Goal: Task Accomplishment & Management: Manage account settings

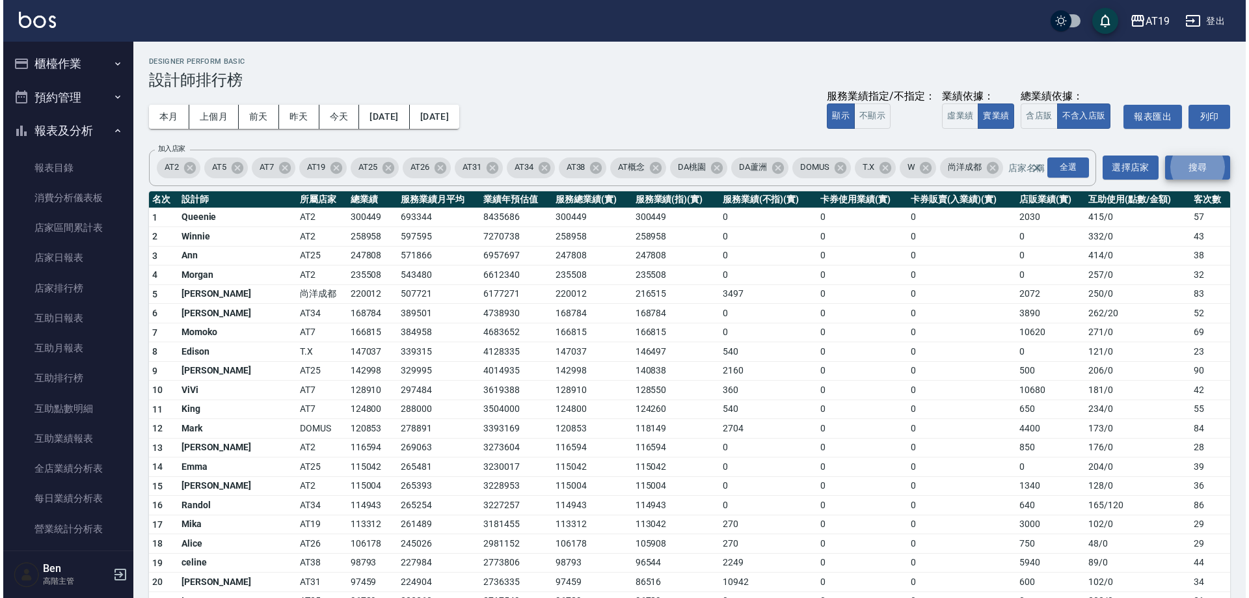
scroll to position [455, 0]
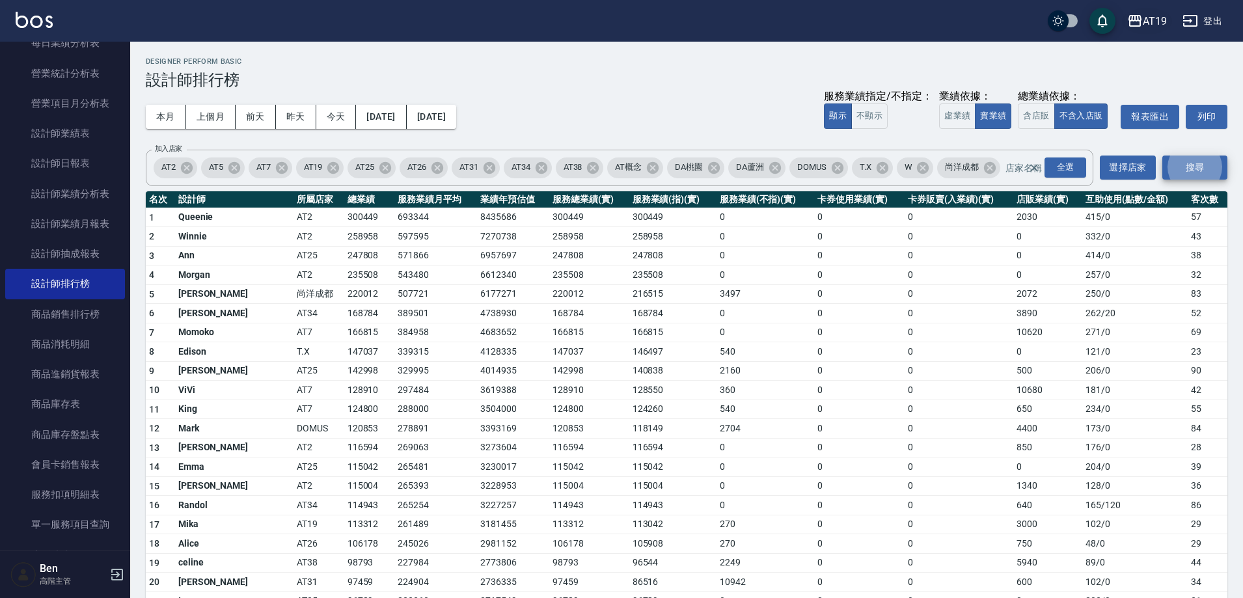
click at [1146, 21] on div "AT19" at bounding box center [1155, 21] width 24 height 16
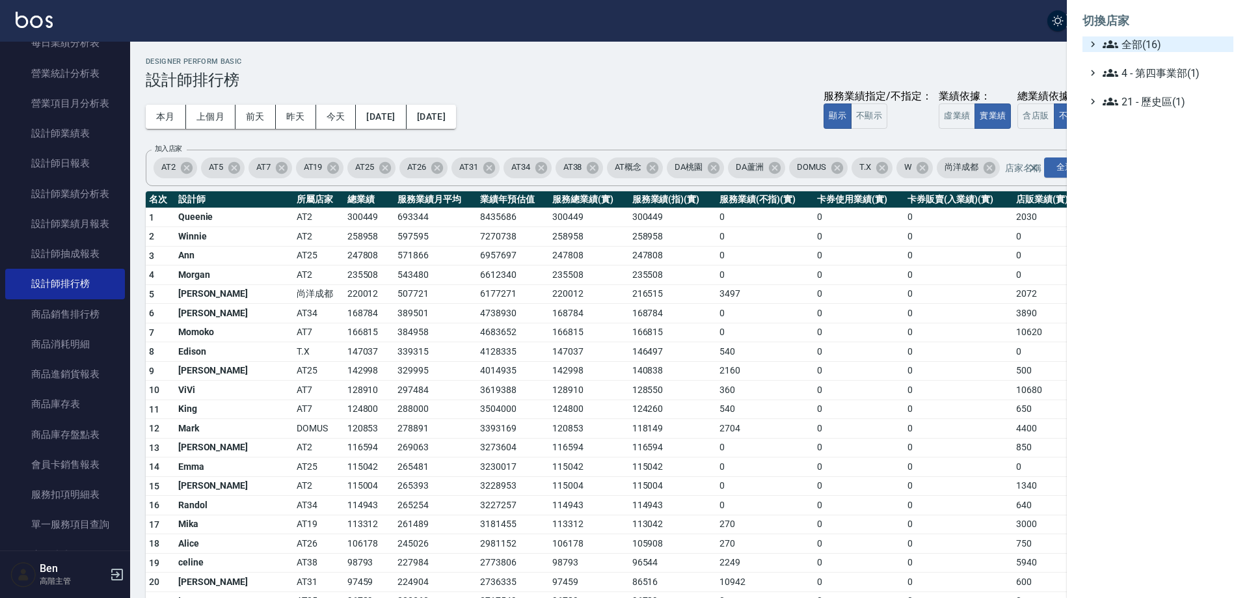
drag, startPoint x: 1148, startPoint y: 33, endPoint x: 1148, endPoint y: 40, distance: 7.8
click at [1148, 34] on li "切換店家" at bounding box center [1158, 20] width 151 height 31
click at [1148, 40] on span "全部(16)" at bounding box center [1166, 44] width 126 height 16
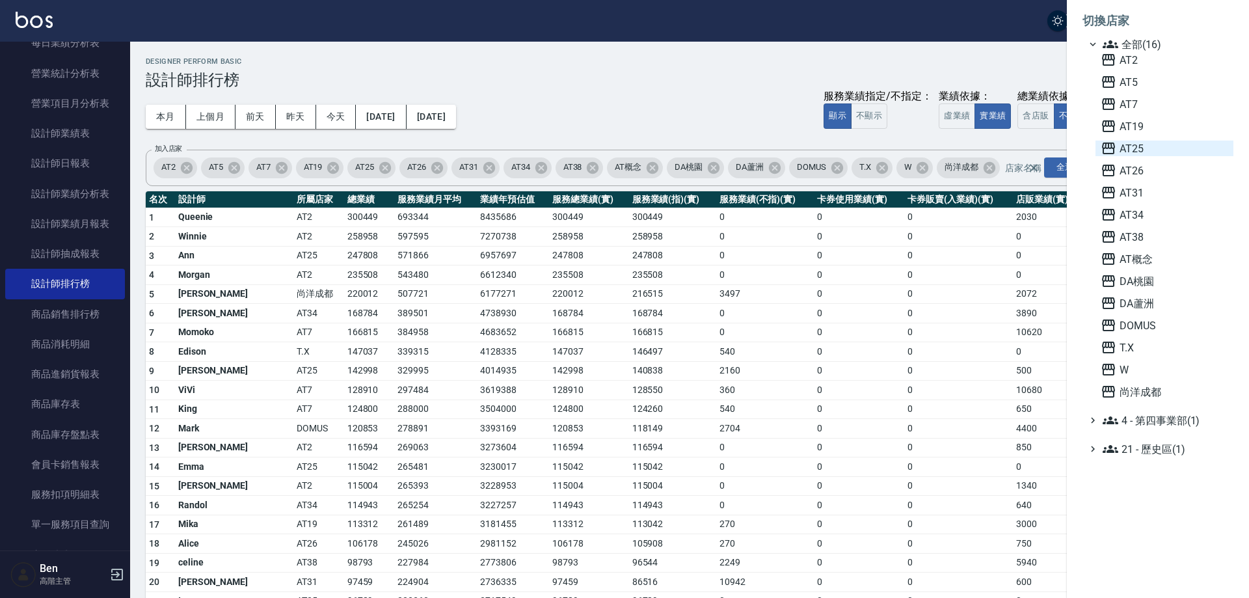
click at [1155, 150] on span "AT25" at bounding box center [1165, 149] width 128 height 16
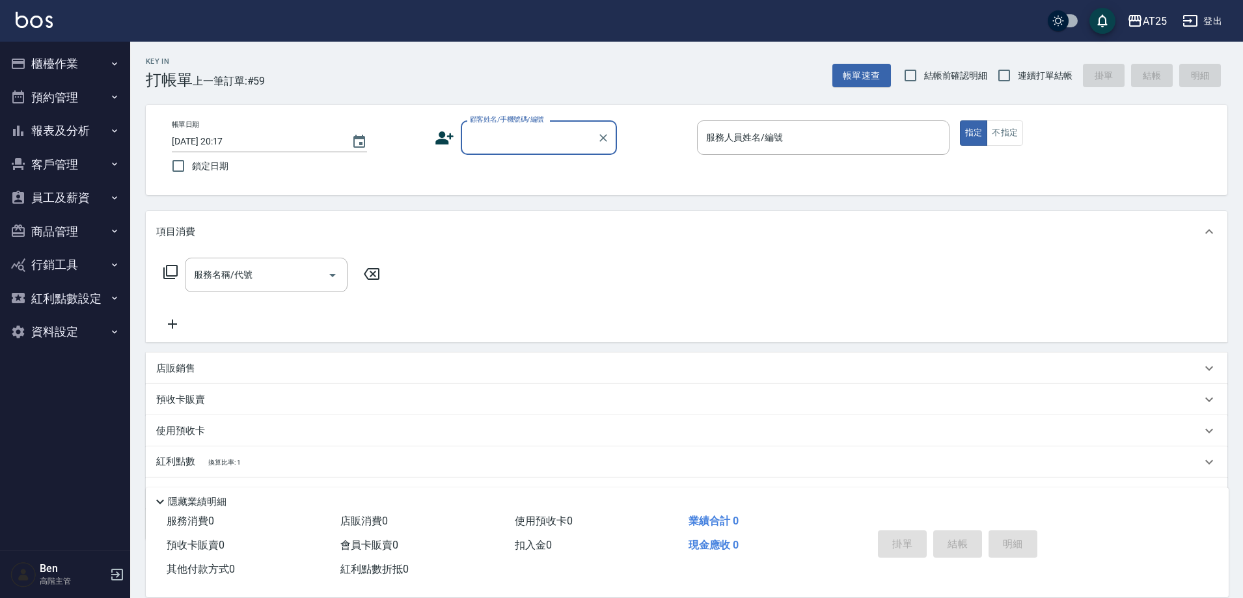
click at [71, 234] on button "商品管理" at bounding box center [65, 232] width 120 height 34
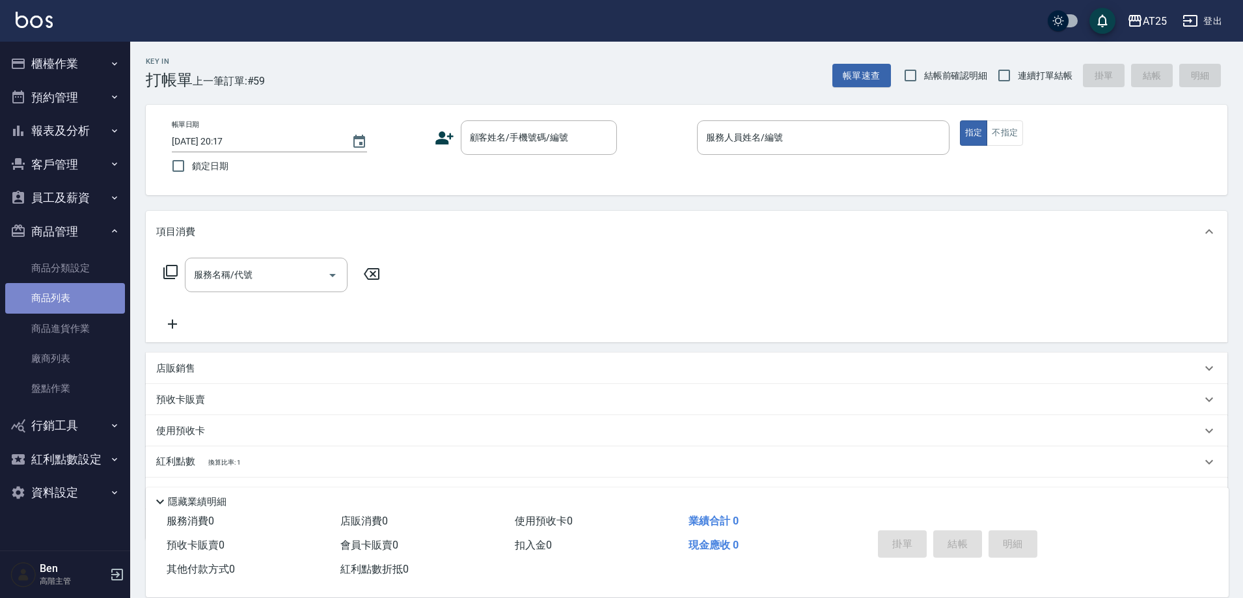
click at [55, 296] on link "商品列表" at bounding box center [65, 298] width 120 height 30
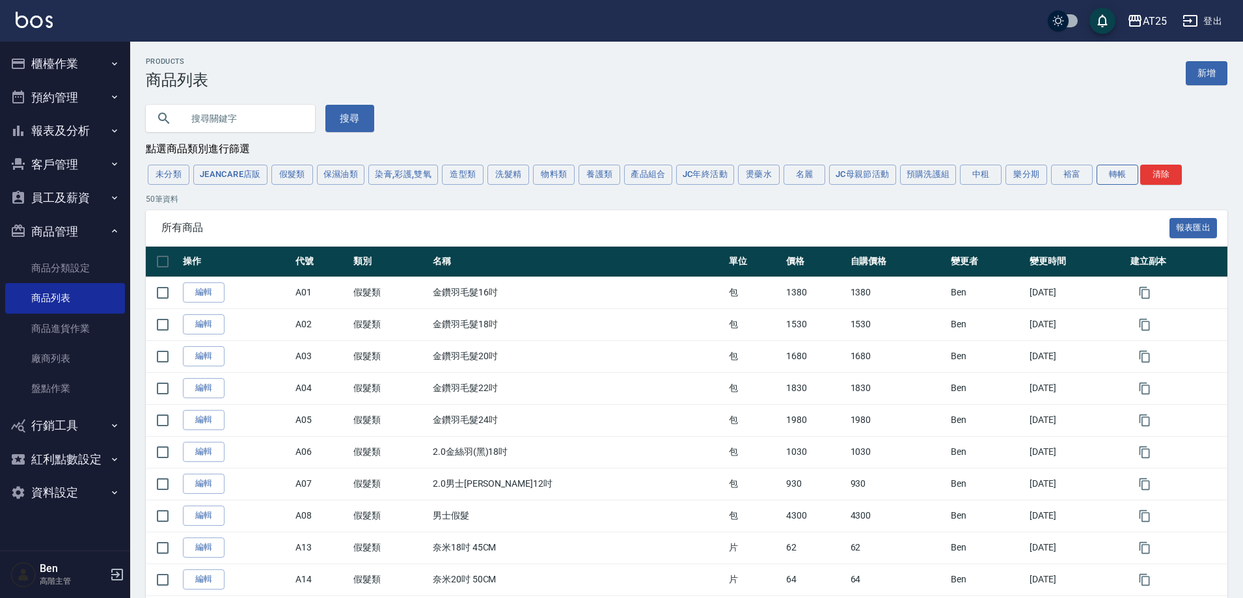
click at [1123, 175] on button "轉帳" at bounding box center [1117, 175] width 42 height 20
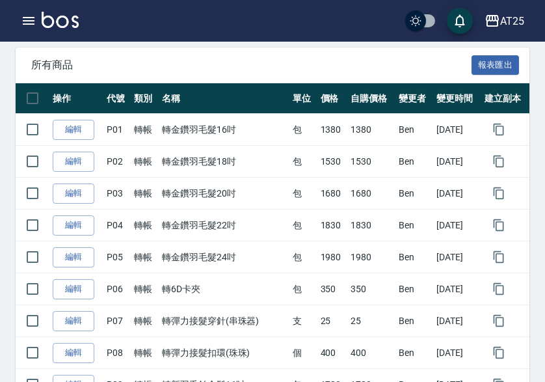
scroll to position [17, 0]
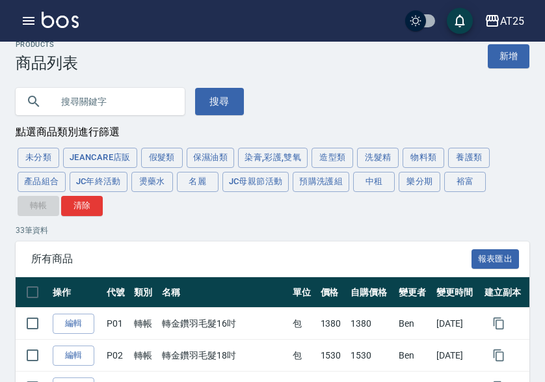
drag, startPoint x: 507, startPoint y: 55, endPoint x: 464, endPoint y: 65, distance: 44.0
click at [507, 55] on link "新增" at bounding box center [509, 56] width 42 height 24
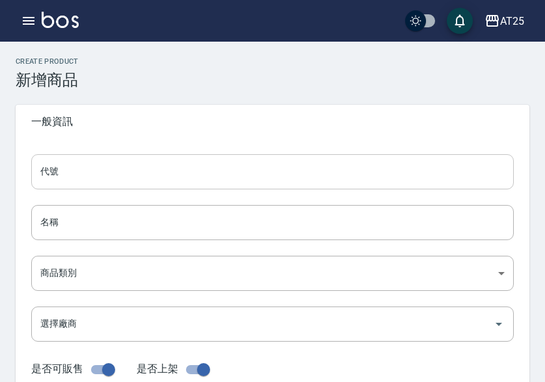
click at [192, 169] on input "代號" at bounding box center [272, 171] width 483 height 35
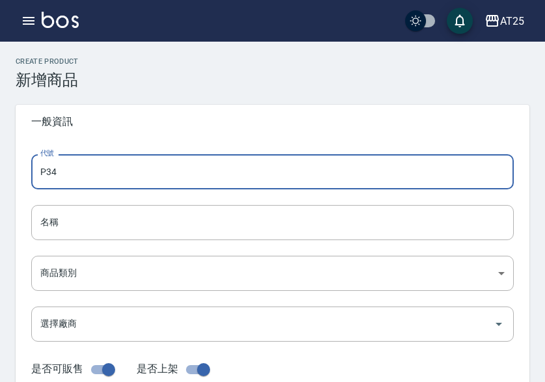
type input "P34"
click at [109, 217] on input "名稱" at bounding box center [272, 222] width 483 height 35
paste input "2.0男士[PERSON_NAME]12吋"
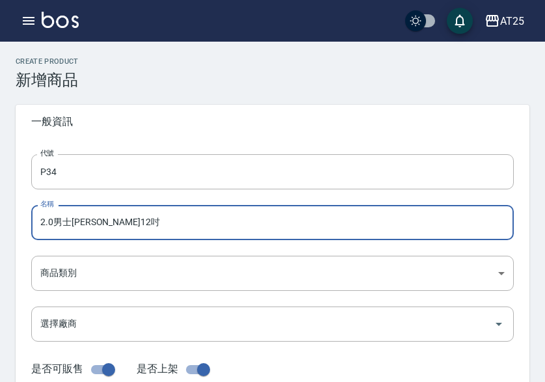
drag, startPoint x: 56, startPoint y: 221, endPoint x: 7, endPoint y: 215, distance: 49.1
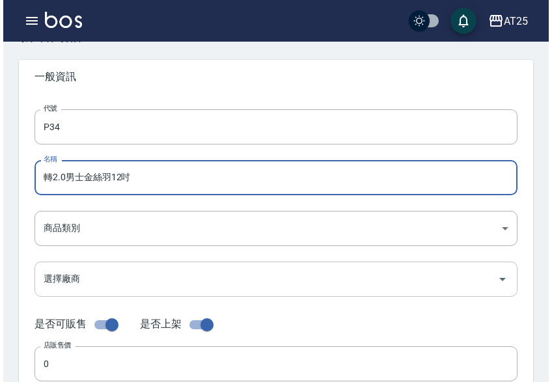
scroll to position [65, 0]
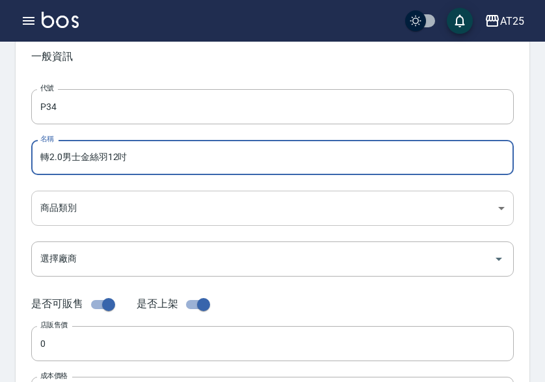
type input "轉2.0男士金絲羽12吋"
click at [85, 210] on body "AT25 登出 櫃檯作業 打帳單 帳單列表 掛單列表 座位開單 營業儀表板 現金收支登錄 高階收支登錄 材料自購登錄 每日結帳 排班表 現場電腦打卡 掃碼打卡…" at bounding box center [272, 384] width 545 height 898
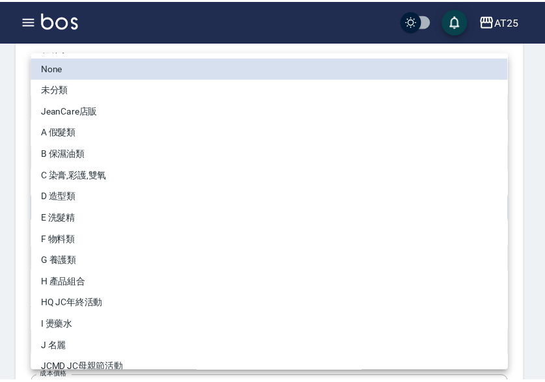
scroll to position [120, 0]
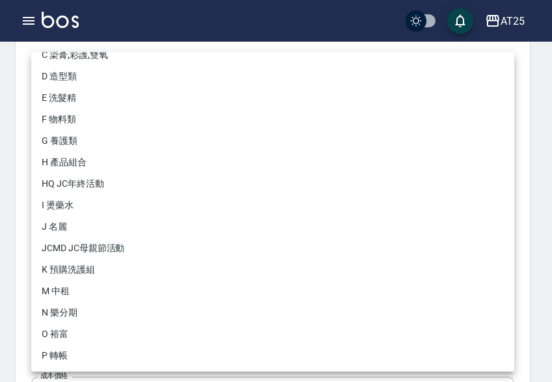
click at [81, 352] on li "P 轉帳" at bounding box center [272, 355] width 483 height 21
type input "71ad34df-f1cf-495d-baf6-e6c736602dd6"
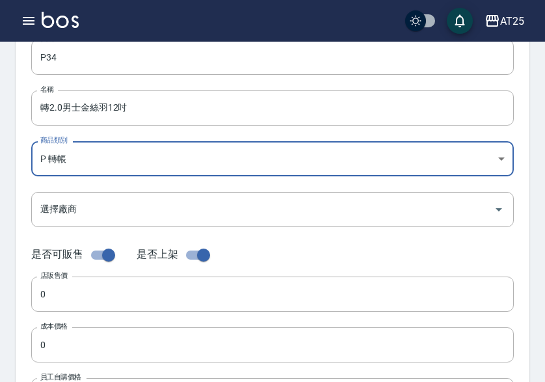
scroll to position [195, 0]
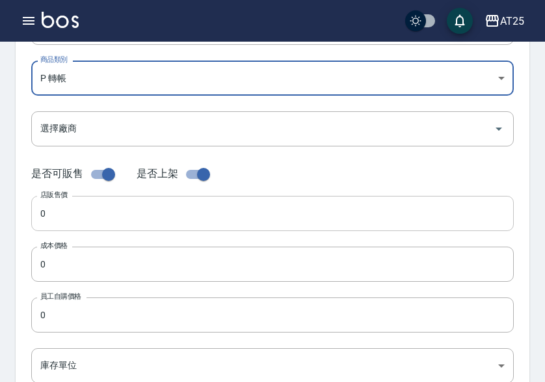
click at [92, 213] on input "0" at bounding box center [272, 213] width 483 height 35
paste input "93"
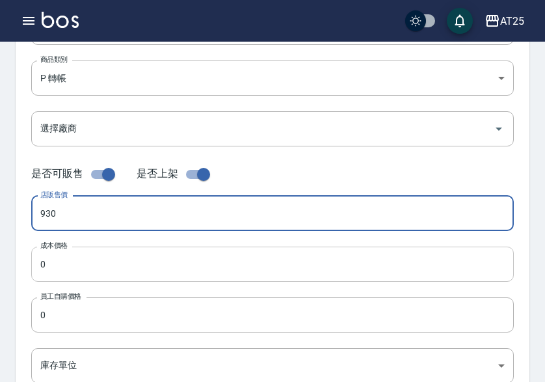
type input "930"
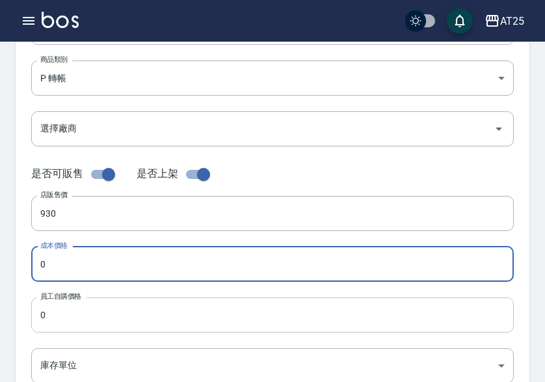
paste input "93"
type input "930"
click at [87, 316] on input "0" at bounding box center [272, 314] width 483 height 35
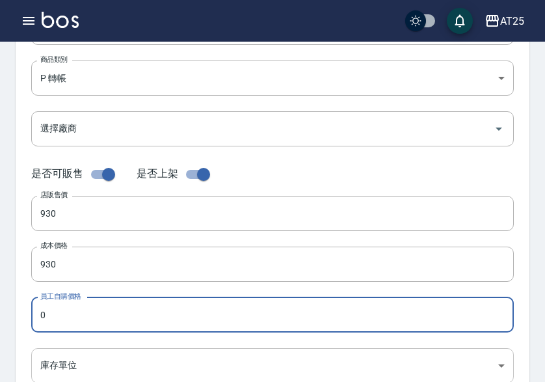
paste input "93"
type input "930"
click at [82, 359] on body "AT25 登出 櫃檯作業 打帳單 帳單列表 掛單列表 座位開單 營業儀表板 現金收支登錄 高階收支登錄 材料自購登錄 每日結帳 排班表 現場電腦打卡 掃碼打卡…" at bounding box center [272, 254] width 545 height 898
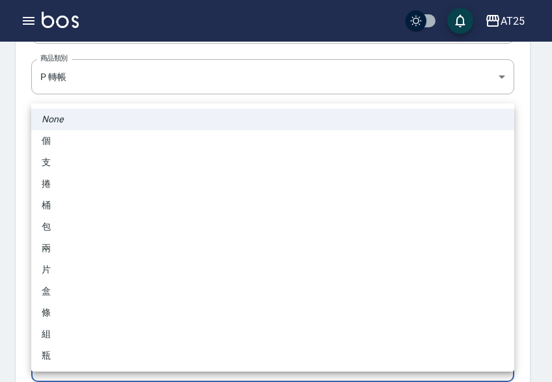
click at [115, 230] on li "包" at bounding box center [272, 226] width 483 height 21
type input "包"
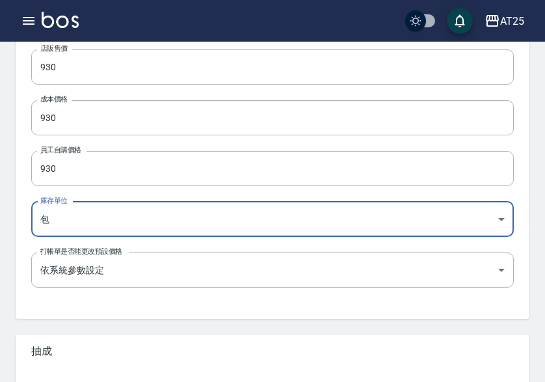
scroll to position [516, 0]
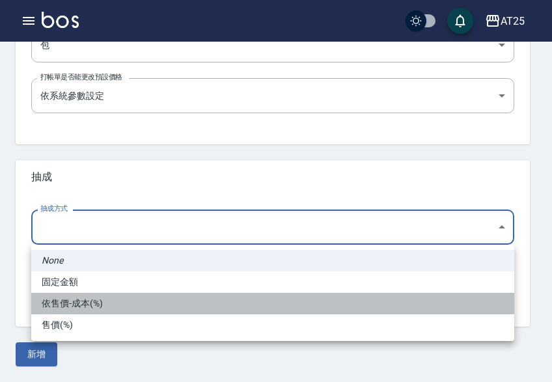
click at [94, 302] on li "依售價-成本(%)" at bounding box center [272, 303] width 483 height 21
type input "byCost"
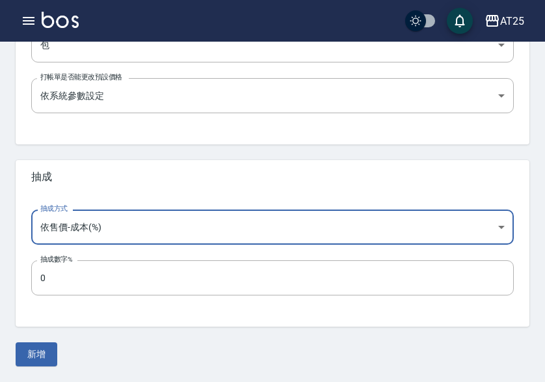
click at [38, 360] on button "新增" at bounding box center [37, 354] width 42 height 24
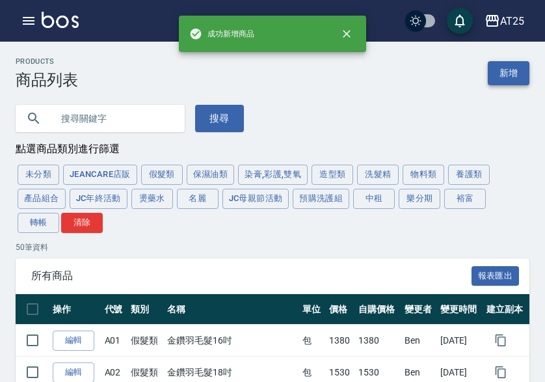
click at [517, 73] on link "新增" at bounding box center [509, 73] width 42 height 24
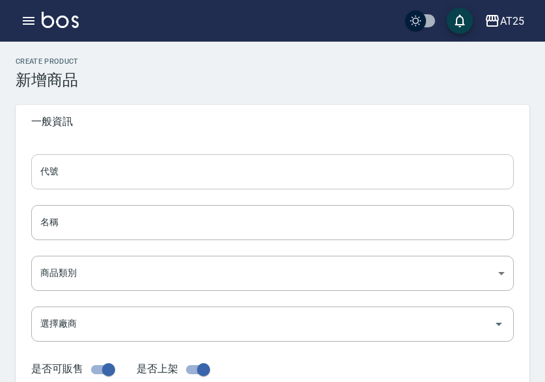
click at [176, 180] on input "代號" at bounding box center [272, 171] width 483 height 35
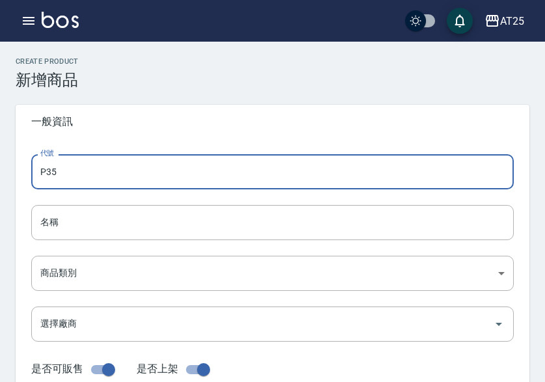
type input "P35"
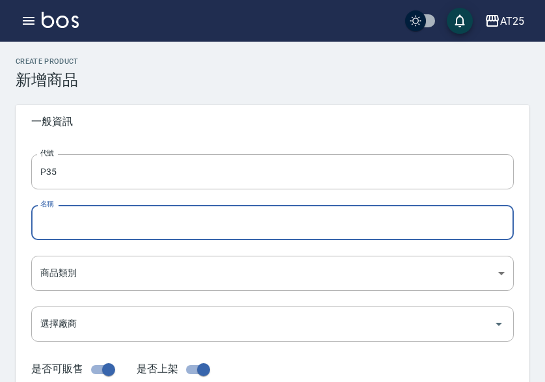
click at [70, 216] on input "名稱" at bounding box center [272, 222] width 483 height 35
paste input "2.0金絲羽(黑)18吋"
drag, startPoint x: 53, startPoint y: 224, endPoint x: 40, endPoint y: 217, distance: 14.3
click at [40, 217] on input "2.0金絲羽(黑)18吋" at bounding box center [272, 222] width 483 height 35
type input "轉2.0金絲羽(黑)18吋"
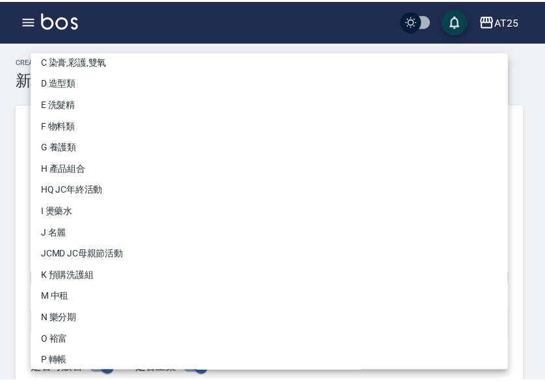
scroll to position [120, 0]
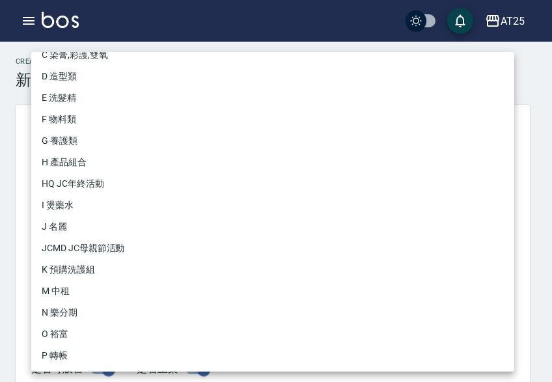
click at [61, 359] on li "P 轉帳" at bounding box center [272, 355] width 483 height 21
type input "71ad34df-f1cf-495d-baf6-e6c736602dd6"
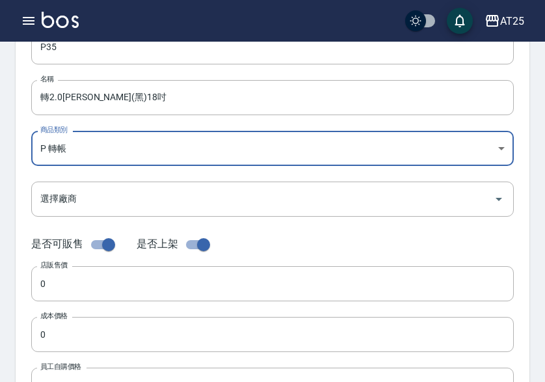
scroll to position [130, 0]
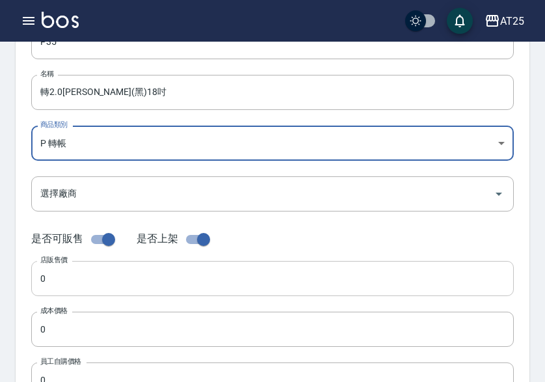
click at [77, 269] on input "0" at bounding box center [272, 278] width 483 height 35
paste input "103"
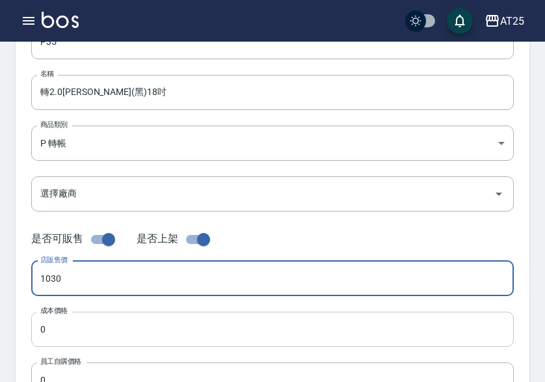
type input "1030"
click at [79, 331] on input "0" at bounding box center [272, 329] width 483 height 35
paste input "103"
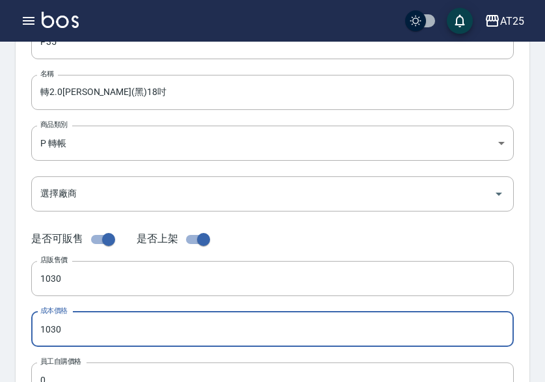
type input "1030"
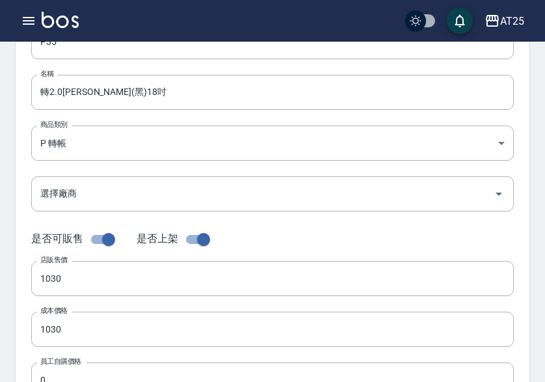
click at [75, 366] on label "員工自購價格" at bounding box center [60, 362] width 41 height 10
click at [75, 366] on input "0" at bounding box center [272, 379] width 483 height 35
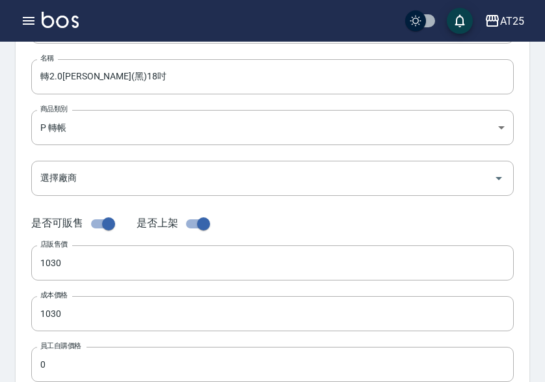
paste input "103"
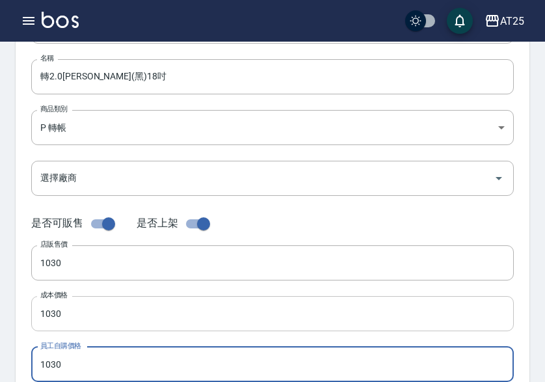
type input "1030"
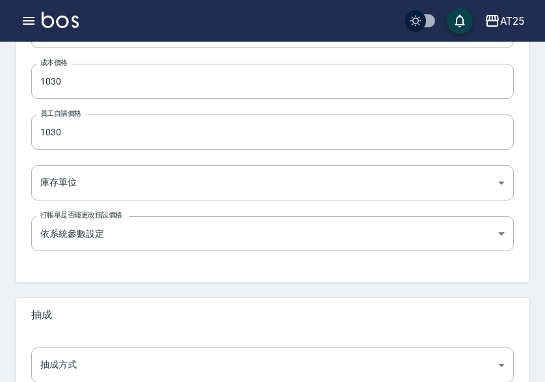
scroll to position [406, 0]
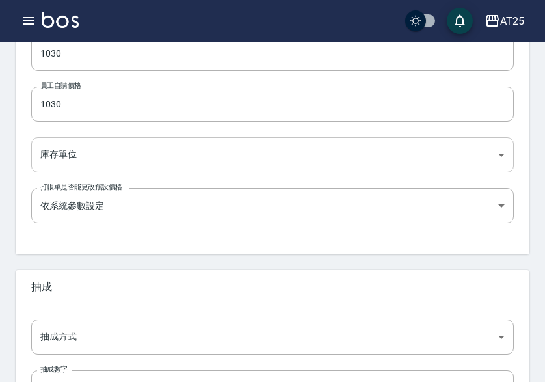
click at [104, 149] on body "AT25 登出 櫃檯作業 打帳單 帳單列表 掛單列表 座位開單 營業儀表板 現金收支登錄 高階收支登錄 材料自購登錄 每日結帳 排班表 現場電腦打卡 掃碼打卡…" at bounding box center [272, 43] width 545 height 898
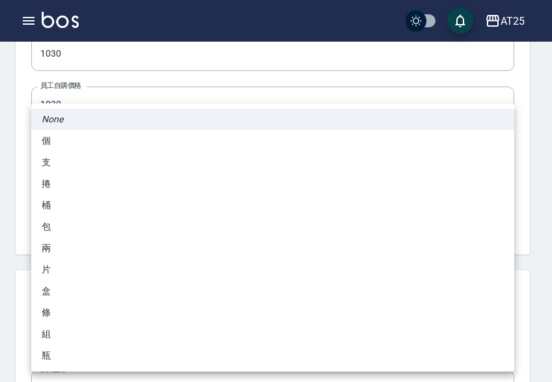
click at [114, 226] on li "包" at bounding box center [272, 226] width 483 height 21
type input "包"
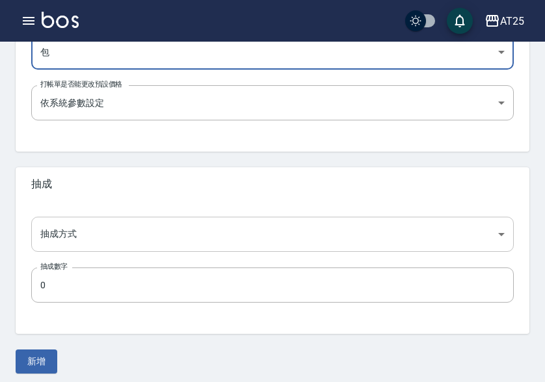
scroll to position [516, 0]
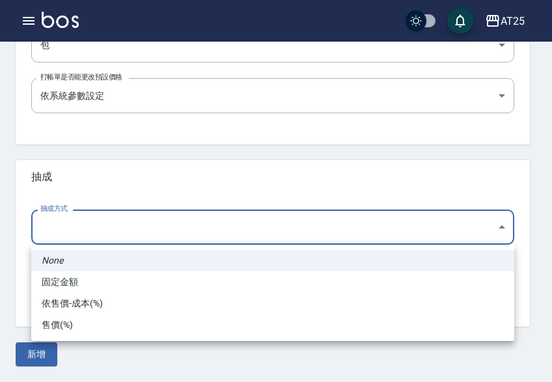
click at [131, 308] on li "依售價-成本(%)" at bounding box center [272, 303] width 483 height 21
type input "byCost"
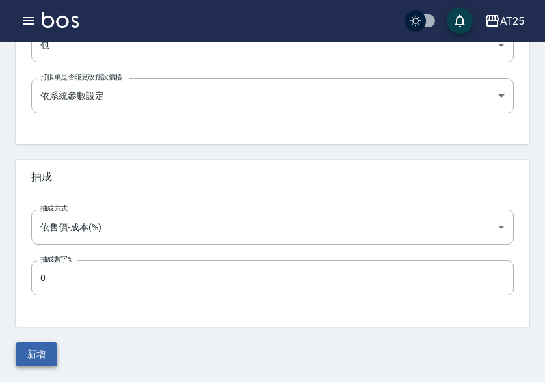
click at [39, 353] on button "新增" at bounding box center [37, 354] width 42 height 24
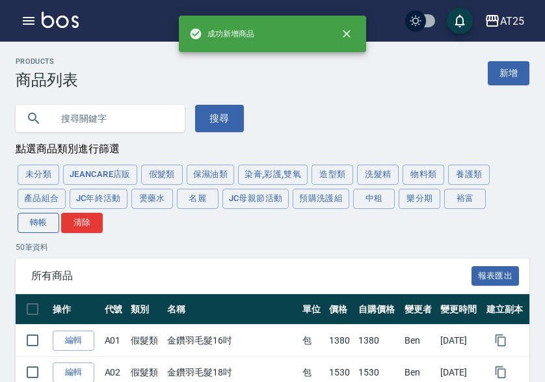
click at [48, 217] on button "轉帳" at bounding box center [39, 223] width 42 height 20
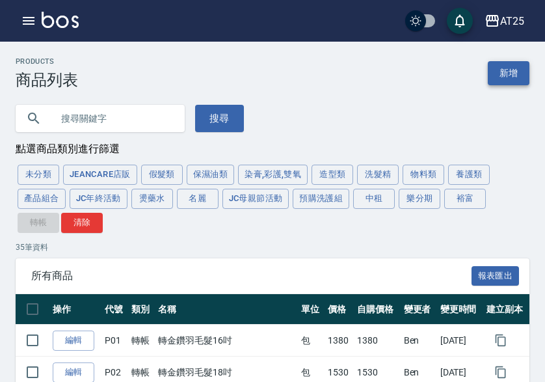
click at [511, 74] on link "新增" at bounding box center [509, 73] width 42 height 24
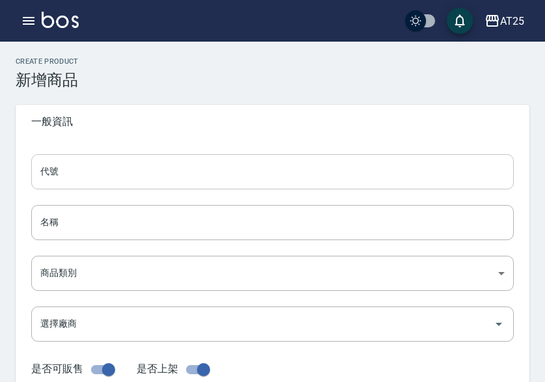
click at [156, 158] on input "代號" at bounding box center [272, 171] width 483 height 35
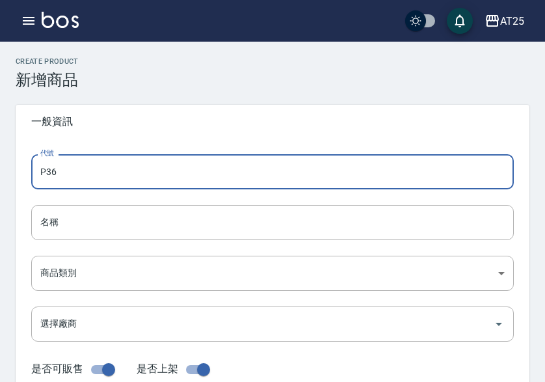
type input "P36"
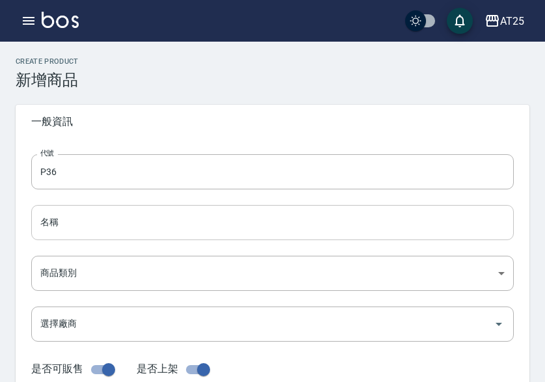
drag, startPoint x: 79, startPoint y: 223, endPoint x: 94, endPoint y: 231, distance: 16.6
click at [79, 223] on input "名稱" at bounding box center [272, 222] width 483 height 35
paste input "轉金鑽雙棍髮16吋"
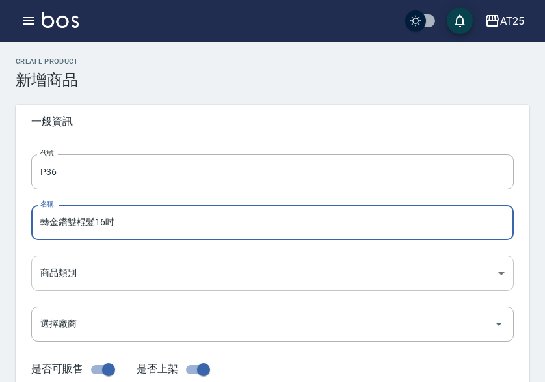
type input "轉金鑽雙棍髮16吋"
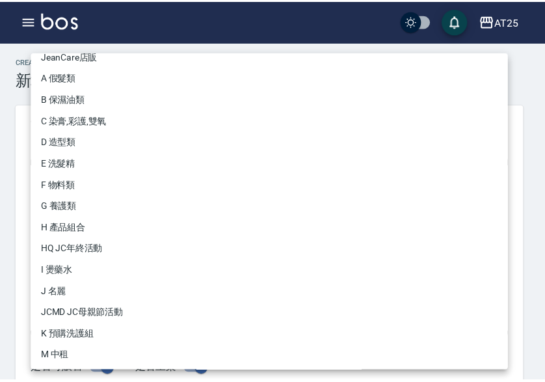
scroll to position [120, 0]
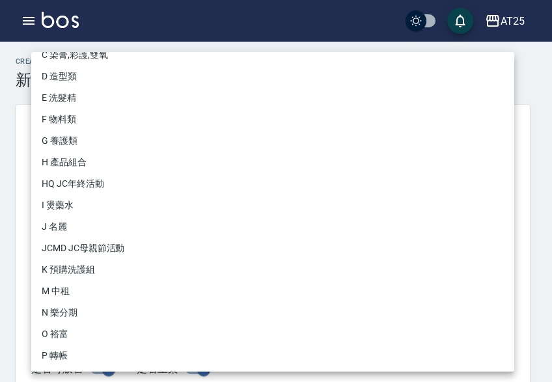
click at [75, 347] on li "P 轉帳" at bounding box center [272, 355] width 483 height 21
type input "71ad34df-f1cf-495d-baf6-e6c736602dd6"
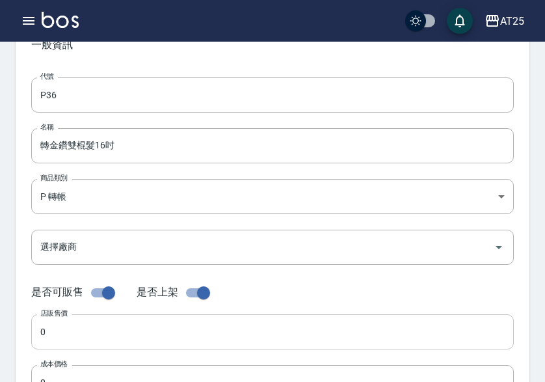
scroll to position [195, 0]
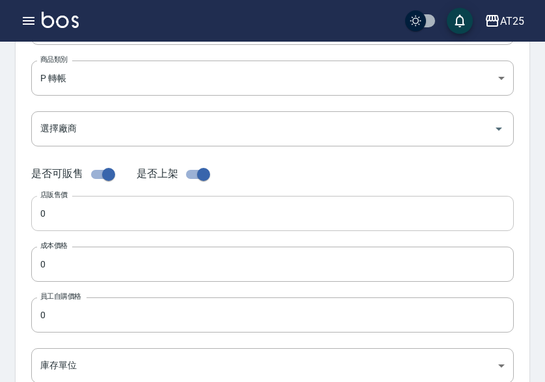
click at [76, 216] on input "0" at bounding box center [272, 213] width 483 height 35
paste input "73"
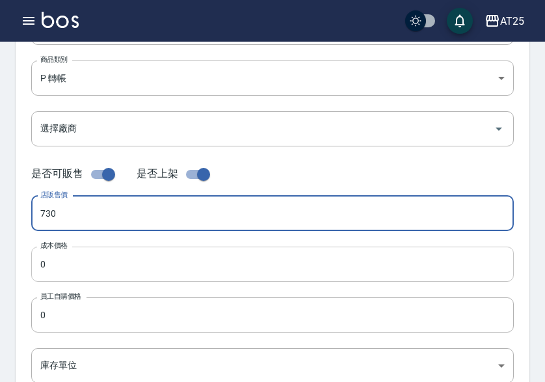
type input "730"
click at [70, 264] on input "0" at bounding box center [272, 264] width 483 height 35
paste input "73"
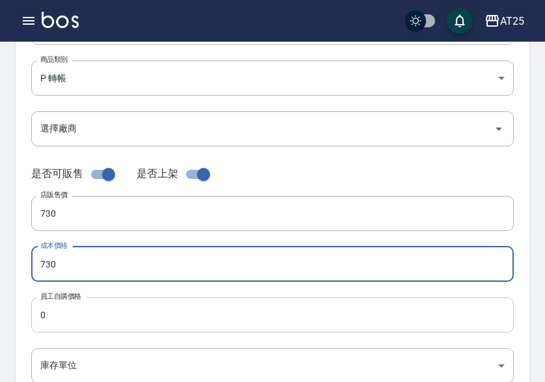
type input "730"
click at [72, 320] on input "0" at bounding box center [272, 314] width 483 height 35
paste input "73"
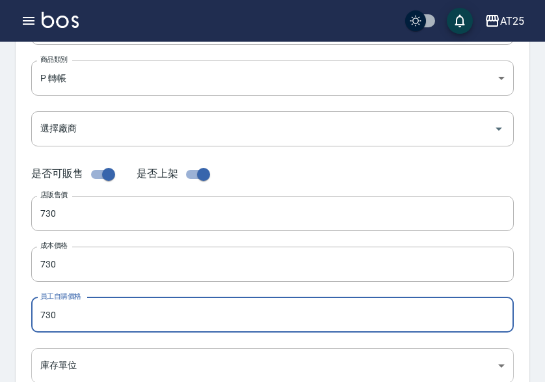
type input "730"
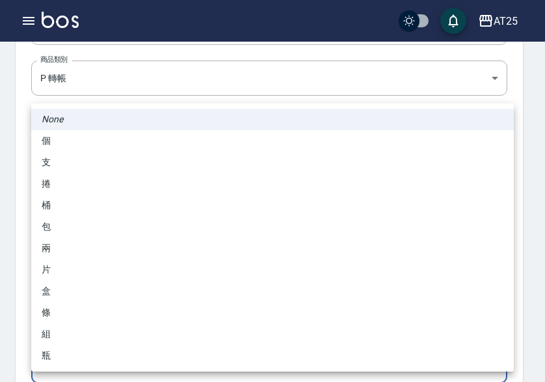
click at [64, 355] on body "AT25 登出 櫃檯作業 打帳單 帳單列表 掛單列表 座位開單 營業儀表板 現金收支登錄 高階收支登錄 材料自購登錄 每日結帳 排班表 現場電腦打卡 掃碼打卡…" at bounding box center [272, 254] width 545 height 898
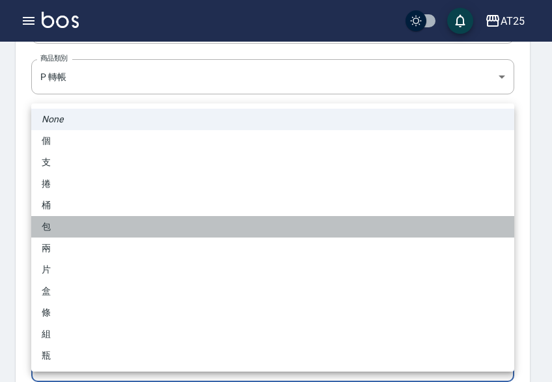
click at [90, 224] on li "包" at bounding box center [272, 226] width 483 height 21
type input "包"
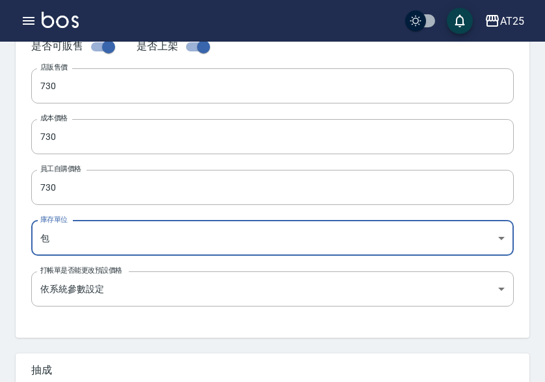
scroll to position [516, 0]
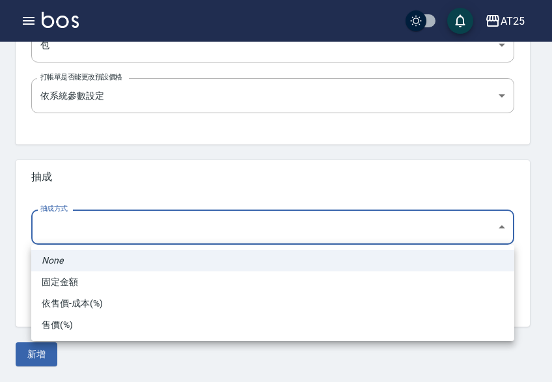
click at [87, 308] on li "依售價-成本(%)" at bounding box center [272, 303] width 483 height 21
type input "byCost"
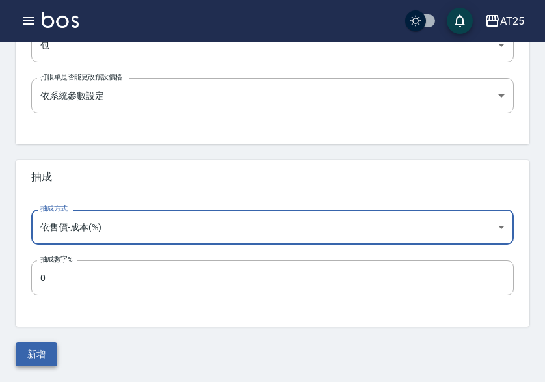
click at [38, 362] on button "新增" at bounding box center [37, 354] width 42 height 24
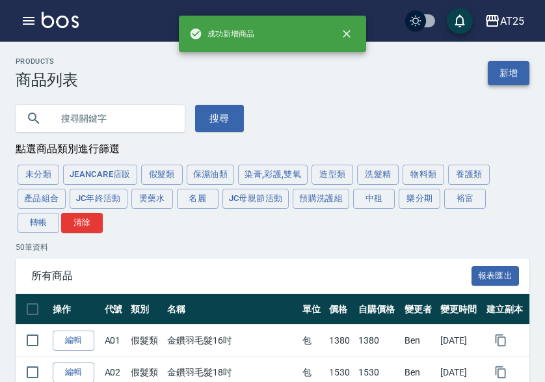
click at [519, 67] on link "新增" at bounding box center [509, 73] width 42 height 24
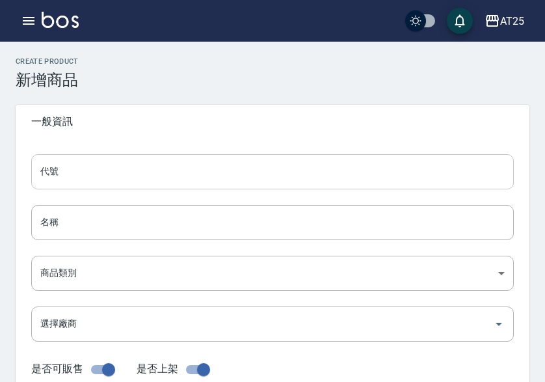
click at [124, 174] on input "代號" at bounding box center [272, 171] width 483 height 35
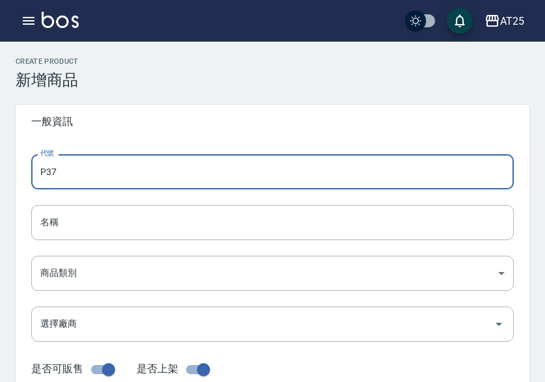
type input "P37"
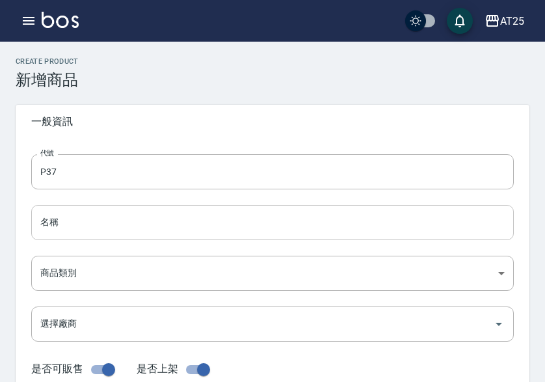
click at [42, 224] on input "名稱" at bounding box center [272, 222] width 483 height 35
paste input "轉金鑽雙棍髮18吋"
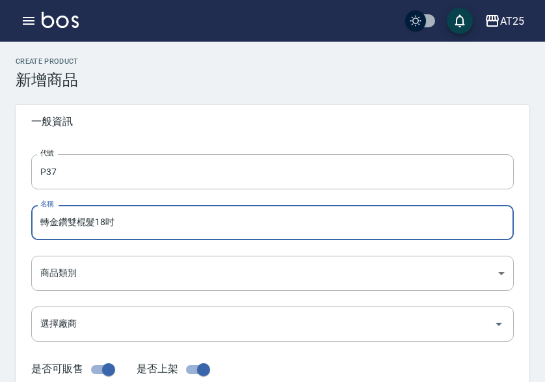
type input "轉金鑽雙棍髮18吋"
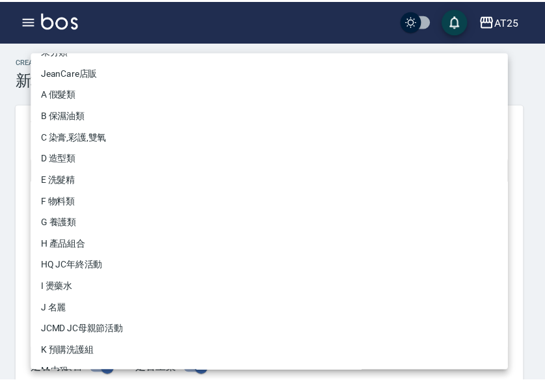
scroll to position [120, 0]
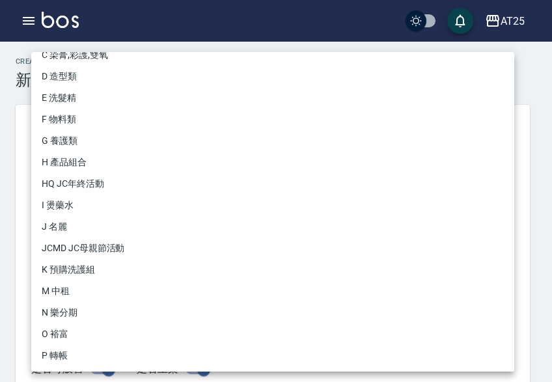
click at [55, 347] on li "P 轉帳" at bounding box center [272, 355] width 483 height 21
type input "71ad34df-f1cf-495d-baf6-e6c736602dd6"
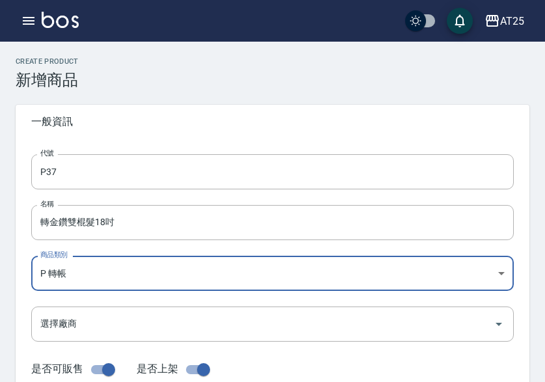
scroll to position [195, 0]
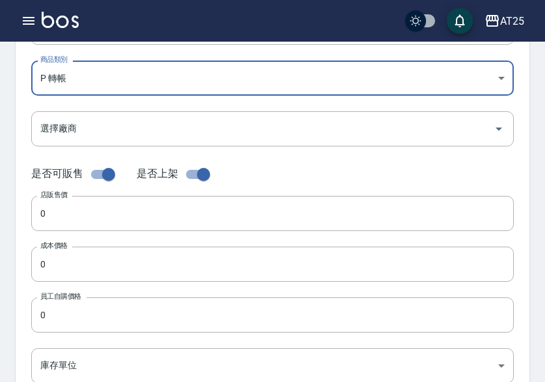
click at [61, 236] on div "代號 P37 代號 名稱 轉金鑽雙棍髮18吋 名稱 商品類別 P 轉帳 71ad34df-f1cf-495d-baf6-e6c736602dd6 商品類別…" at bounding box center [273, 204] width 514 height 522
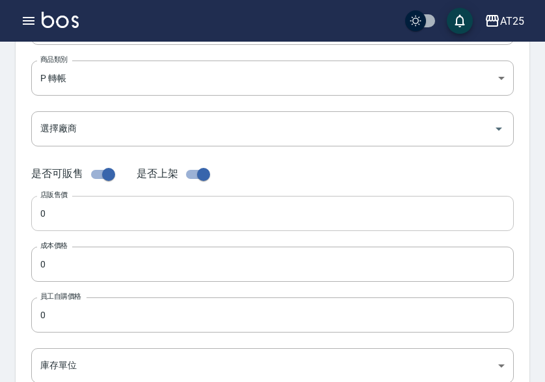
click at [60, 215] on input "0" at bounding box center [272, 213] width 483 height 35
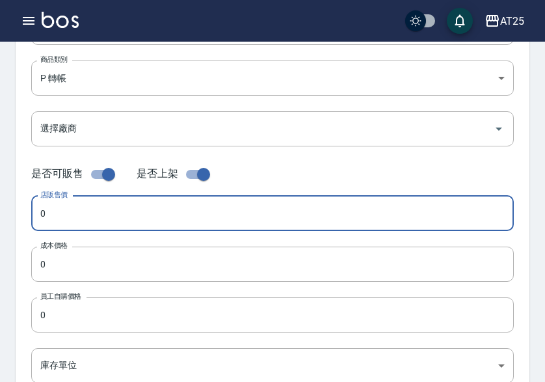
paste input "78"
type input "780"
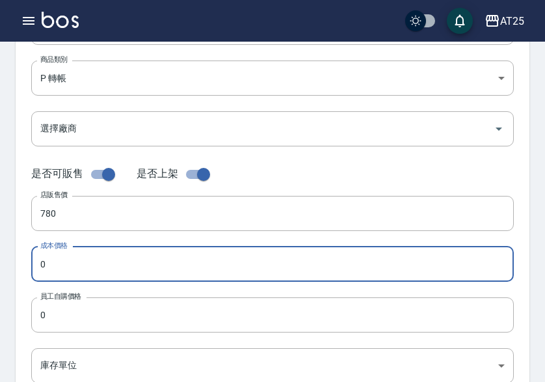
click at [62, 275] on input "0" at bounding box center [272, 264] width 483 height 35
paste input "78"
type input "780"
click at [61, 318] on input "0" at bounding box center [272, 314] width 483 height 35
paste input "78"
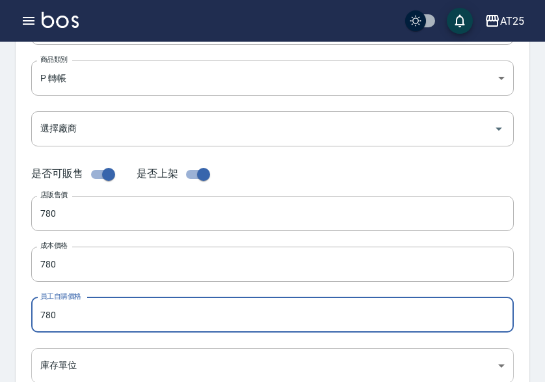
type input "780"
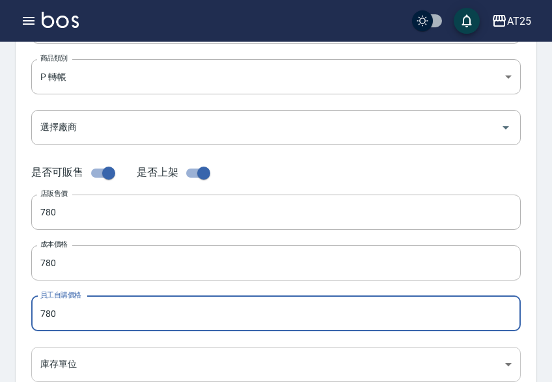
click at [73, 359] on body "AT25 登出 櫃檯作業 打帳單 帳單列表 掛單列表 座位開單 營業儀表板 現金收支登錄 高階收支登錄 材料自購登錄 每日結帳 排班表 現場電腦打卡 掃碼打卡…" at bounding box center [276, 253] width 552 height 898
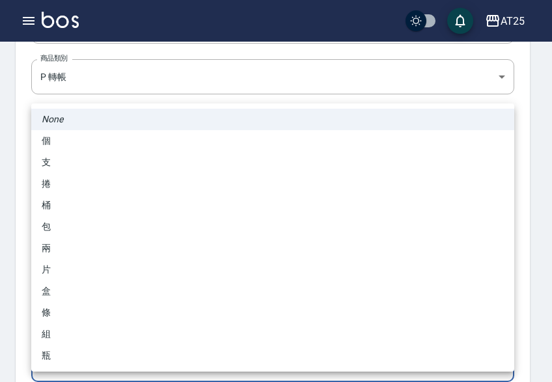
click at [85, 237] on li "包" at bounding box center [272, 226] width 483 height 21
type input "包"
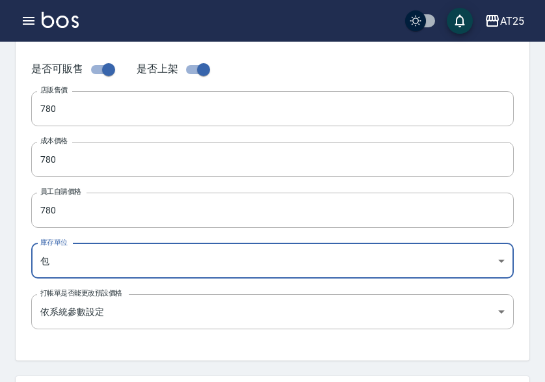
scroll to position [457, 0]
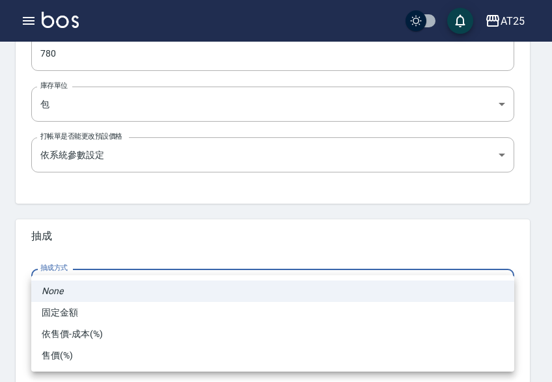
click at [81, 337] on li "依售價-成本(%)" at bounding box center [272, 333] width 483 height 21
type input "byCost"
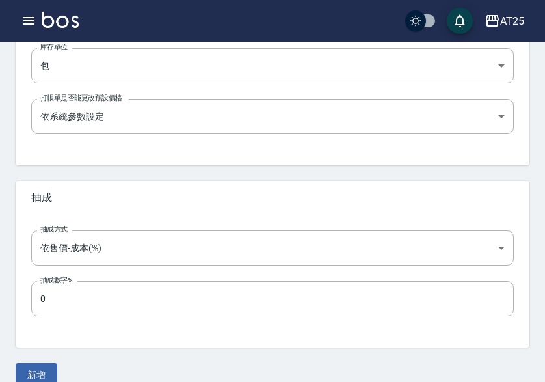
scroll to position [516, 0]
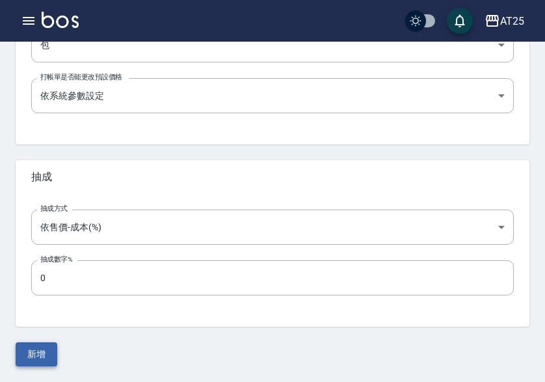
click at [38, 349] on button "新增" at bounding box center [37, 354] width 42 height 24
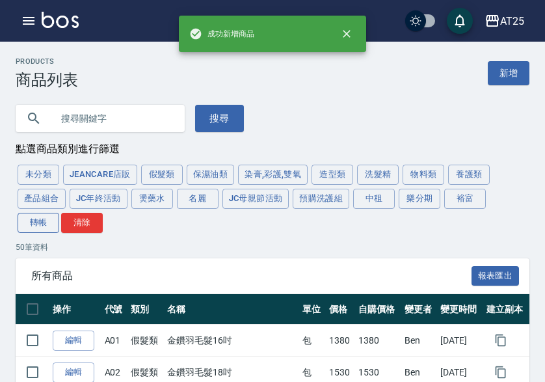
click at [47, 220] on button "轉帳" at bounding box center [39, 223] width 42 height 20
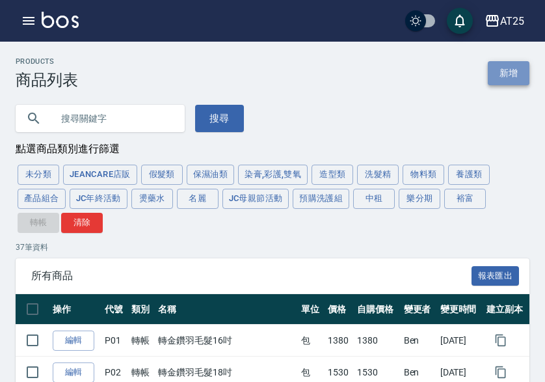
click at [498, 79] on link "新增" at bounding box center [509, 73] width 42 height 24
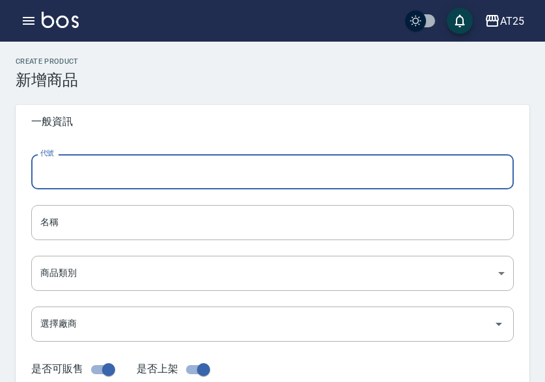
click at [211, 157] on input "代號" at bounding box center [272, 171] width 483 height 35
type input "P38"
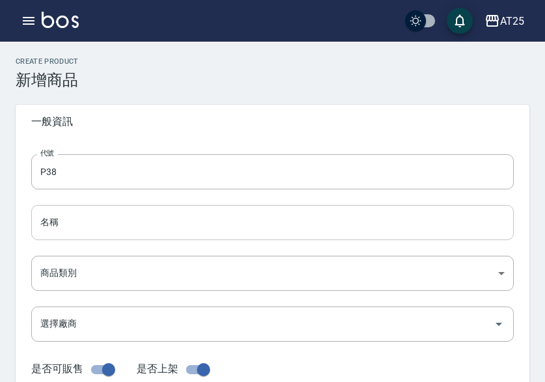
click at [69, 226] on input "名稱" at bounding box center [272, 222] width 483 height 35
paste input "轉金鑽雙棍髮20吋"
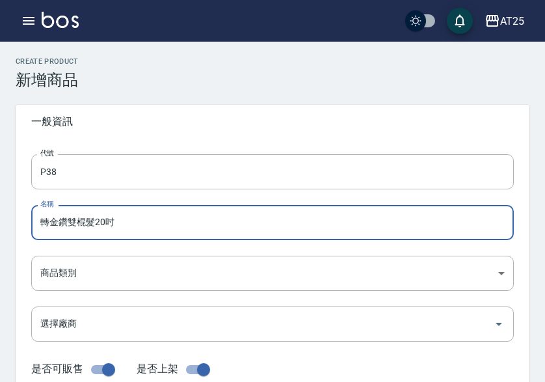
type input "轉金鑽雙棍髮20吋"
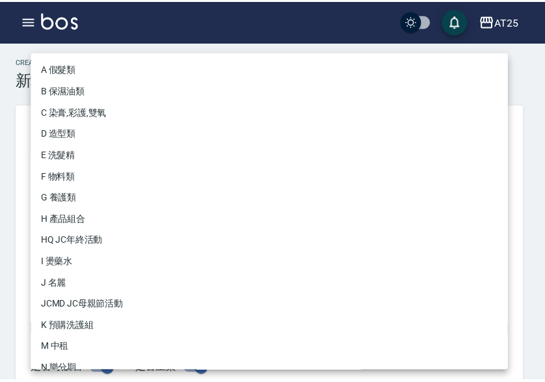
scroll to position [120, 0]
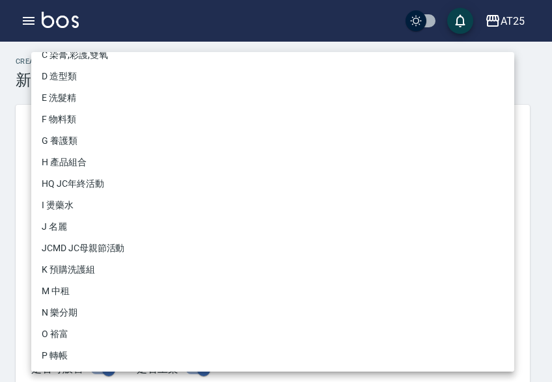
click at [71, 357] on li "P 轉帳" at bounding box center [272, 355] width 483 height 21
type input "71ad34df-f1cf-495d-baf6-e6c736602dd6"
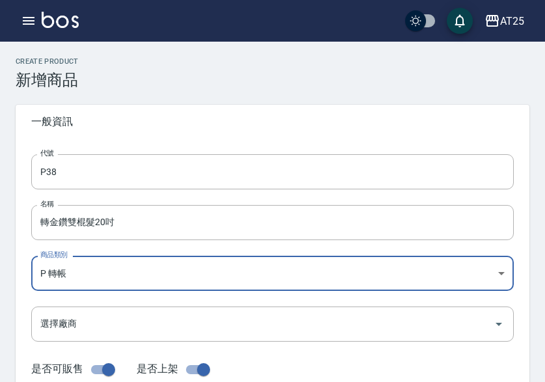
scroll to position [260, 0]
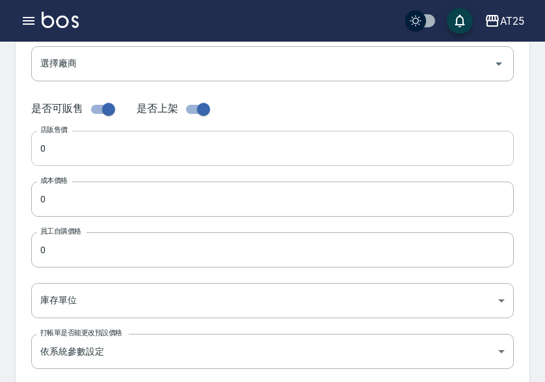
click at [85, 157] on input "0" at bounding box center [272, 148] width 483 height 35
paste input "83"
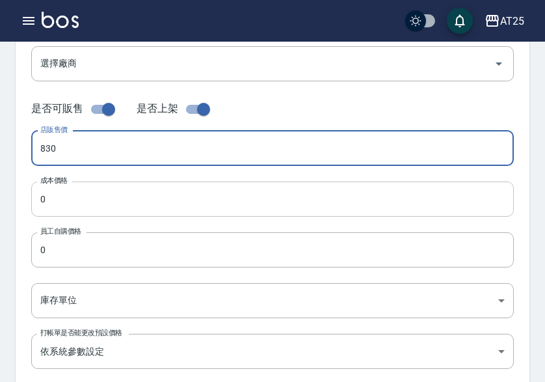
type input "830"
click at [79, 191] on input "0" at bounding box center [272, 199] width 483 height 35
paste input "83"
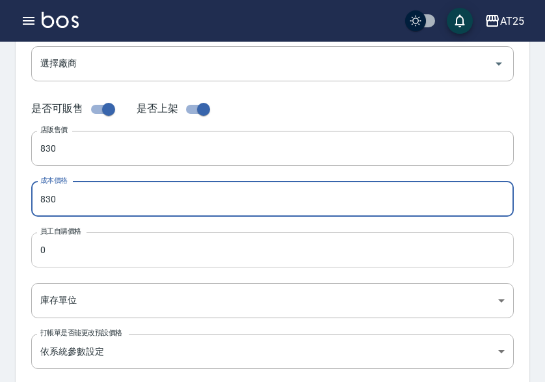
type input "830"
click at [76, 249] on input "0" at bounding box center [272, 249] width 483 height 35
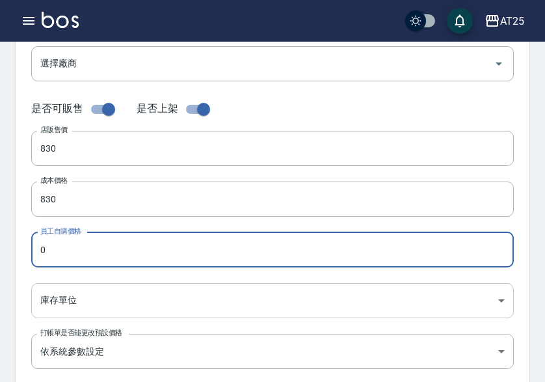
paste input "83"
type input "830"
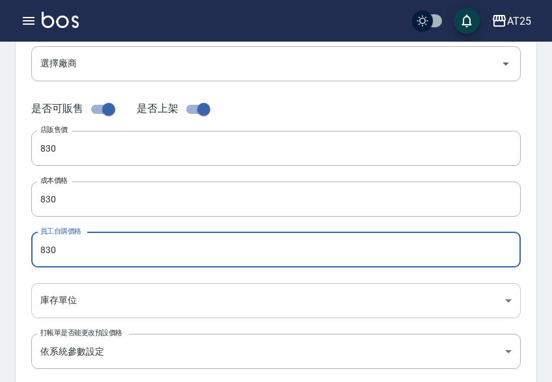
click at [73, 295] on body "AT25 登出 櫃檯作業 打帳單 帳單列表 掛單列表 座位開單 營業儀表板 現金收支登錄 高階收支登錄 材料自購登錄 每日結帳 排班表 現場電腦打卡 掃碼打卡…" at bounding box center [276, 189] width 552 height 898
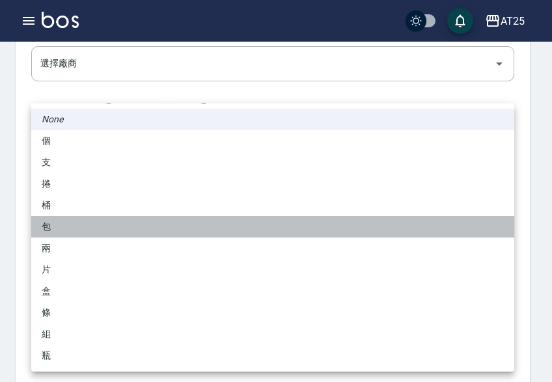
click at [74, 219] on li "包" at bounding box center [272, 226] width 483 height 21
type input "包"
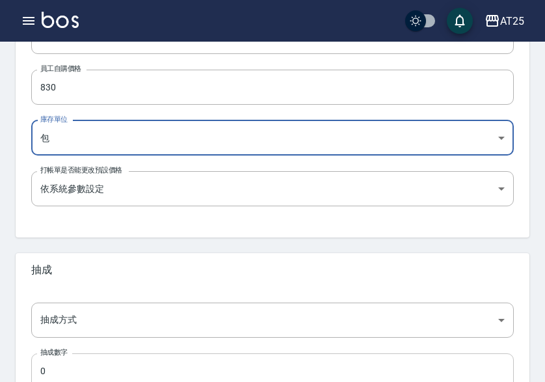
scroll to position [516, 0]
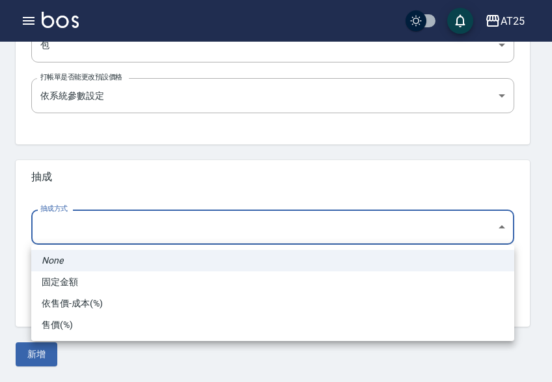
click at [80, 299] on li "依售價-成本(%)" at bounding box center [272, 303] width 483 height 21
type input "byCost"
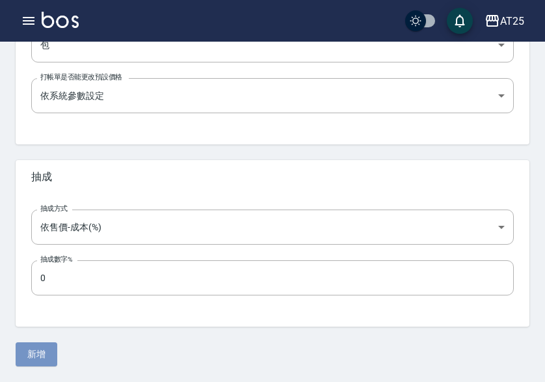
click at [41, 352] on button "新增" at bounding box center [37, 354] width 42 height 24
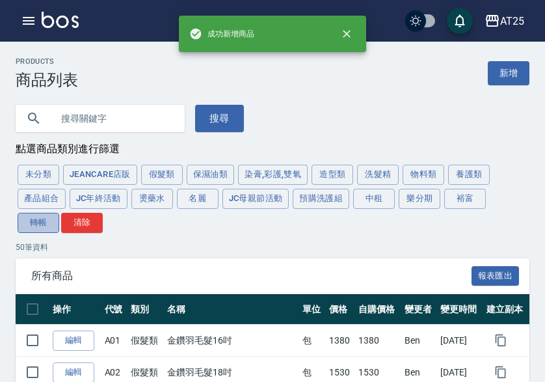
click at [47, 219] on button "轉帳" at bounding box center [39, 223] width 42 height 20
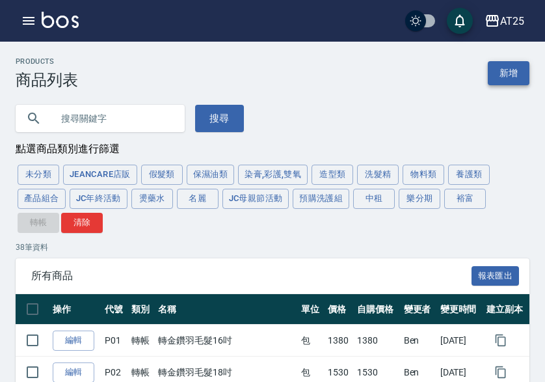
click at [503, 66] on link "新增" at bounding box center [509, 73] width 42 height 24
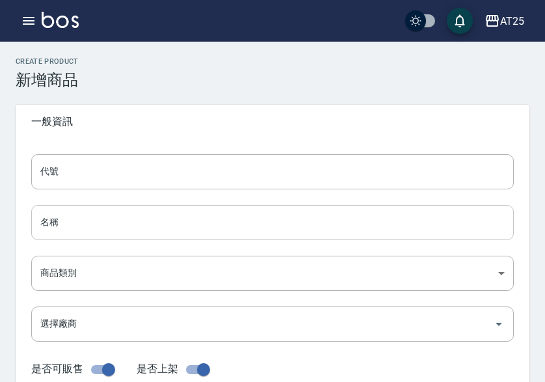
click at [60, 214] on input "名稱" at bounding box center [272, 222] width 483 height 35
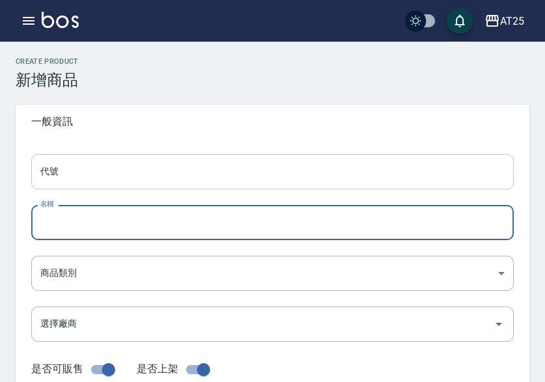
paste input "轉金鑽雙棍髮22吋"
type input "轉金鑽雙棍髮22吋"
click at [54, 167] on input "代號" at bounding box center [272, 171] width 483 height 35
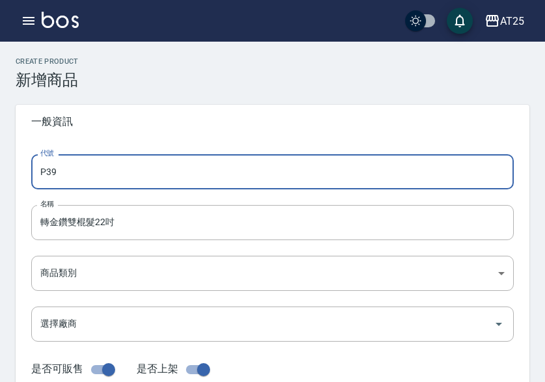
type input "P39"
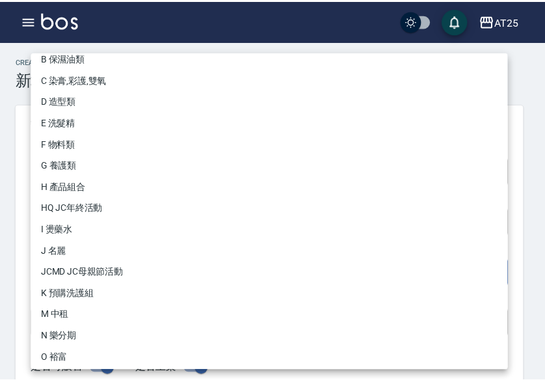
scroll to position [120, 0]
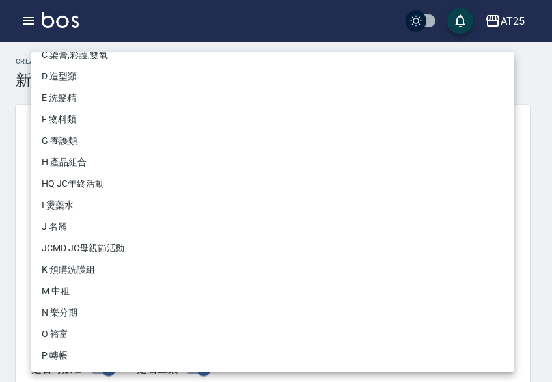
click at [72, 349] on li "P 轉帳" at bounding box center [272, 355] width 483 height 21
type input "71ad34df-f1cf-495d-baf6-e6c736602dd6"
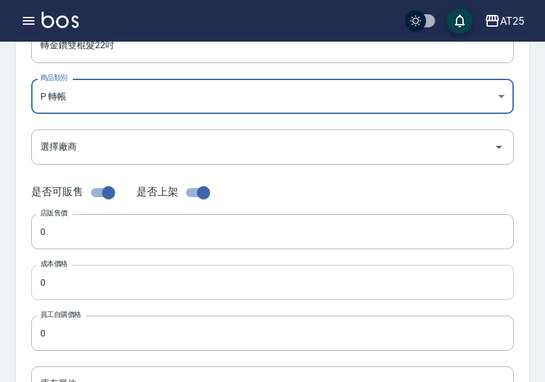
scroll to position [195, 0]
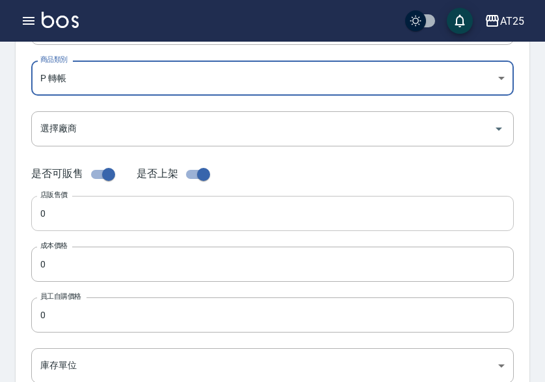
click at [82, 212] on input "0" at bounding box center [272, 213] width 483 height 35
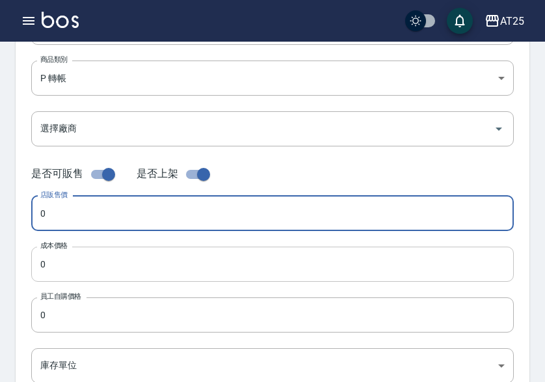
paste input "93"
type input "930"
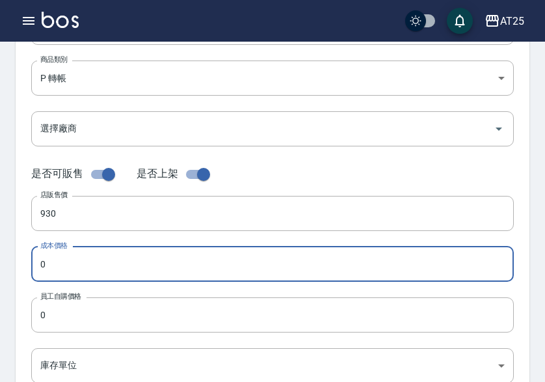
click at [81, 265] on input "0" at bounding box center [272, 264] width 483 height 35
paste input "93"
type input "930"
click at [80, 317] on input "0" at bounding box center [272, 314] width 483 height 35
paste input "93"
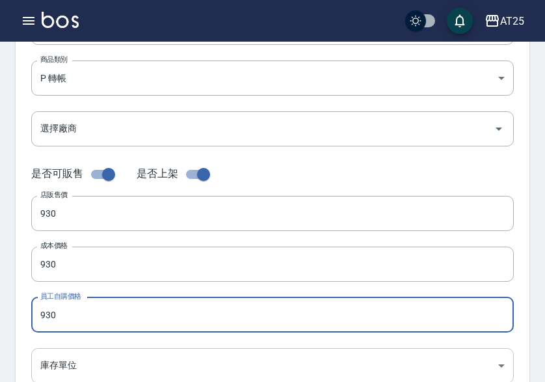
type input "930"
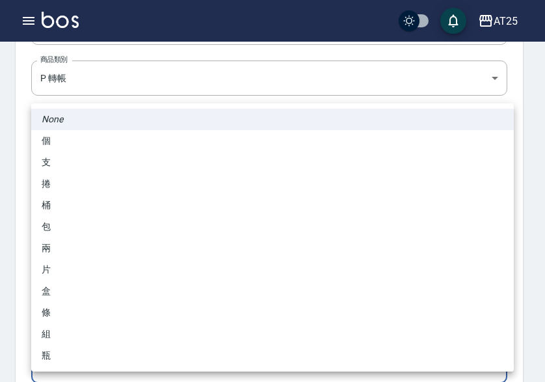
scroll to position [196, 0]
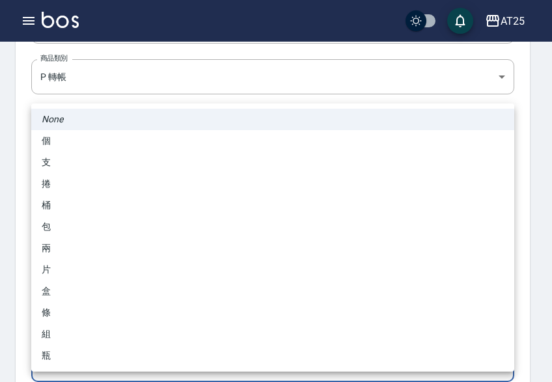
click at [74, 357] on body "AT25 登出 櫃檯作業 打帳單 帳單列表 掛單列表 座位開單 營業儀表板 現金收支登錄 高階收支登錄 材料自購登錄 每日結帳 排班表 現場電腦打卡 掃碼打卡…" at bounding box center [276, 253] width 552 height 898
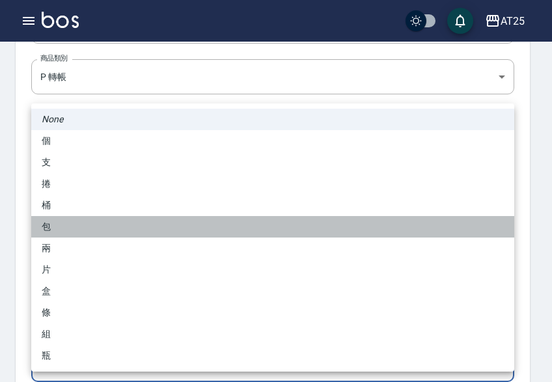
click at [82, 226] on li "包" at bounding box center [272, 226] width 483 height 21
type input "包"
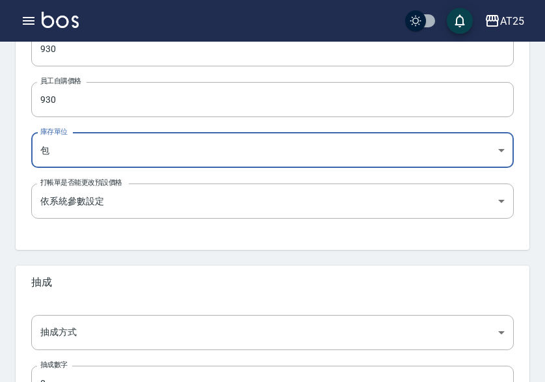
scroll to position [516, 0]
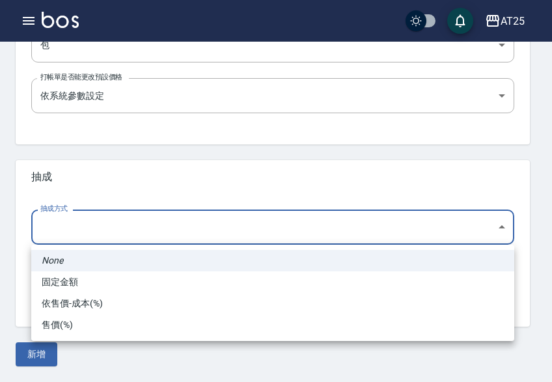
click at [96, 303] on li "依售價-成本(%)" at bounding box center [272, 303] width 483 height 21
type input "byCost"
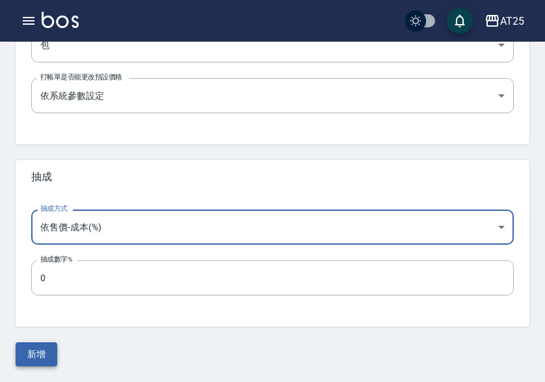
click at [46, 350] on button "新增" at bounding box center [37, 354] width 42 height 24
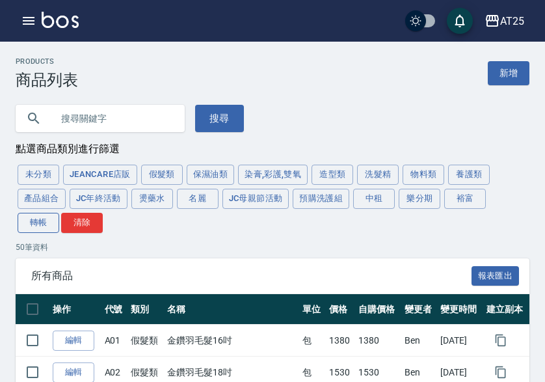
click at [24, 225] on button "轉帳" at bounding box center [39, 223] width 42 height 20
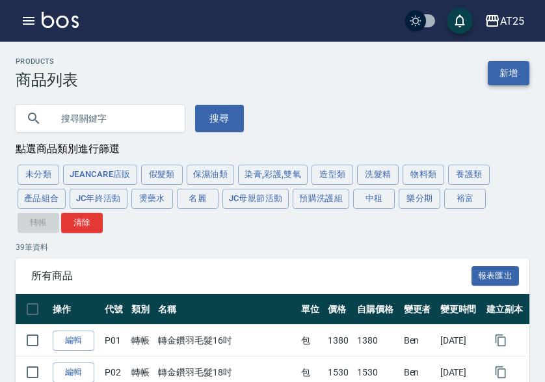
click at [500, 62] on link "新增" at bounding box center [509, 73] width 42 height 24
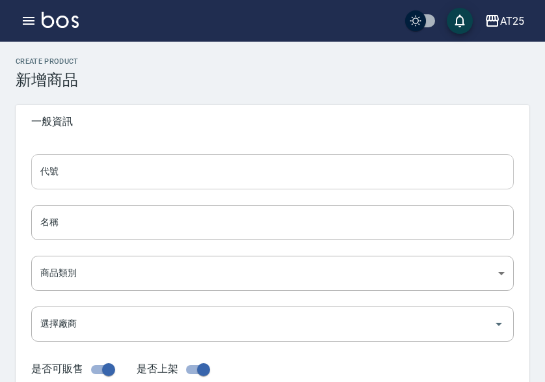
click at [115, 168] on input "代號" at bounding box center [272, 171] width 483 height 35
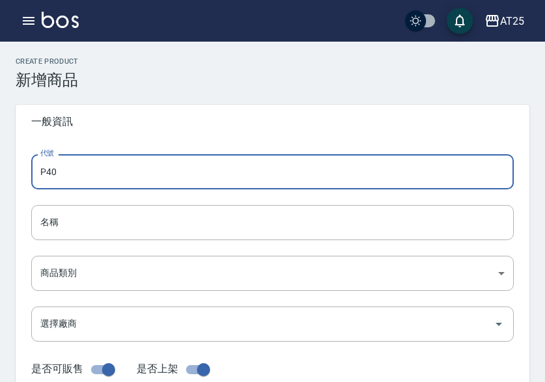
type input "P40"
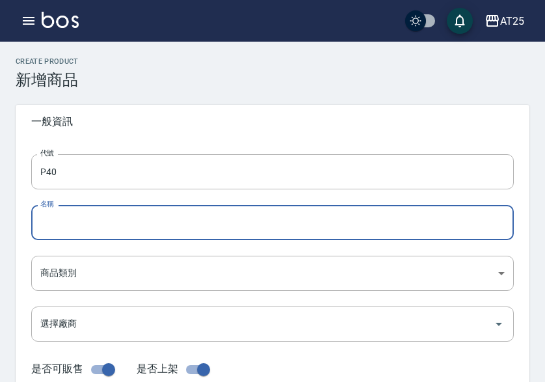
click at [57, 237] on input "名稱" at bounding box center [272, 222] width 483 height 35
paste input "轉金鑽雙棍髮24吋"
type input "轉金鑽雙棍髮24吋"
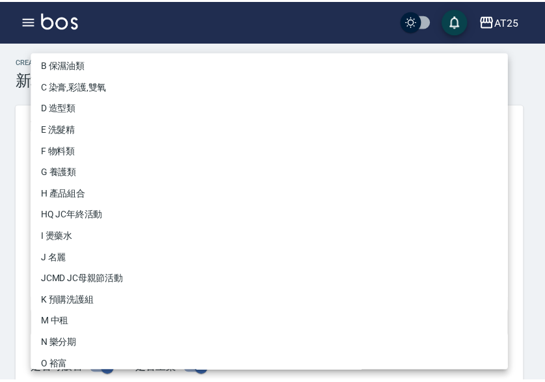
scroll to position [120, 0]
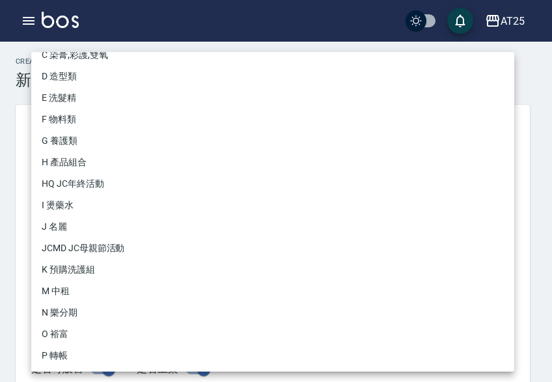
click at [66, 367] on ul "None 未分類 JeanCare店販 A 假髮類 B 保濕油類 C 染膏,彩護,雙氧 D 造型類 E 洗髮精 F 物料類 G 養護類 H 產品組合 HQ J…" at bounding box center [272, 152] width 483 height 440
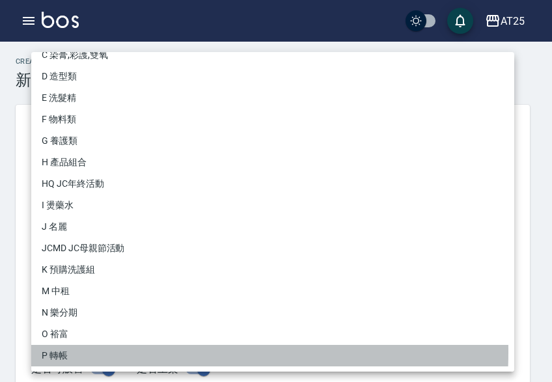
click at [74, 352] on li "P 轉帳" at bounding box center [272, 355] width 483 height 21
type input "71ad34df-f1cf-495d-baf6-e6c736602dd6"
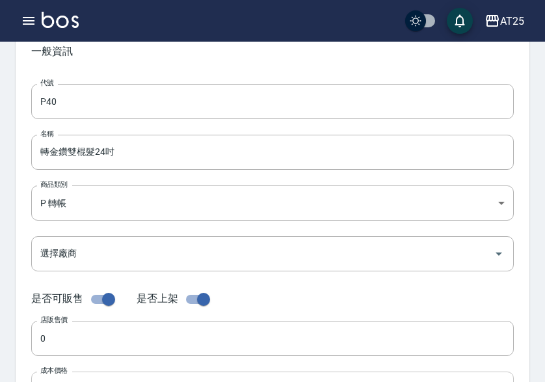
scroll to position [195, 0]
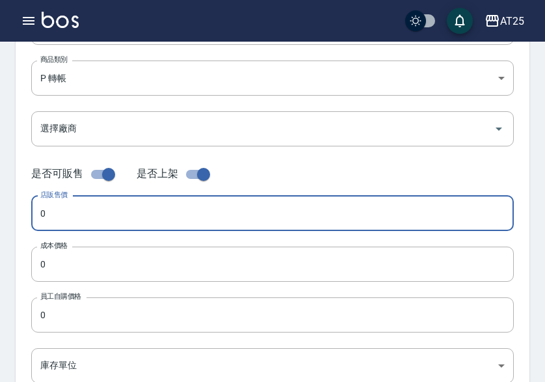
click at [88, 217] on input "0" at bounding box center [272, 213] width 483 height 35
paste input "98"
type input "980"
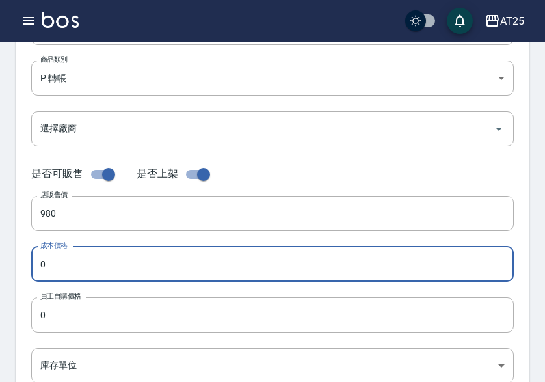
click at [78, 263] on input "0" at bounding box center [272, 264] width 483 height 35
paste input "98"
type input "980"
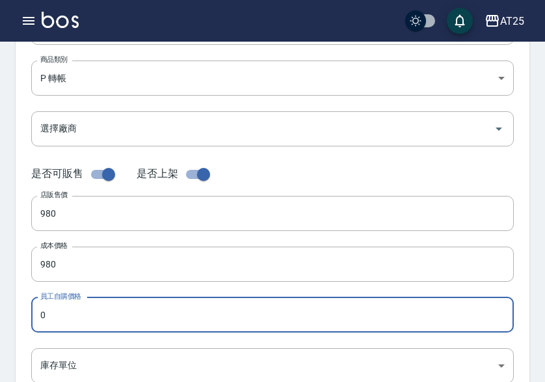
click at [78, 312] on input "0" at bounding box center [272, 314] width 483 height 35
paste input "98"
type input "980"
click at [72, 350] on body "AT25 登出 櫃檯作業 打帳單 帳單列表 掛單列表 座位開單 營業儀表板 現金收支登錄 高階收支登錄 材料自購登錄 每日結帳 排班表 現場電腦打卡 掃碼打卡…" at bounding box center [272, 254] width 545 height 898
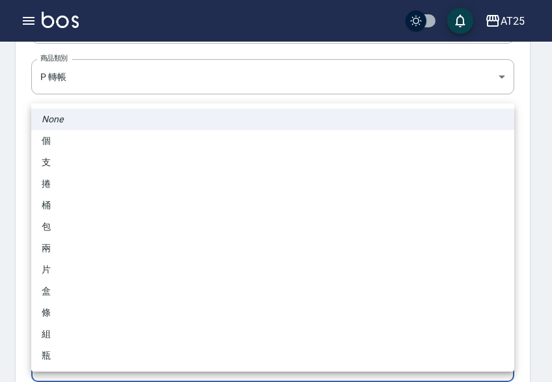
click at [96, 236] on li "包" at bounding box center [272, 226] width 483 height 21
type input "包"
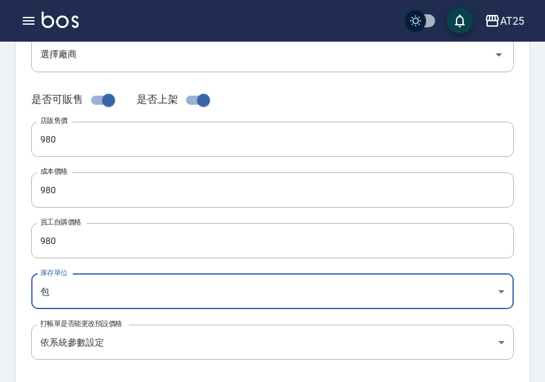
scroll to position [516, 0]
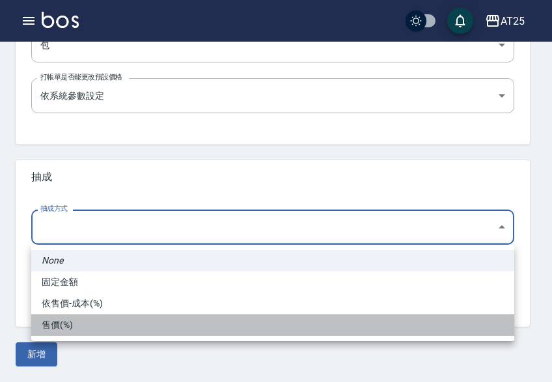
click at [106, 316] on li "售價(%)" at bounding box center [272, 324] width 483 height 21
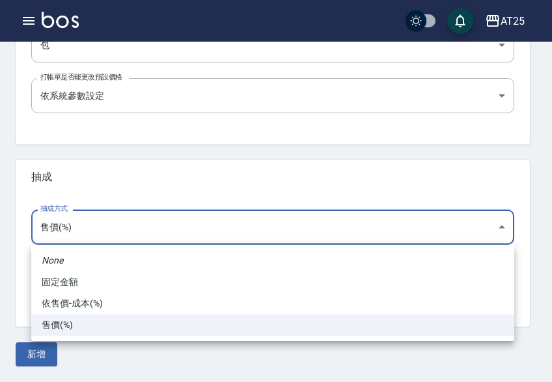
click at [104, 294] on li "依售價-成本(%)" at bounding box center [272, 303] width 483 height 21
type input "byCost"
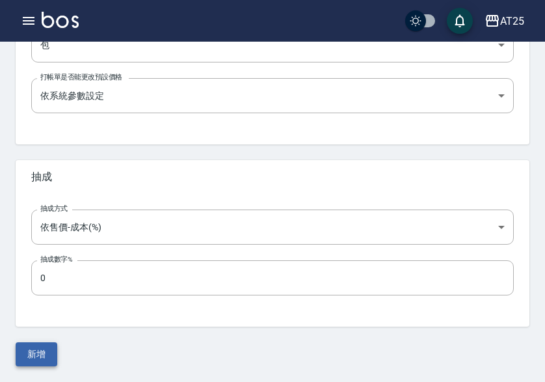
click at [32, 354] on button "新增" at bounding box center [37, 354] width 42 height 24
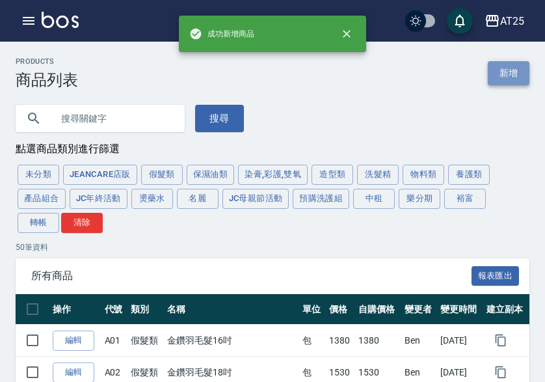
click at [510, 70] on link "新增" at bounding box center [509, 73] width 42 height 24
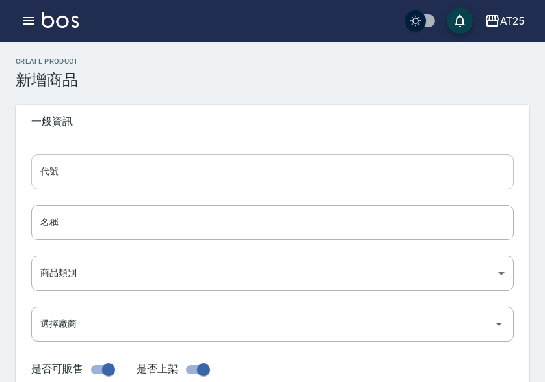
click at [241, 166] on input "代號" at bounding box center [272, 171] width 483 height 35
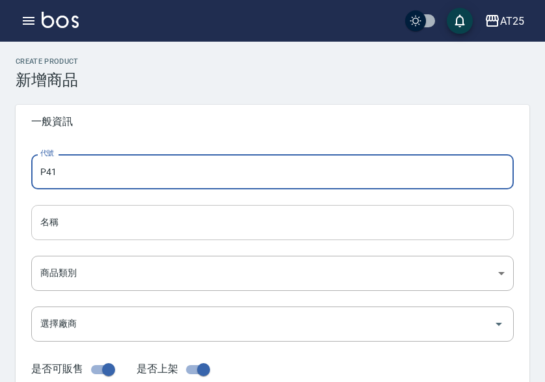
type input "P41"
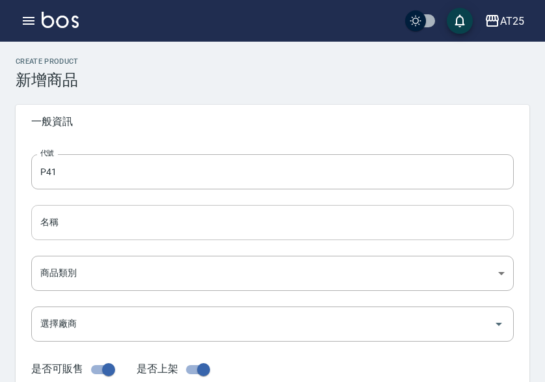
click at [57, 239] on input "名稱" at bounding box center [272, 222] width 483 height 35
paste input "轉金絲羽(黑)18吋"
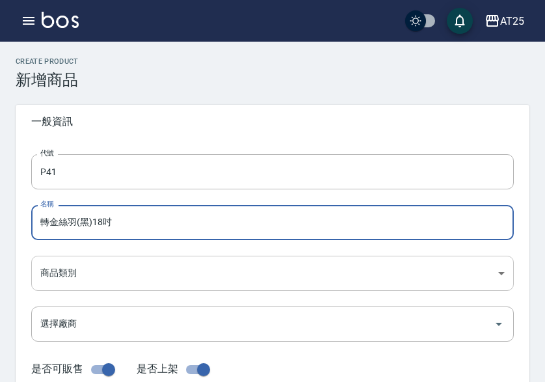
type input "轉金絲羽(黑)18吋"
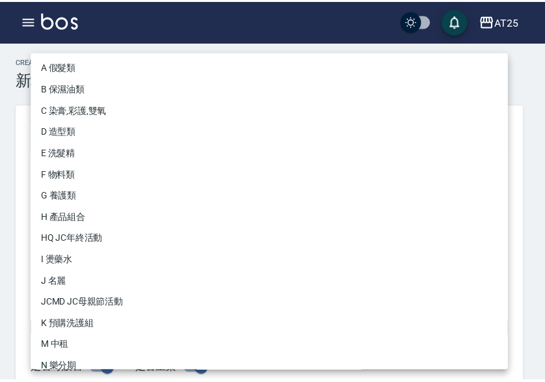
scroll to position [120, 0]
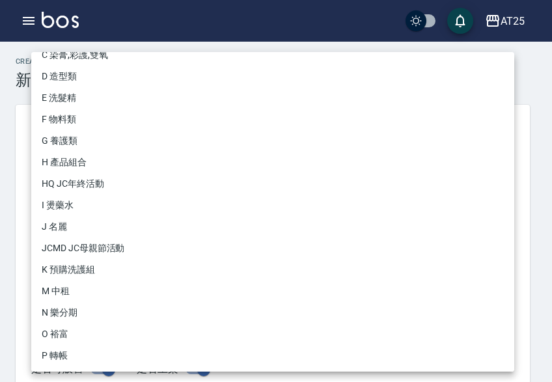
click at [63, 347] on li "P 轉帳" at bounding box center [272, 355] width 483 height 21
type input "71ad34df-f1cf-495d-baf6-e6c736602dd6"
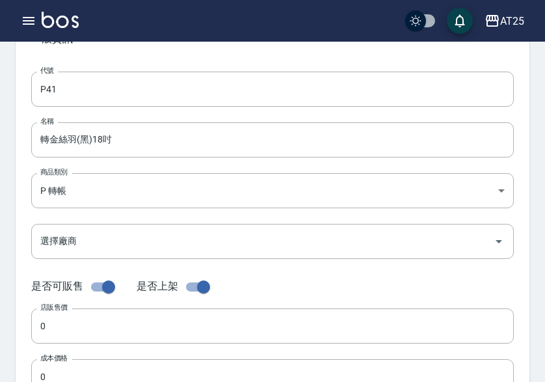
scroll to position [195, 0]
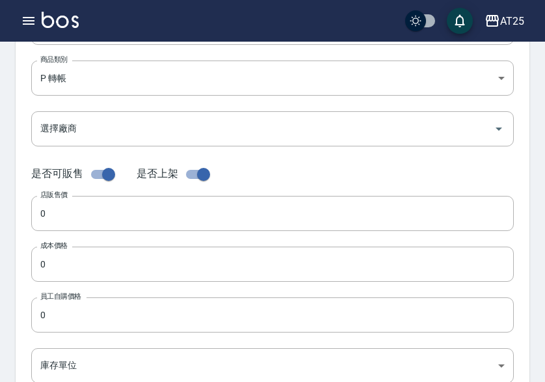
drag, startPoint x: 57, startPoint y: 214, endPoint x: 67, endPoint y: 245, distance: 32.9
click at [57, 214] on input "0" at bounding box center [272, 213] width 483 height 35
paste input "103"
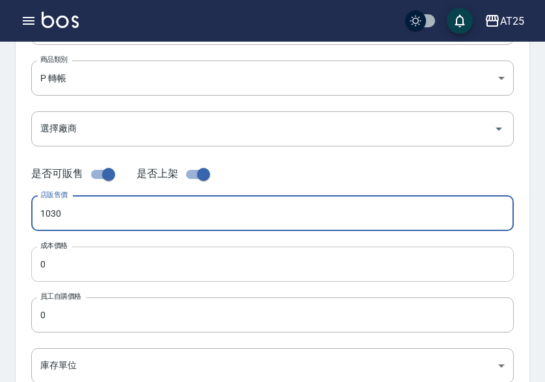
type input "1030"
click at [68, 264] on input "0" at bounding box center [272, 264] width 483 height 35
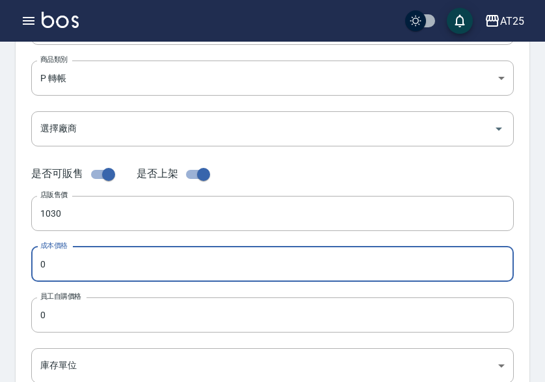
paste input "103"
type input "1030"
click at [75, 314] on input "0" at bounding box center [272, 314] width 483 height 35
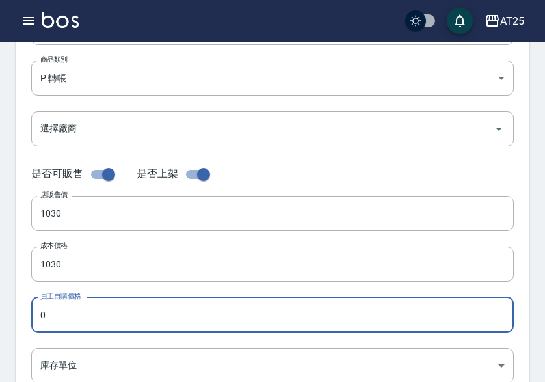
paste input "103"
type input "1030"
click at [71, 359] on body "AT25 登出 櫃檯作業 打帳單 帳單列表 掛單列表 座位開單 營業儀表板 現金收支登錄 高階收支登錄 材料自購登錄 每日結帳 排班表 現場電腦打卡 掃碼打卡…" at bounding box center [272, 254] width 545 height 898
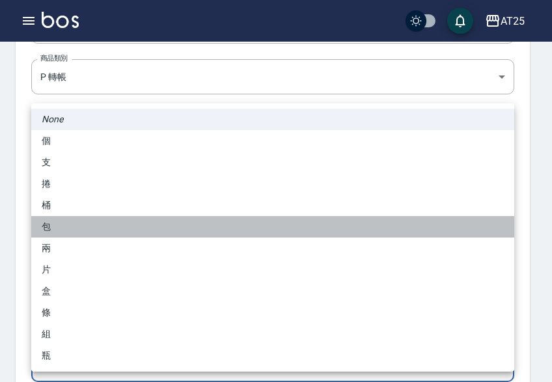
click at [75, 223] on li "包" at bounding box center [272, 226] width 483 height 21
type input "包"
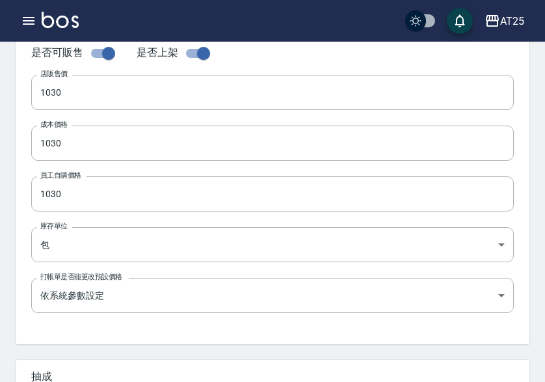
scroll to position [516, 0]
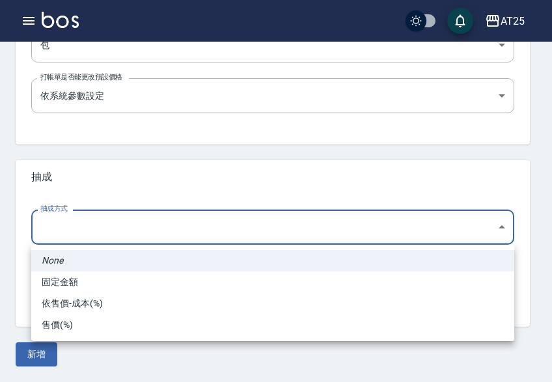
click at [101, 309] on li "依售價-成本(%)" at bounding box center [272, 303] width 483 height 21
type input "byCost"
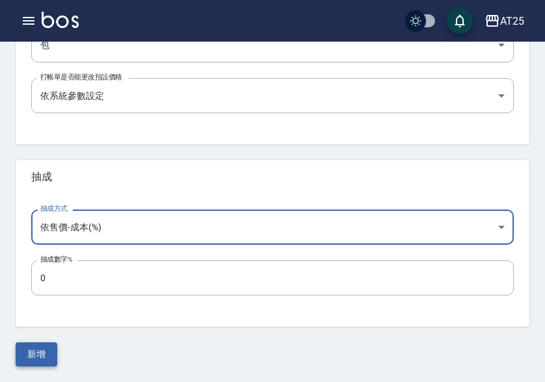
click at [49, 351] on button "新增" at bounding box center [37, 354] width 42 height 24
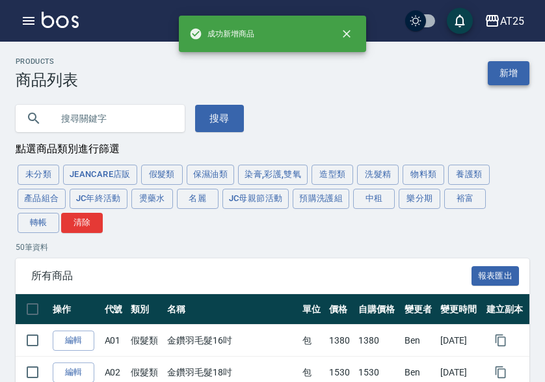
click at [510, 68] on link "新增" at bounding box center [509, 73] width 42 height 24
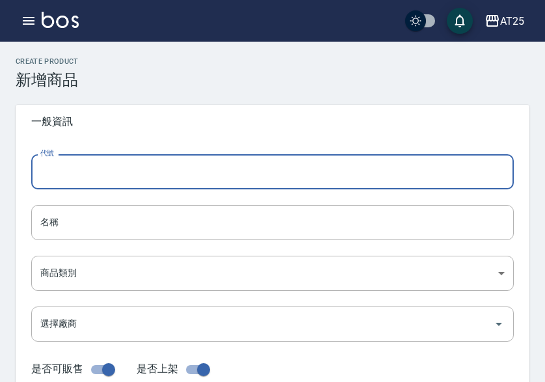
click at [152, 179] on input "代號" at bounding box center [272, 171] width 483 height 35
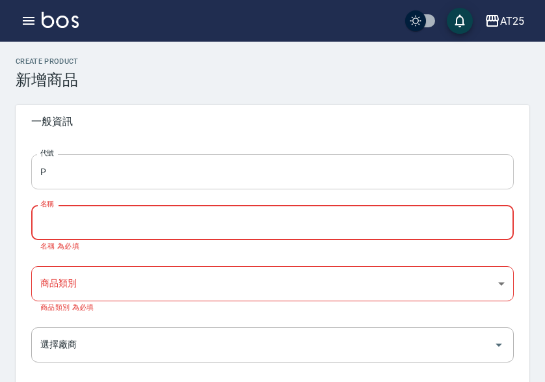
click at [152, 179] on input "P" at bounding box center [272, 171] width 483 height 35
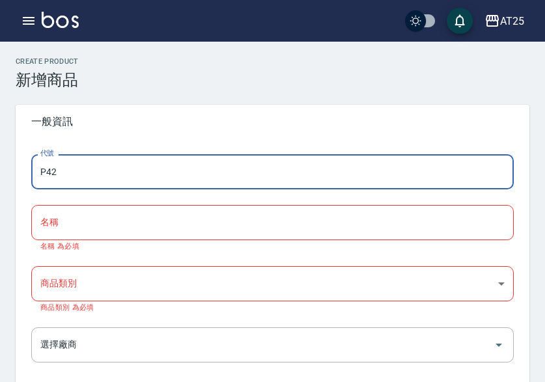
type input "P42"
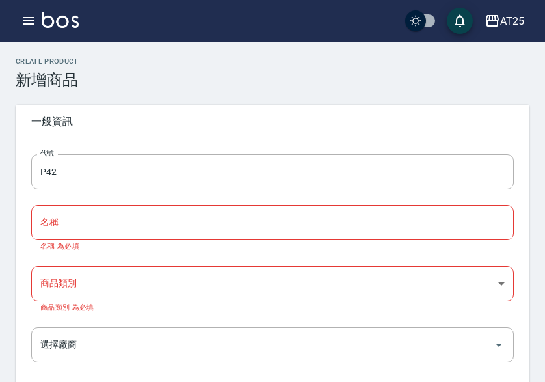
click at [75, 217] on input "名稱" at bounding box center [272, 222] width 483 height 35
paste input "轉金絲羽(黑)20吋"
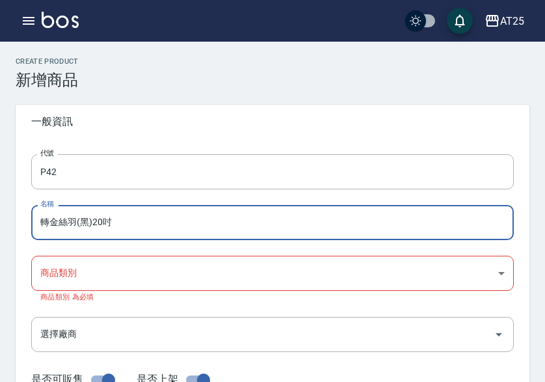
type input "轉金絲羽(黑)20吋"
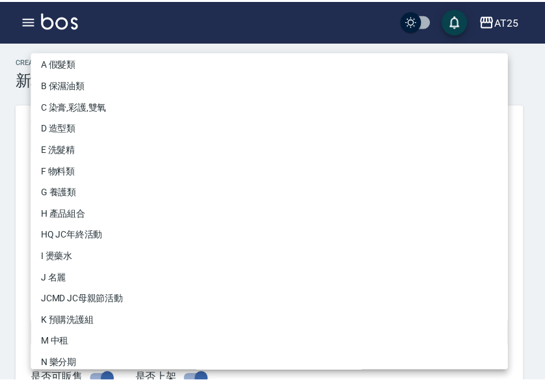
scroll to position [120, 0]
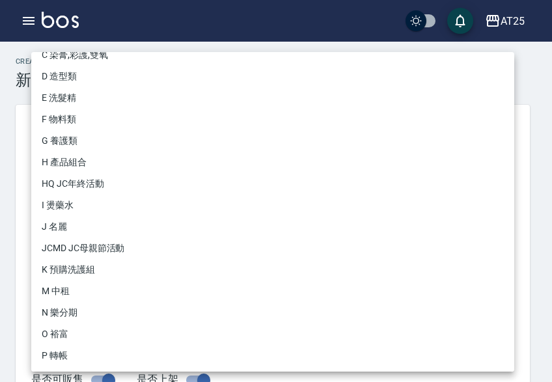
click at [75, 357] on li "P 轉帳" at bounding box center [272, 355] width 483 height 21
type input "71ad34df-f1cf-495d-baf6-e6c736602dd6"
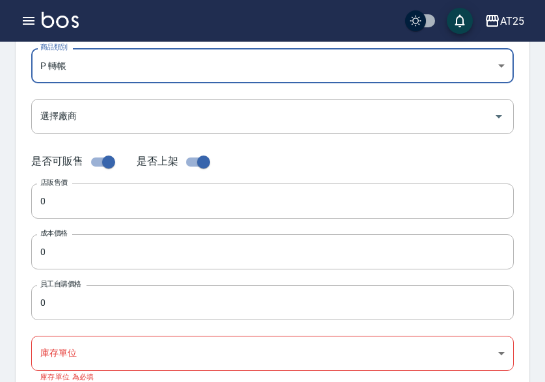
scroll to position [325, 0]
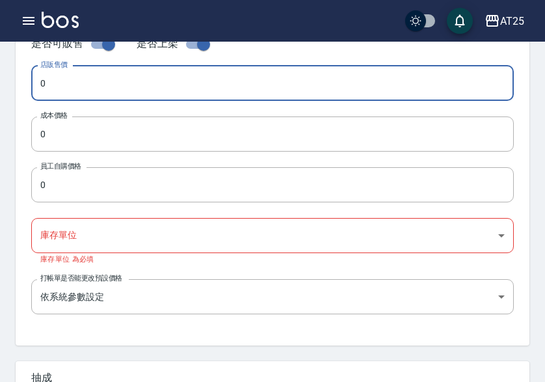
click at [96, 82] on input "0" at bounding box center [272, 83] width 483 height 35
paste input "108"
type input "1080"
click at [85, 127] on input "0" at bounding box center [272, 133] width 483 height 35
paste input "108"
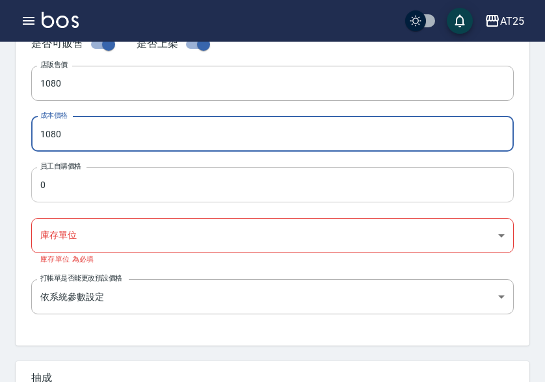
type input "1080"
click at [86, 187] on input "0" at bounding box center [272, 184] width 483 height 35
paste input "108"
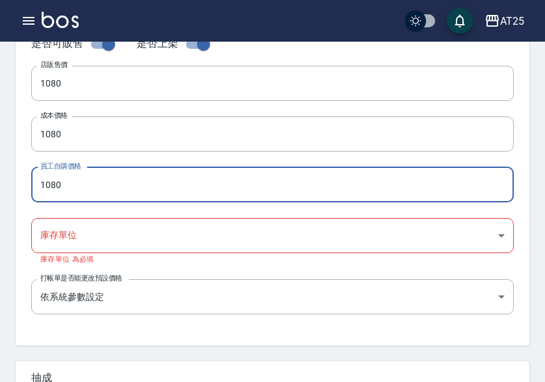
type input "1080"
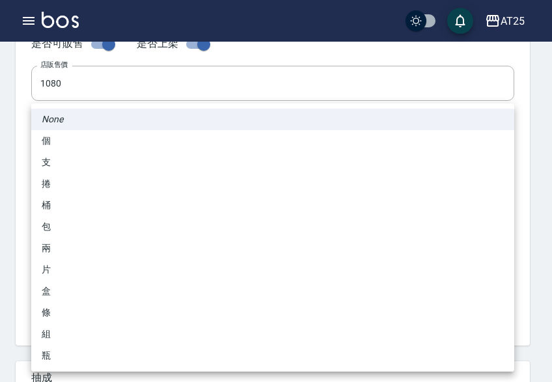
click at [82, 233] on body "AT25 登出 櫃檯作業 打帳單 帳單列表 掛單列表 座位開單 營業儀表板 現金收支登錄 高階收支登錄 材料自購登錄 每日結帳 排班表 現場電腦打卡 掃碼打卡…" at bounding box center [276, 129] width 552 height 908
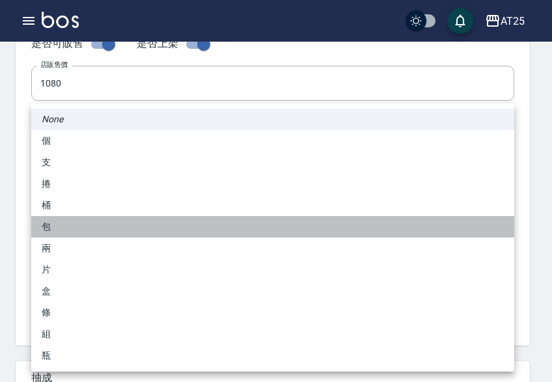
click at [72, 229] on li "包" at bounding box center [272, 226] width 483 height 21
type input "包"
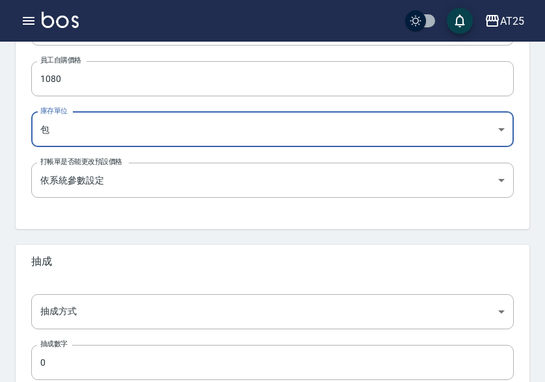
scroll to position [516, 0]
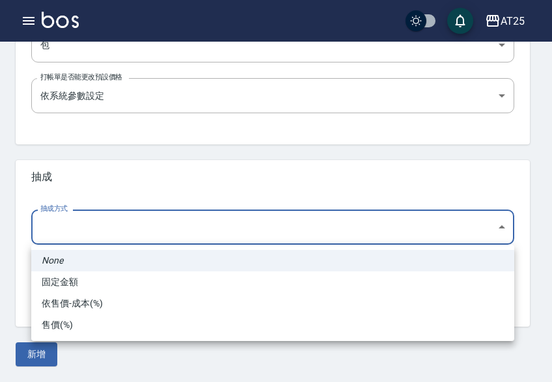
click at [77, 297] on li "依售價-成本(%)" at bounding box center [272, 303] width 483 height 21
type input "byCost"
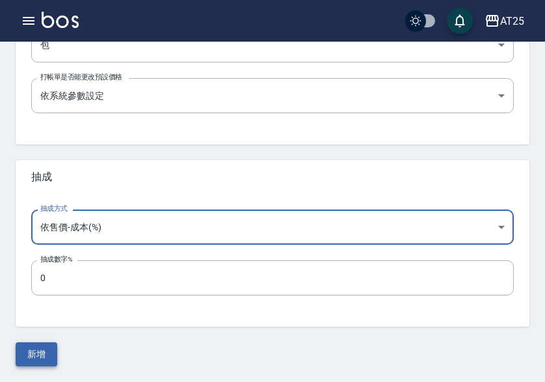
click at [44, 360] on button "新增" at bounding box center [37, 354] width 42 height 24
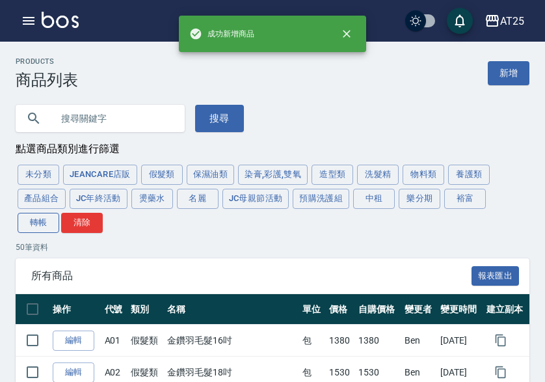
click at [42, 232] on button "轉帳" at bounding box center [39, 223] width 42 height 20
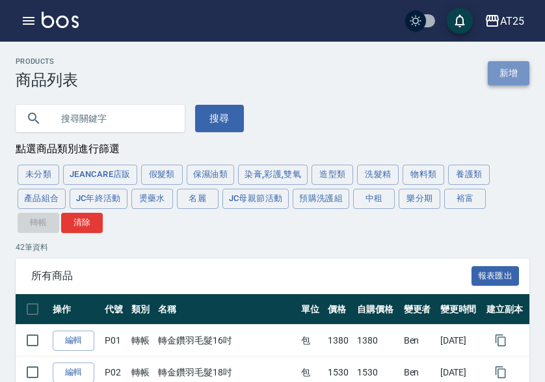
click at [508, 69] on link "新增" at bounding box center [509, 73] width 42 height 24
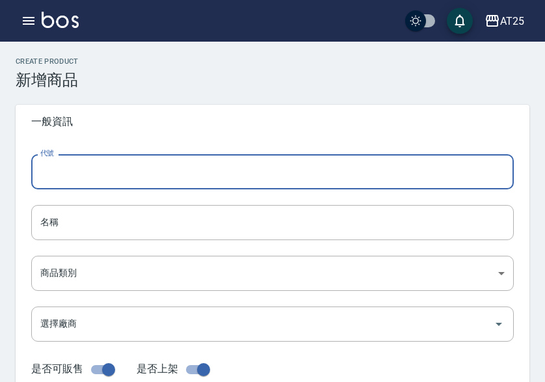
click at [83, 187] on input "代號" at bounding box center [272, 171] width 483 height 35
type input "P43"
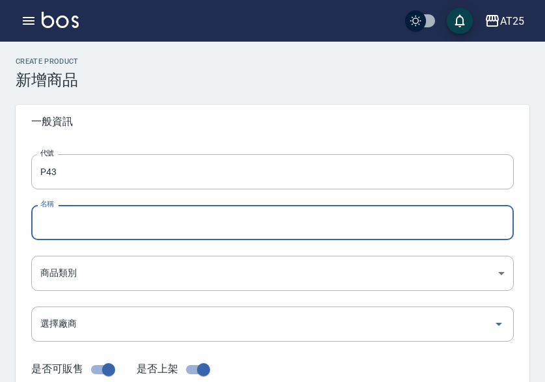
click at [91, 210] on input "名稱" at bounding box center [272, 222] width 483 height 35
paste input "轉金絲羽(黑)22吋"
type input "轉金絲羽(黑)22吋"
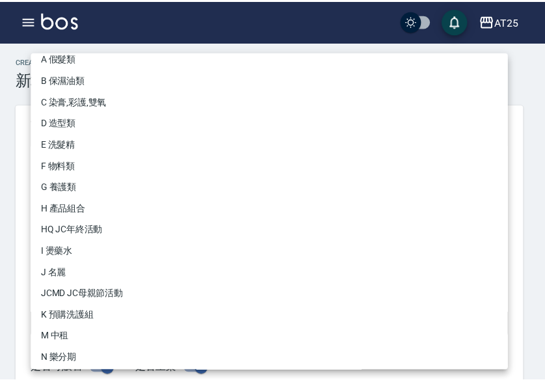
scroll to position [120, 0]
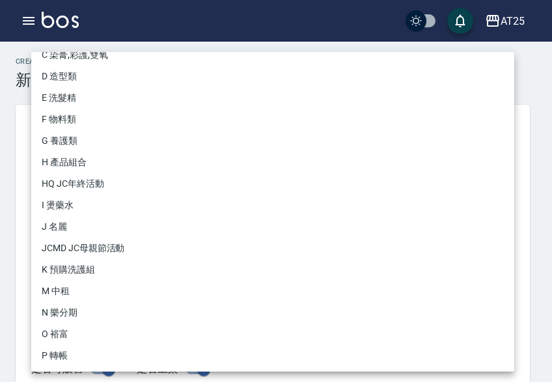
click at [83, 358] on li "P 轉帳" at bounding box center [272, 355] width 483 height 21
type input "71ad34df-f1cf-495d-baf6-e6c736602dd6"
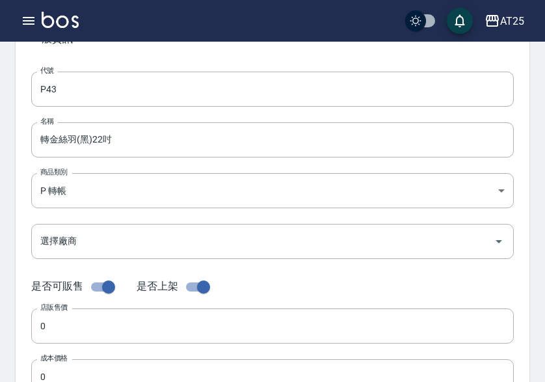
scroll to position [130, 0]
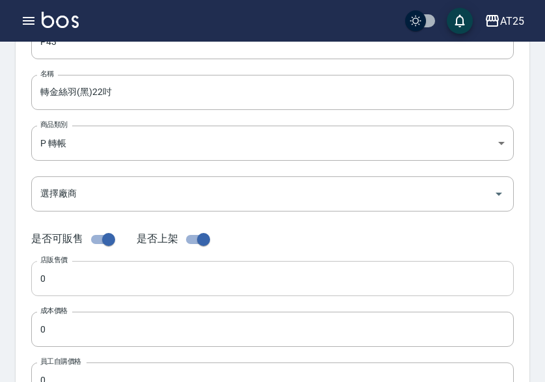
click at [115, 278] on input "0" at bounding box center [272, 278] width 483 height 35
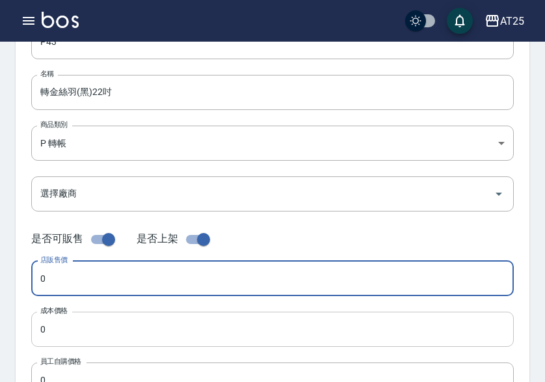
paste input "113"
type input "1130"
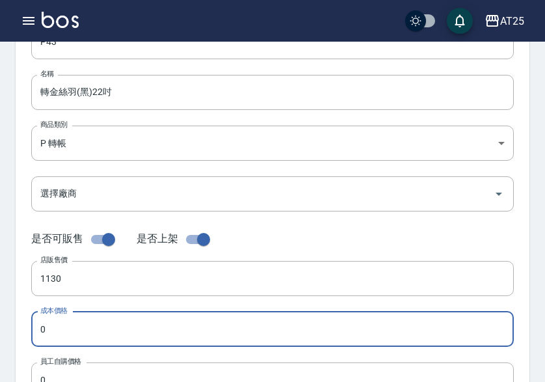
click at [108, 331] on input "0" at bounding box center [272, 329] width 483 height 35
paste input "113"
type input "1130"
click at [107, 376] on input "0" at bounding box center [272, 379] width 483 height 35
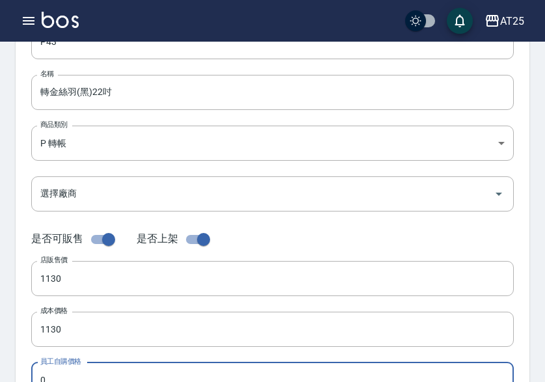
paste input "113"
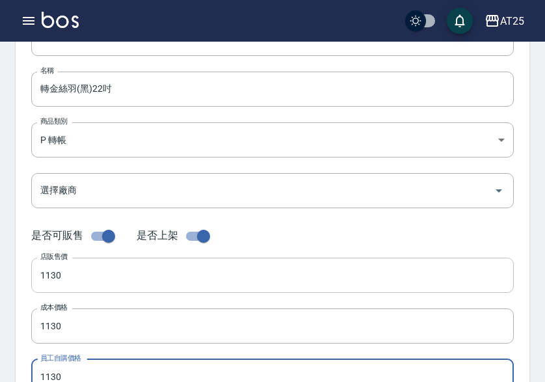
type input "1130"
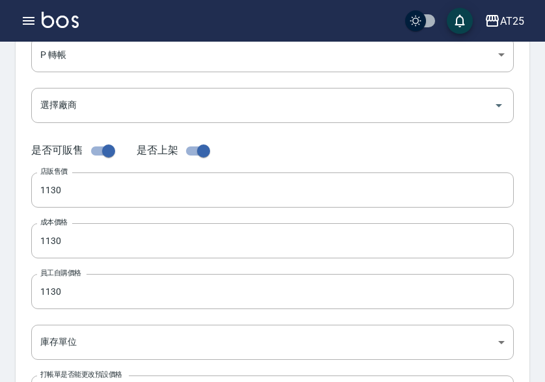
scroll to position [329, 0]
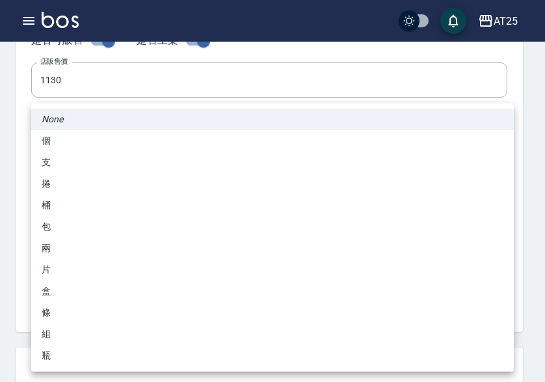
click at [85, 230] on body "AT25 登出 櫃檯作業 打帳單 帳單列表 掛單列表 座位開單 營業儀表板 現金收支登錄 高階收支登錄 材料自購登錄 每日結帳 排班表 現場電腦打卡 掃碼打卡…" at bounding box center [272, 120] width 545 height 898
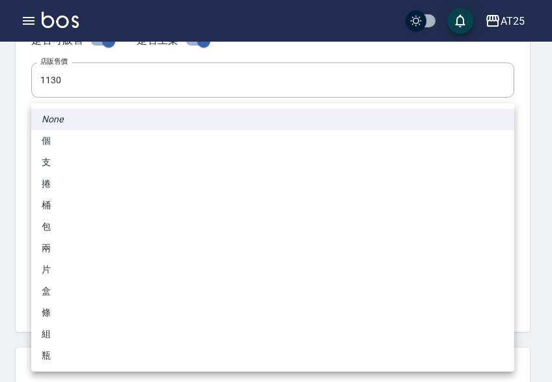
click at [66, 227] on li "包" at bounding box center [272, 226] width 483 height 21
type input "包"
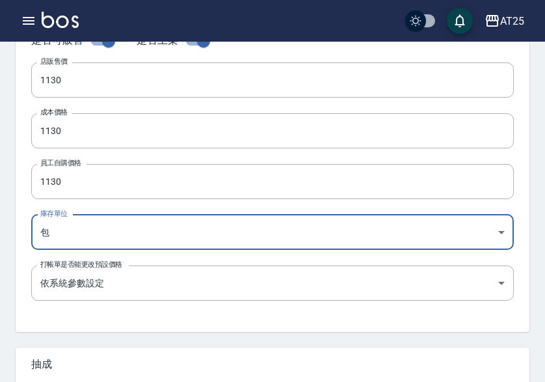
scroll to position [516, 0]
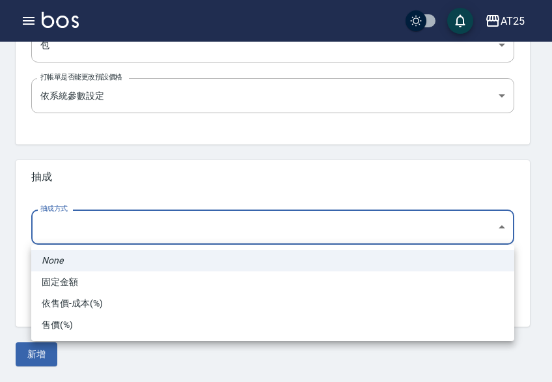
click at [85, 305] on li "依售價-成本(%)" at bounding box center [272, 303] width 483 height 21
type input "byCost"
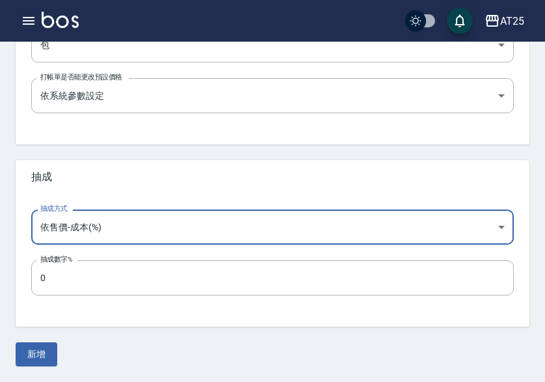
click at [44, 351] on button "新增" at bounding box center [37, 354] width 42 height 24
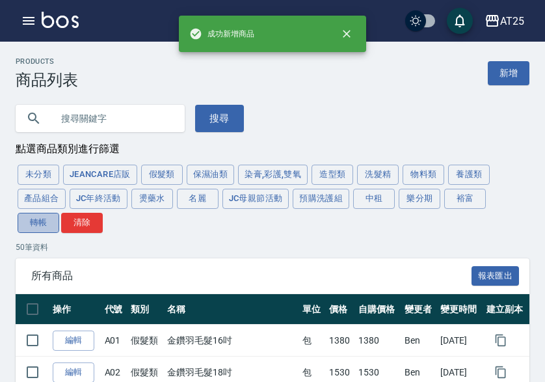
click at [54, 224] on button "轉帳" at bounding box center [39, 223] width 42 height 20
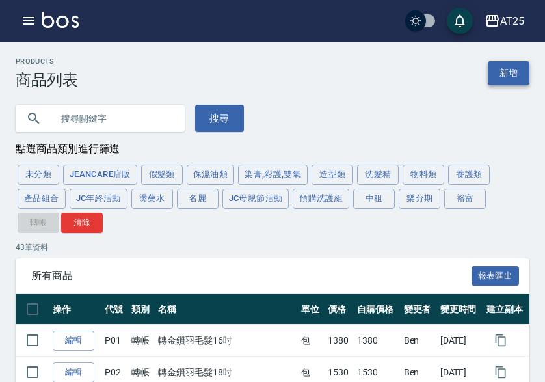
click at [505, 78] on link "新增" at bounding box center [509, 73] width 42 height 24
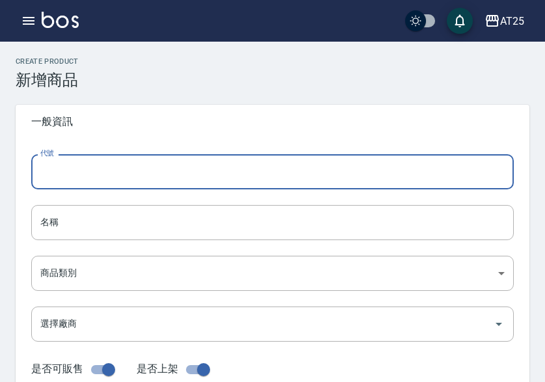
click at [115, 172] on input "代號" at bounding box center [272, 171] width 483 height 35
type input "P44"
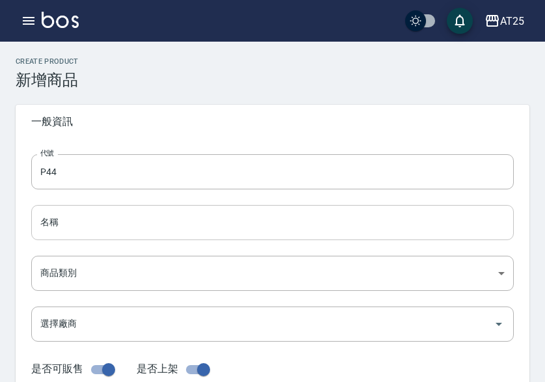
click at [52, 219] on input "名稱" at bounding box center [272, 222] width 483 height 35
paste input "轉有色金絲羽(白金)18吋"
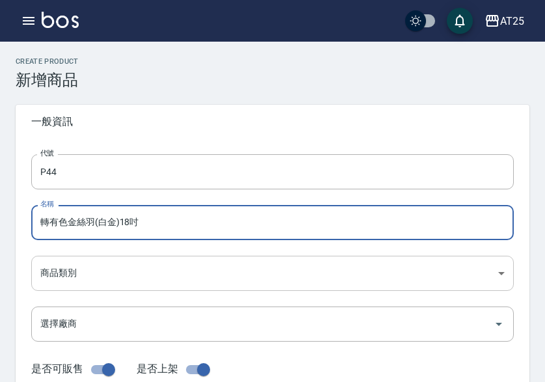
type input "轉有色金絲羽(白金)18吋"
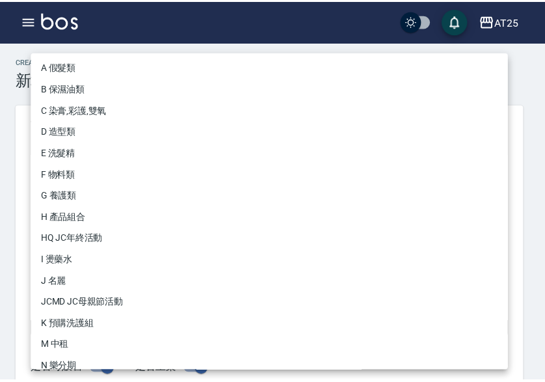
scroll to position [120, 0]
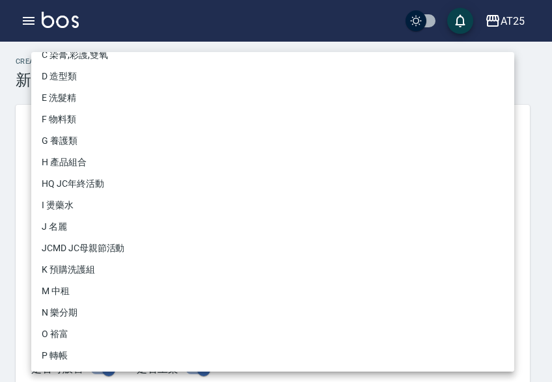
click at [60, 360] on li "P 轉帳" at bounding box center [272, 355] width 483 height 21
type input "71ad34df-f1cf-495d-baf6-e6c736602dd6"
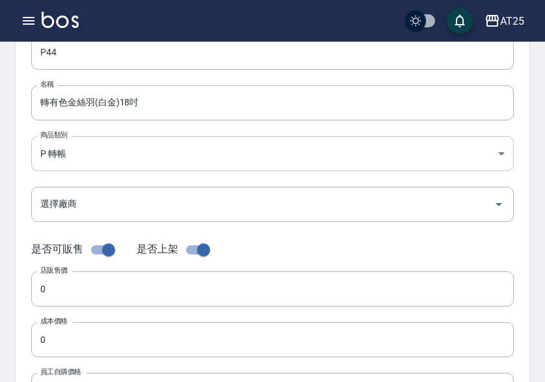
scroll to position [130, 0]
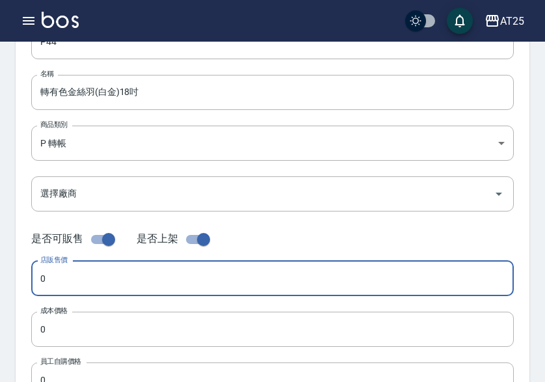
click at [57, 282] on input "0" at bounding box center [272, 278] width 483 height 35
paste input "113"
type input "1130"
click at [85, 331] on input "0" at bounding box center [272, 329] width 483 height 35
paste input "113"
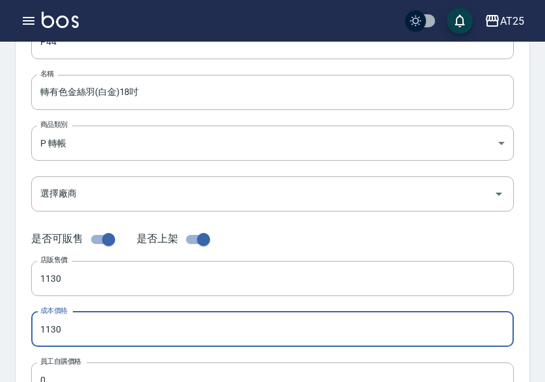
type input "1130"
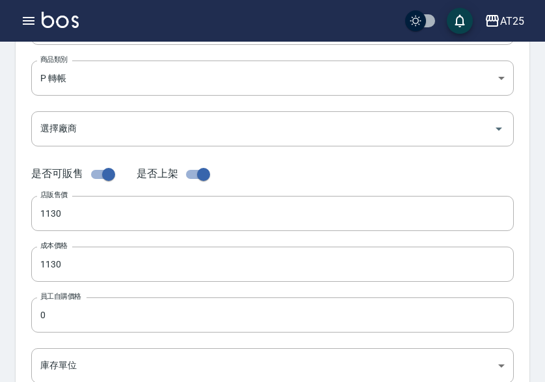
click at [73, 297] on label "員工自購價格" at bounding box center [60, 296] width 41 height 10
click at [73, 297] on input "0" at bounding box center [272, 314] width 483 height 35
paste input "113"
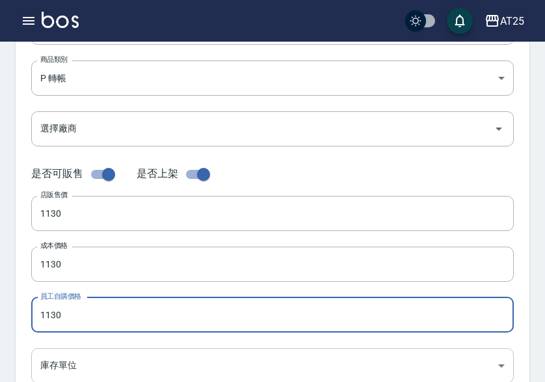
type input "1130"
click at [72, 358] on body "AT25 登出 櫃檯作業 打帳單 帳單列表 掛單列表 座位開單 營業儀表板 現金收支登錄 高階收支登錄 材料自購登錄 每日結帳 排班表 現場電腦打卡 掃碼打卡…" at bounding box center [272, 254] width 545 height 898
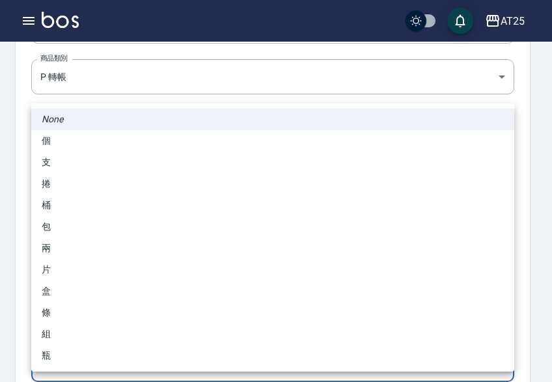
click at [85, 230] on li "包" at bounding box center [272, 226] width 483 height 21
type input "包"
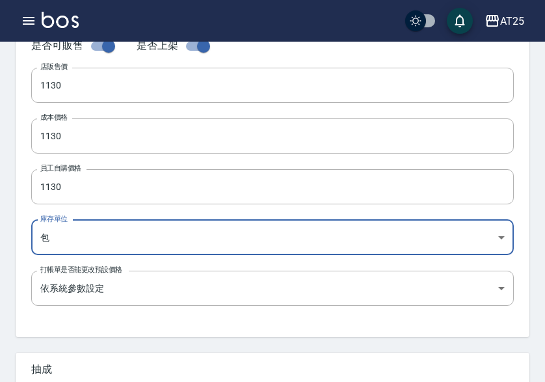
scroll to position [457, 0]
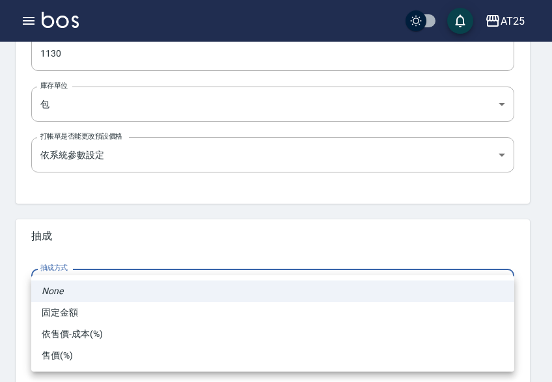
click at [82, 340] on li "依售價-成本(%)" at bounding box center [272, 333] width 483 height 21
type input "byCost"
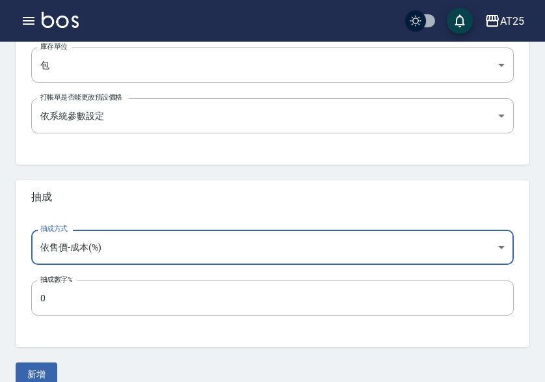
scroll to position [516, 0]
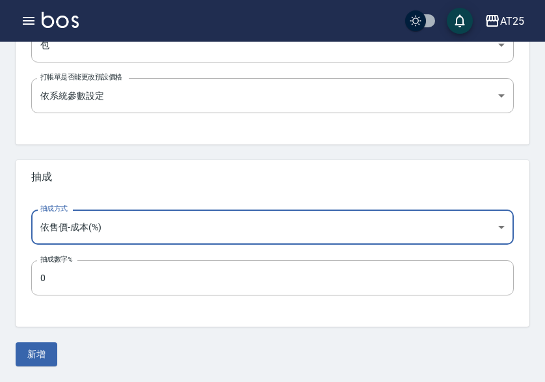
click at [57, 344] on div "新增" at bounding box center [273, 354] width 514 height 24
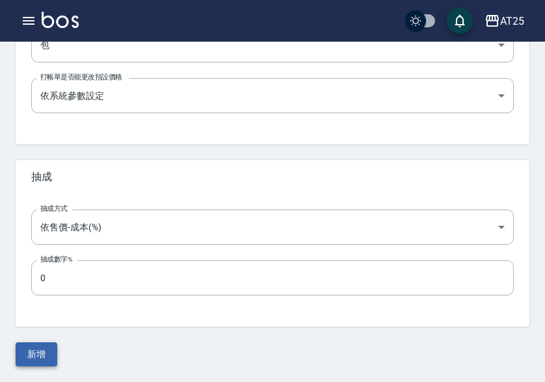
click at [40, 353] on button "新增" at bounding box center [37, 354] width 42 height 24
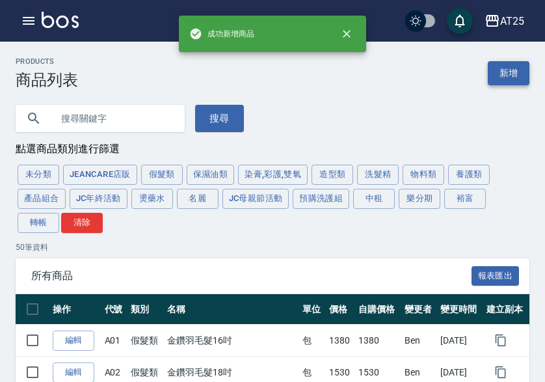
click at [507, 70] on link "新增" at bounding box center [509, 73] width 42 height 24
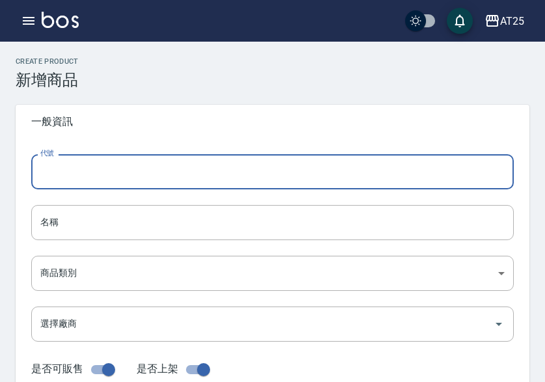
click at [97, 172] on input "代號" at bounding box center [272, 171] width 483 height 35
type input "P45"
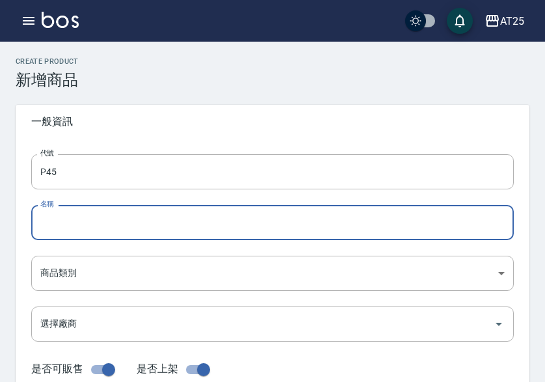
click at [55, 232] on input "名稱" at bounding box center [272, 222] width 483 height 35
paste input "轉有色金絲羽(白金)20吋"
type input "轉有色金絲羽(白金)20吋"
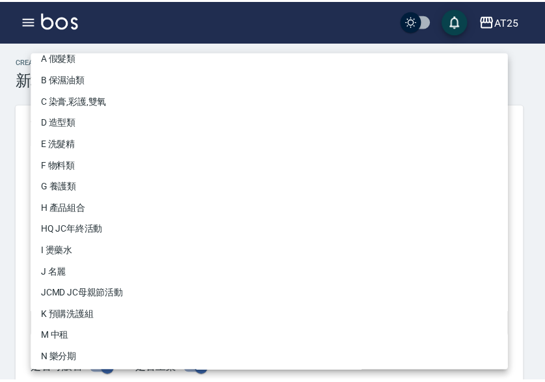
scroll to position [120, 0]
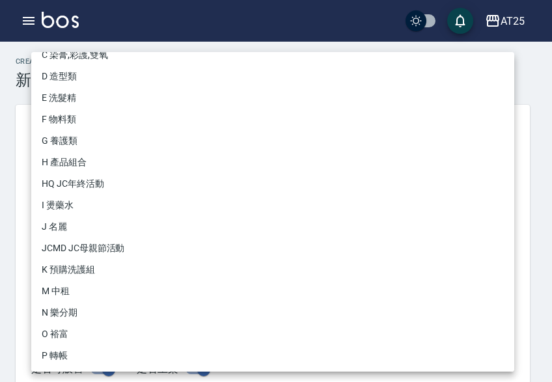
drag, startPoint x: 64, startPoint y: 359, endPoint x: 187, endPoint y: 355, distance: 123.0
click at [65, 359] on li "P 轉帳" at bounding box center [272, 355] width 483 height 21
type input "71ad34df-f1cf-495d-baf6-e6c736602dd6"
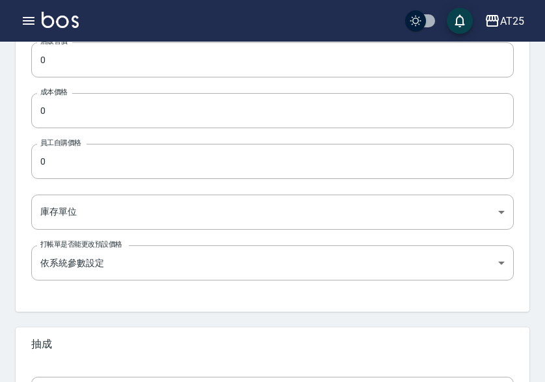
scroll to position [325, 0]
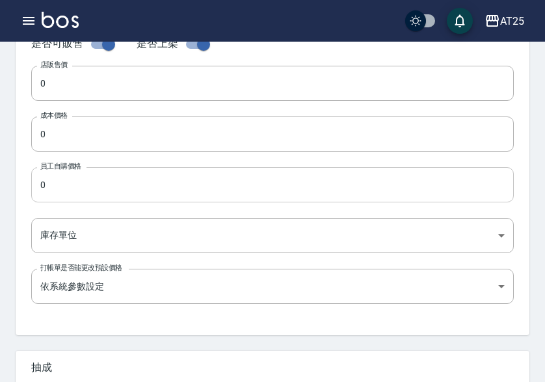
click at [61, 178] on input "0" at bounding box center [272, 184] width 483 height 35
paste input "118"
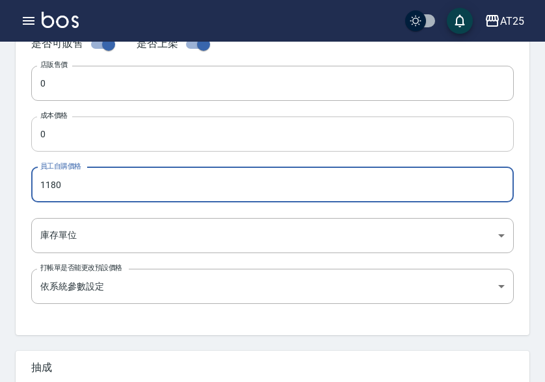
type input "1180"
click at [65, 135] on input "0" at bounding box center [272, 133] width 483 height 35
paste input "118"
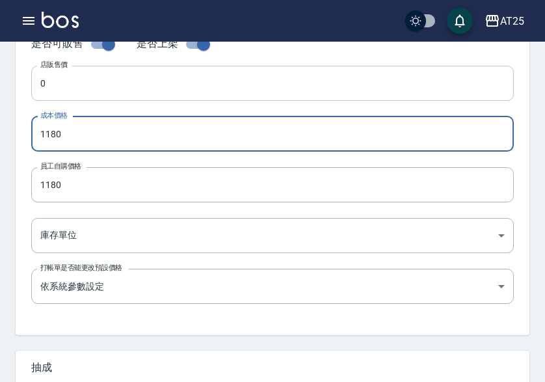
type input "1180"
click at [68, 98] on input "0" at bounding box center [272, 83] width 483 height 35
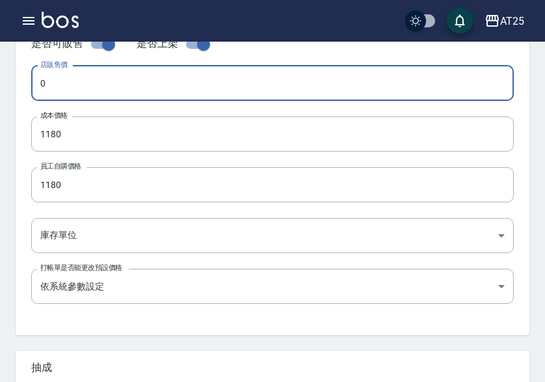
paste input "118"
type input "1180"
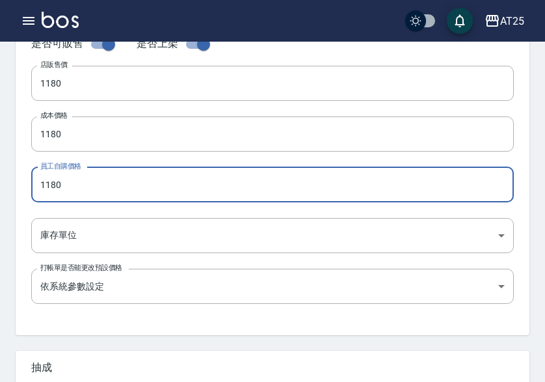
click at [61, 200] on input "1180" at bounding box center [272, 184] width 483 height 35
click at [59, 235] on body "AT25 登出 櫃檯作業 打帳單 帳單列表 掛單列表 座位開單 營業儀表板 現金收支登錄 高階收支登錄 材料自購登錄 每日結帳 排班表 現場電腦打卡 掃碼打卡…" at bounding box center [272, 124] width 545 height 898
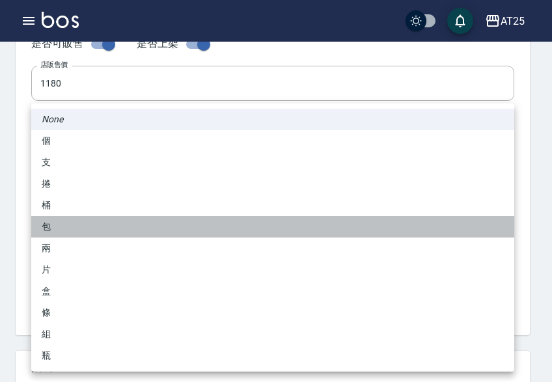
click at [71, 232] on li "包" at bounding box center [272, 226] width 483 height 21
type input "包"
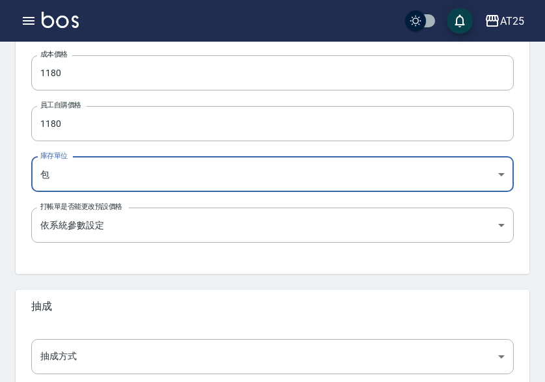
scroll to position [516, 0]
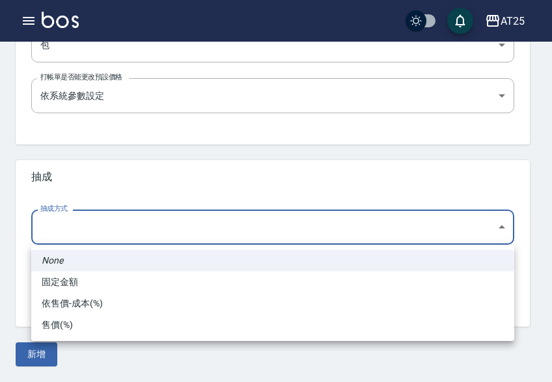
click at [96, 303] on li "依售價-成本(%)" at bounding box center [272, 303] width 483 height 21
type input "byCost"
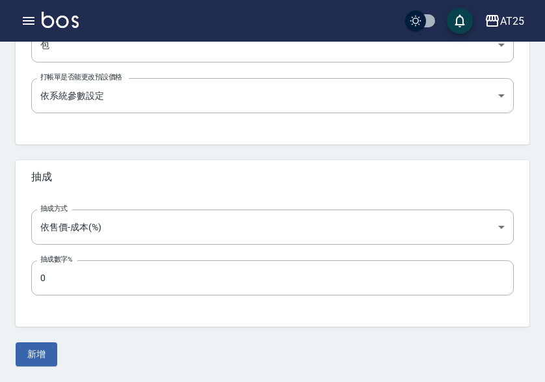
click at [37, 351] on button "新增" at bounding box center [37, 354] width 42 height 24
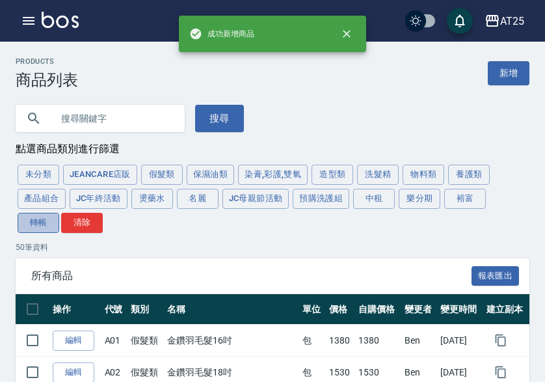
click at [39, 224] on button "轉帳" at bounding box center [39, 223] width 42 height 20
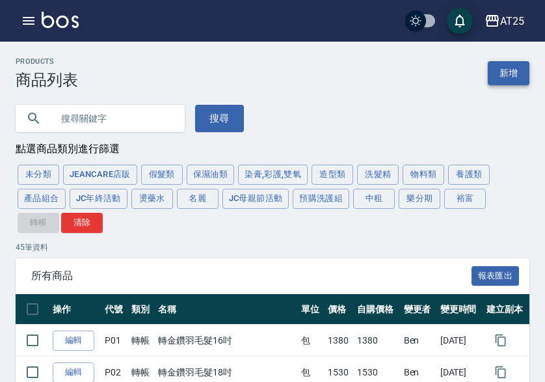
click at [504, 78] on link "新增" at bounding box center [509, 73] width 42 height 24
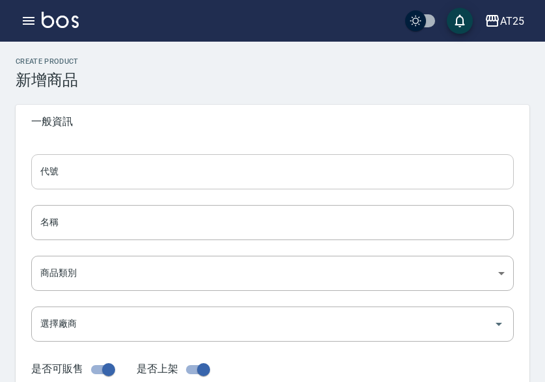
click at [232, 174] on input "代號" at bounding box center [272, 171] width 483 height 35
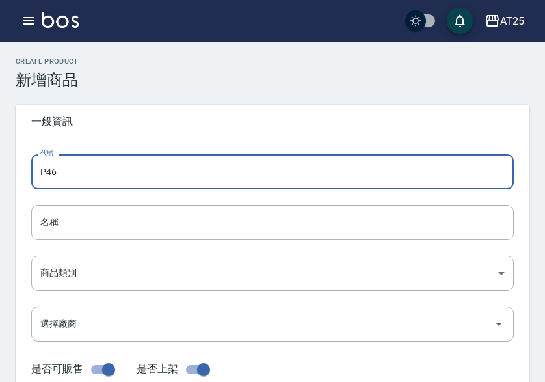
type input "P46"
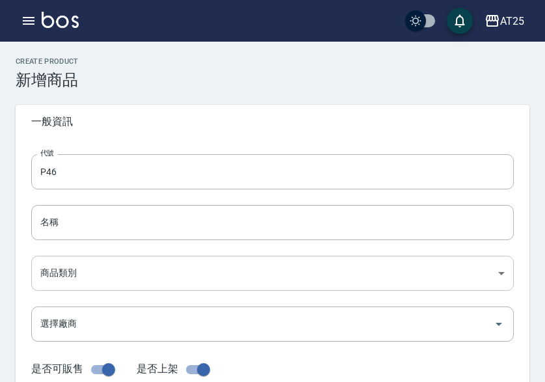
drag, startPoint x: 60, startPoint y: 232, endPoint x: 47, endPoint y: 258, distance: 28.8
click at [60, 232] on input "名稱" at bounding box center [272, 222] width 483 height 35
paste input "轉有色金絲羽(白金)22吋"
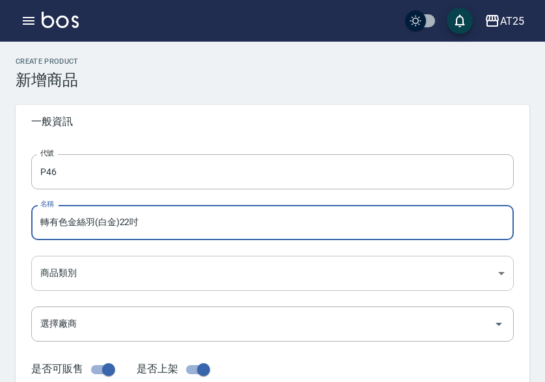
type input "轉有色金絲羽(白金)22吋"
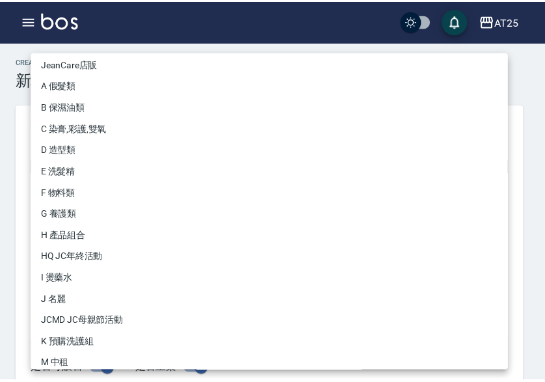
scroll to position [120, 0]
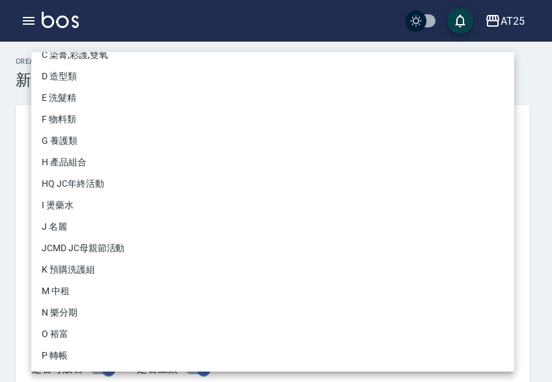
click at [54, 347] on li "P 轉帳" at bounding box center [272, 355] width 483 height 21
type input "71ad34df-f1cf-495d-baf6-e6c736602dd6"
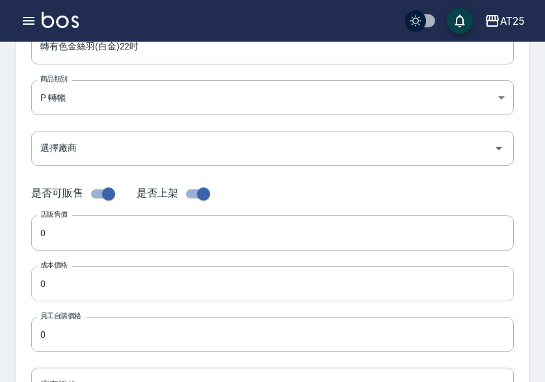
scroll to position [195, 0]
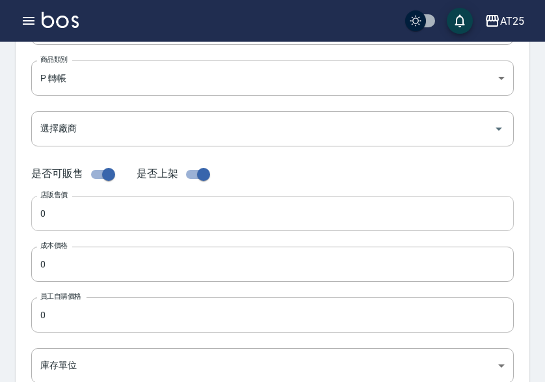
click at [81, 212] on input "0" at bounding box center [272, 213] width 483 height 35
paste input "123"
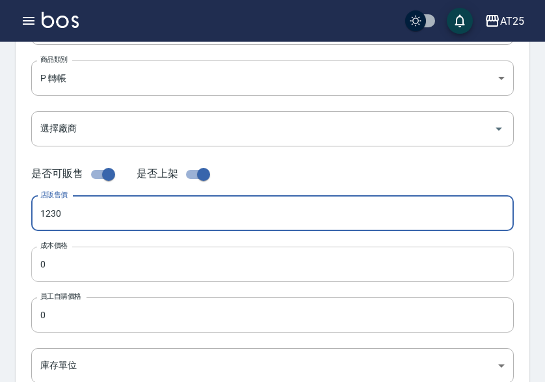
type input "1230"
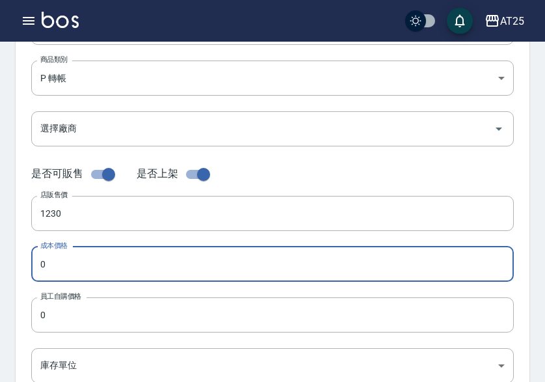
click at [73, 262] on input "0" at bounding box center [272, 264] width 483 height 35
paste input "123"
type input "1230"
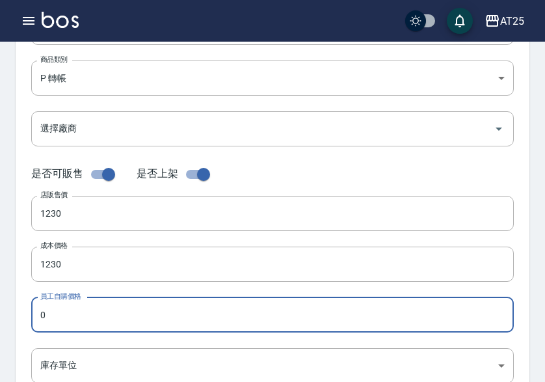
click at [69, 320] on input "0" at bounding box center [272, 314] width 483 height 35
paste input "123"
type input "1230"
click at [66, 361] on body "AT25 登出 櫃檯作業 打帳單 帳單列表 掛單列表 座位開單 營業儀表板 現金收支登錄 高階收支登錄 材料自購登錄 每日結帳 排班表 現場電腦打卡 掃碼打卡…" at bounding box center [272, 254] width 545 height 898
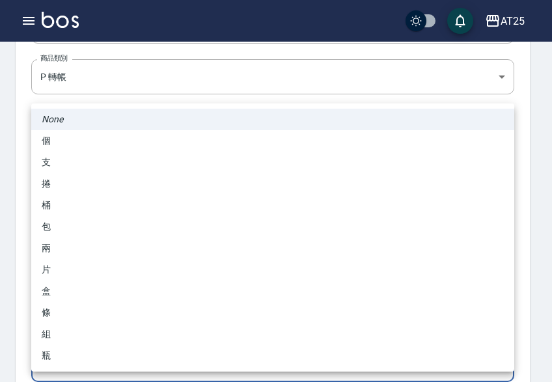
click at [87, 231] on li "包" at bounding box center [272, 226] width 483 height 21
type input "包"
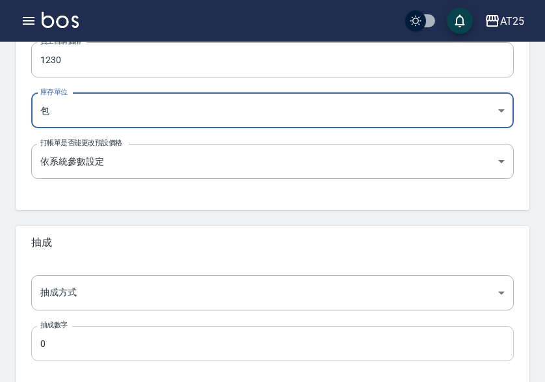
scroll to position [516, 0]
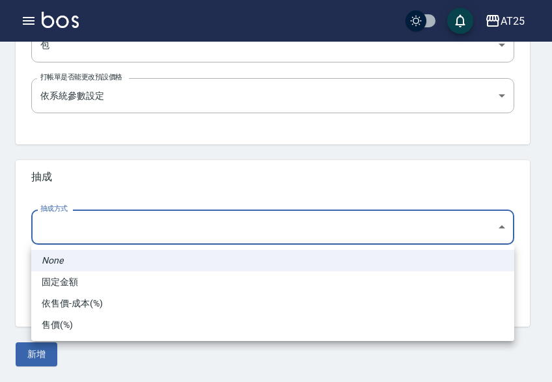
click at [98, 301] on li "依售價-成本(%)" at bounding box center [272, 303] width 483 height 21
type input "byCost"
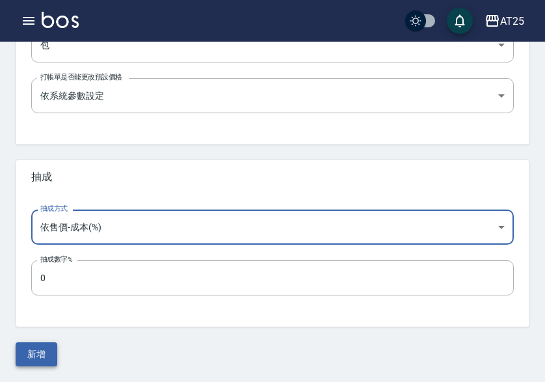
click at [46, 351] on button "新增" at bounding box center [37, 354] width 42 height 24
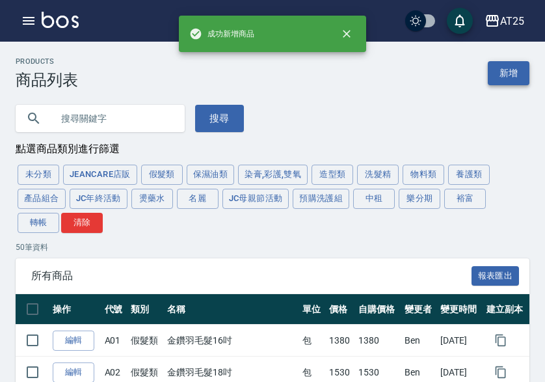
click at [516, 69] on link "新增" at bounding box center [509, 73] width 42 height 24
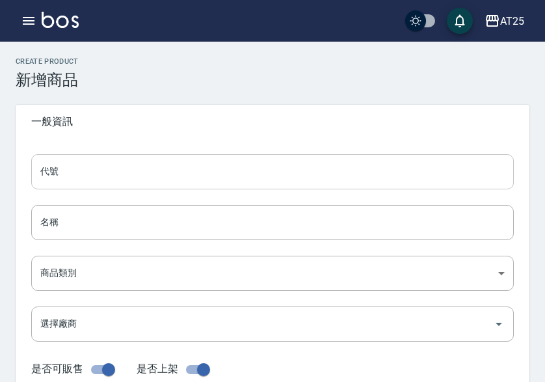
drag, startPoint x: 118, startPoint y: 151, endPoint x: 120, endPoint y: 160, distance: 9.2
click at [120, 161] on input "代號" at bounding box center [272, 171] width 483 height 35
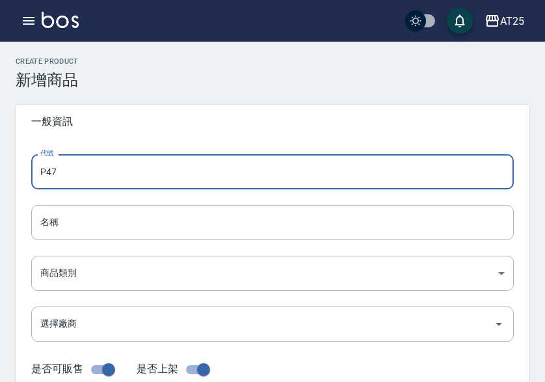
type input "P47"
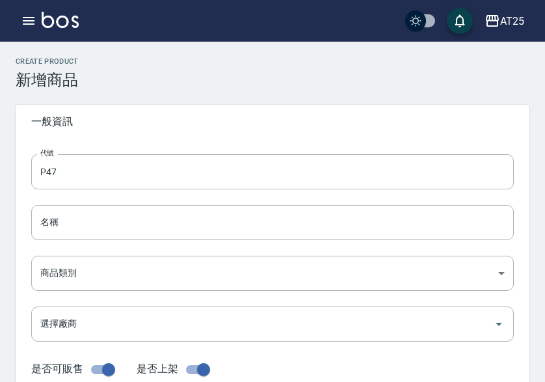
click at [46, 219] on input "名稱" at bounding box center [272, 222] width 483 height 35
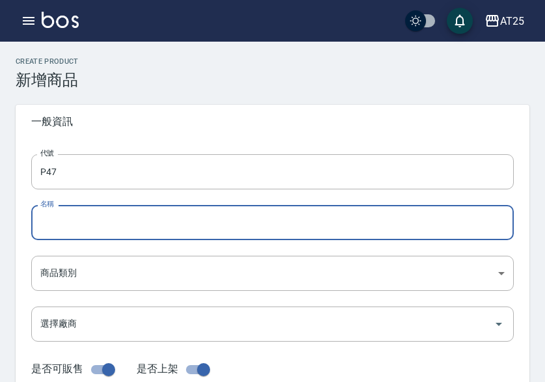
paste input "轉有色羽毛鉑金髮16吋"
type input "轉有色羽毛鉑金髮16吋"
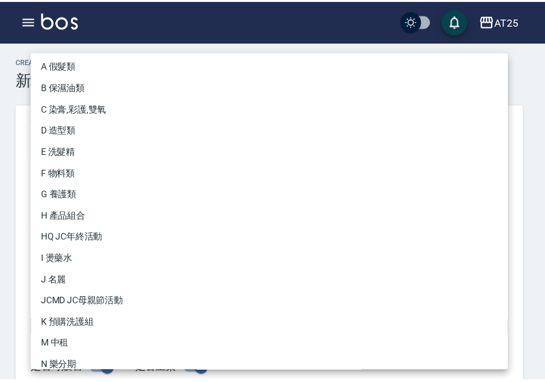
scroll to position [120, 0]
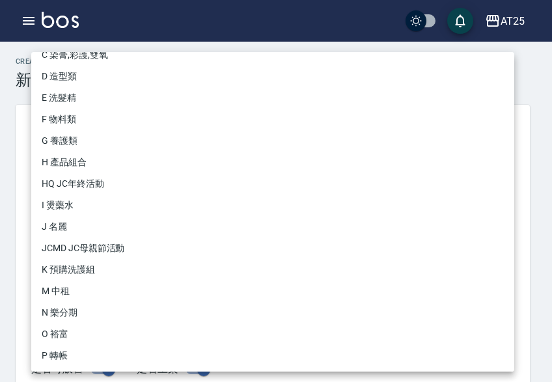
click at [106, 348] on li "P 轉帳" at bounding box center [272, 355] width 483 height 21
type input "71ad34df-f1cf-495d-baf6-e6c736602dd6"
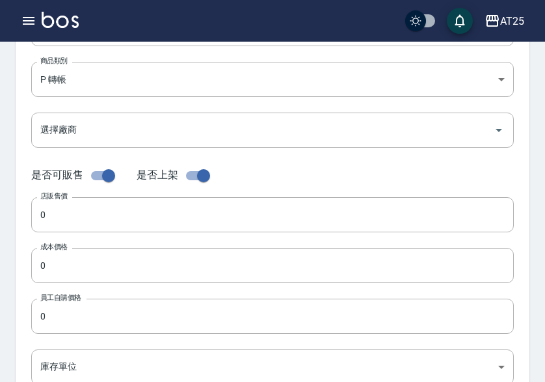
scroll to position [195, 0]
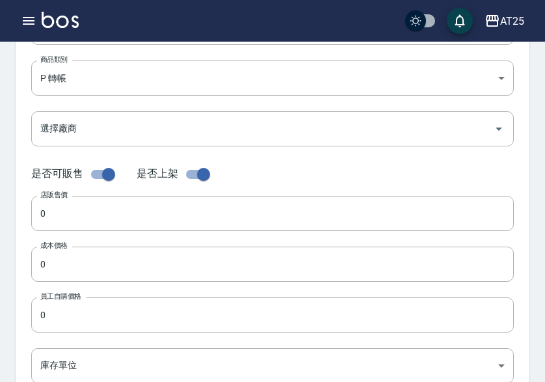
click at [79, 237] on div "代號 P47 代號 名稱 轉有色羽毛鉑金髮16吋 名稱 商品類別 P 轉帳 71ad34df-f1cf-495d-baf6-e6c736602dd6 商品…" at bounding box center [273, 204] width 514 height 522
click at [76, 218] on input "0" at bounding box center [272, 213] width 483 height 35
paste input "193"
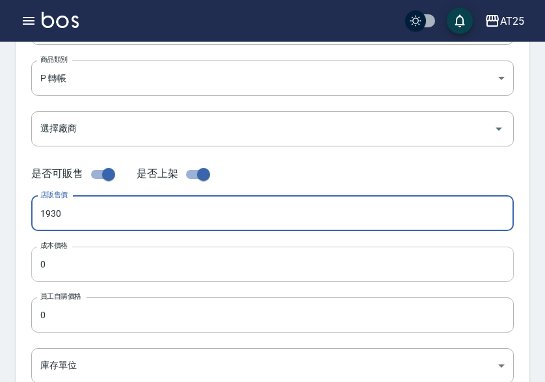
type input "1930"
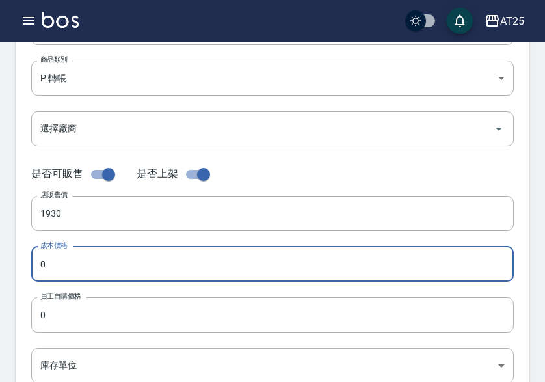
click at [73, 270] on input "0" at bounding box center [272, 264] width 483 height 35
paste input "193"
type input "1930"
click at [72, 314] on input "0" at bounding box center [272, 314] width 483 height 35
paste input "193"
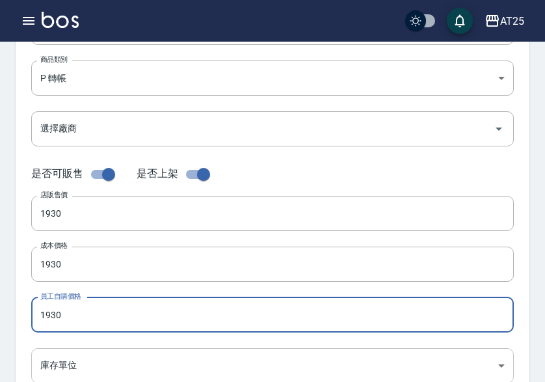
type input "1930"
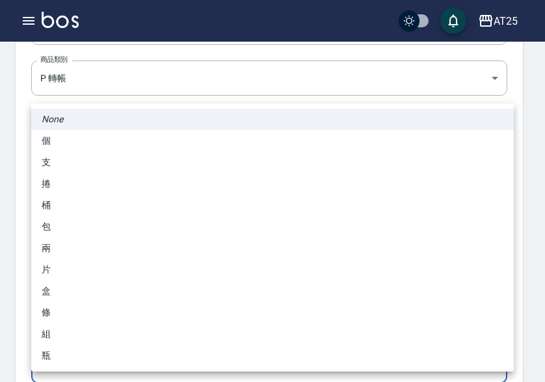
click at [68, 361] on body "AT25 登出 櫃檯作業 打帳單 帳單列表 掛單列表 座位開單 營業儀表板 現金收支登錄 高階收支登錄 材料自購登錄 每日結帳 排班表 現場電腦打卡 掃碼打卡…" at bounding box center [272, 254] width 545 height 898
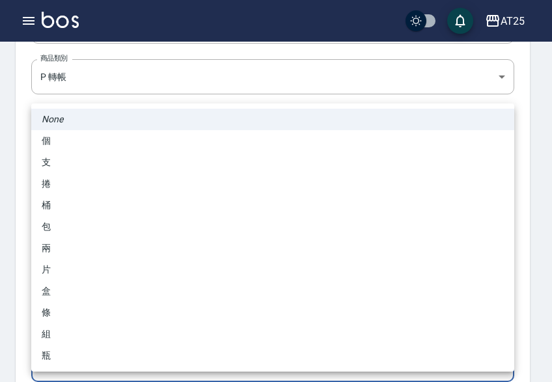
click at [88, 213] on li "桶" at bounding box center [272, 205] width 483 height 21
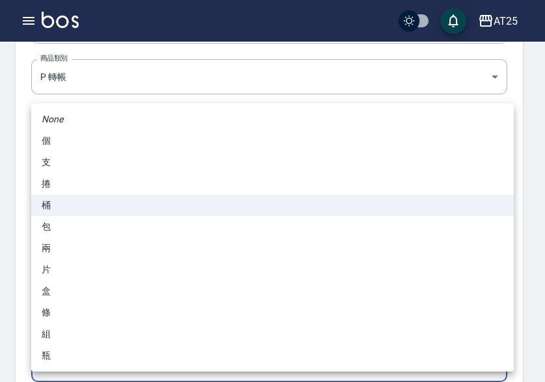
drag, startPoint x: 63, startPoint y: 359, endPoint x: 59, endPoint y: 320, distance: 39.2
click at [63, 358] on body "AT25 登出 櫃檯作業 打帳單 帳單列表 掛單列表 座位開單 營業儀表板 現金收支登錄 高階收支登錄 材料自購登錄 每日結帳 排班表 現場電腦打卡 掃碼打卡…" at bounding box center [272, 253] width 545 height 898
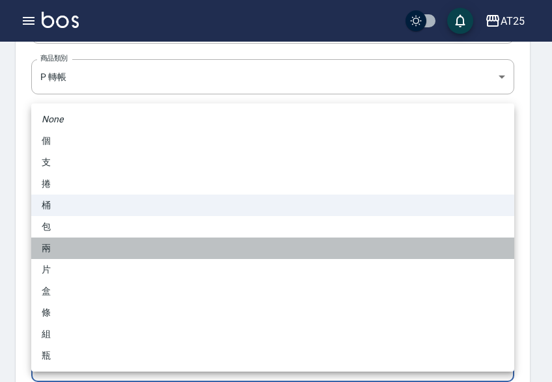
click at [87, 237] on li "兩" at bounding box center [272, 247] width 483 height 21
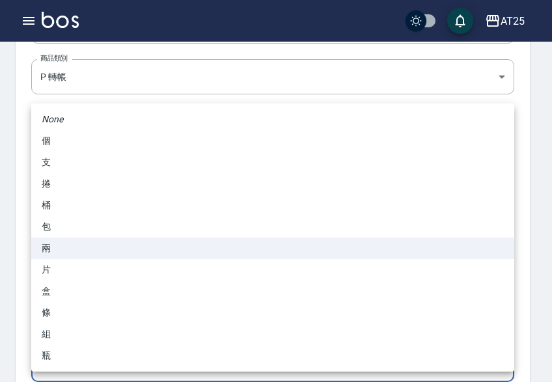
click at [77, 356] on body "AT25 登出 櫃檯作業 打帳單 帳單列表 掛單列表 座位開單 營業儀表板 現金收支登錄 高階收支登錄 材料自購登錄 每日結帳 排班表 現場電腦打卡 掃碼打卡…" at bounding box center [276, 253] width 552 height 898
click at [90, 227] on li "包" at bounding box center [272, 226] width 483 height 21
type input "包"
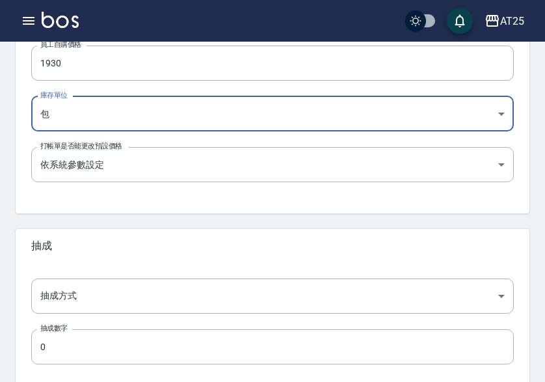
scroll to position [516, 0]
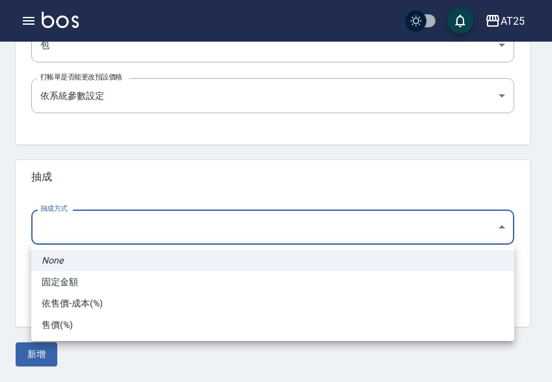
click at [97, 294] on li "依售價-成本(%)" at bounding box center [272, 303] width 483 height 21
type input "byCost"
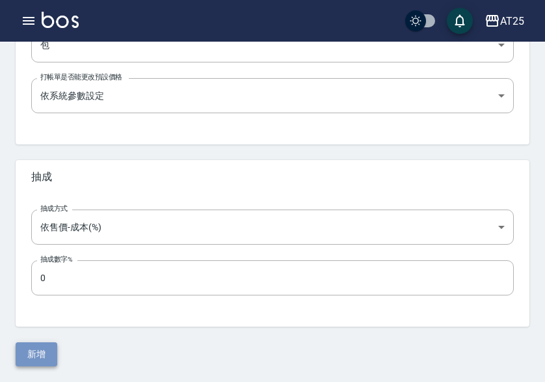
click at [49, 345] on button "新增" at bounding box center [37, 354] width 42 height 24
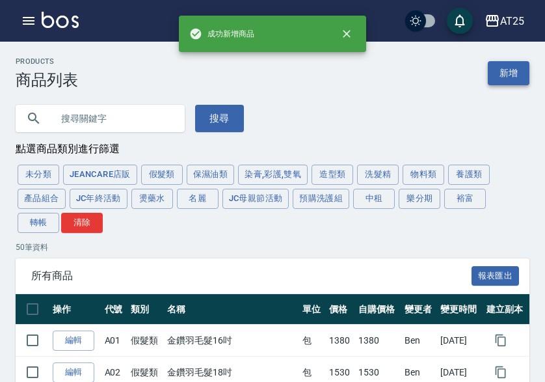
click at [516, 65] on link "新增" at bounding box center [509, 73] width 42 height 24
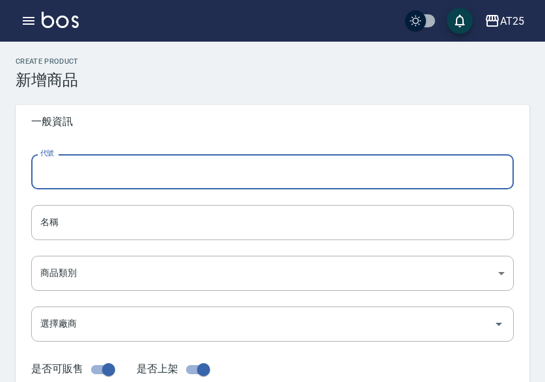
click at [176, 159] on input "代號" at bounding box center [272, 171] width 483 height 35
type input "P48"
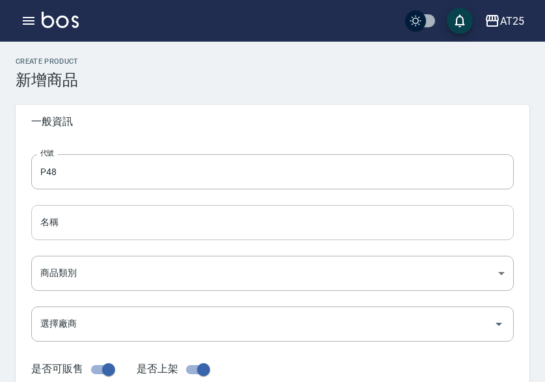
click at [47, 226] on input "名稱" at bounding box center [272, 222] width 483 height 35
paste input "轉有色羽毛鉑金髮18吋"
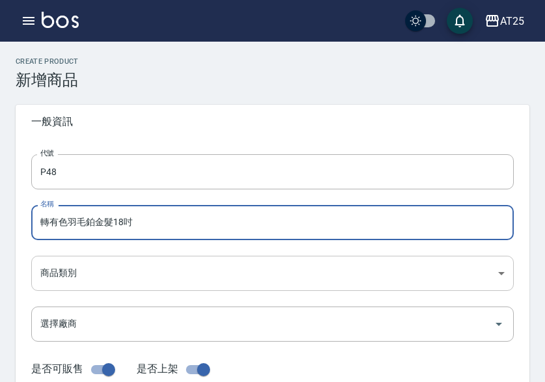
type input "轉有色羽毛鉑金髮18吋"
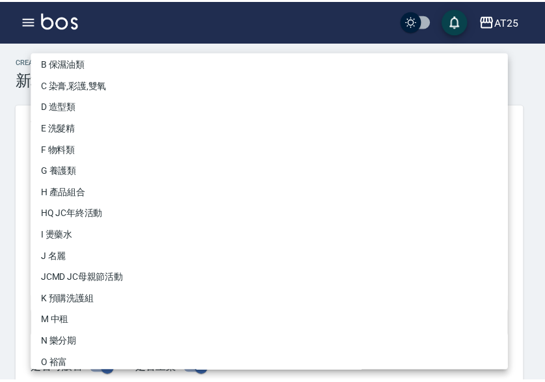
scroll to position [120, 0]
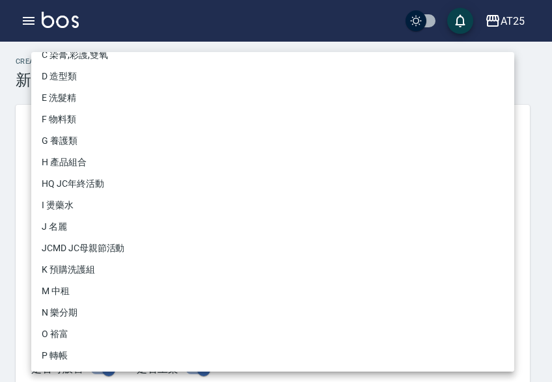
click at [90, 351] on li "P 轉帳" at bounding box center [272, 355] width 483 height 21
type input "71ad34df-f1cf-495d-baf6-e6c736602dd6"
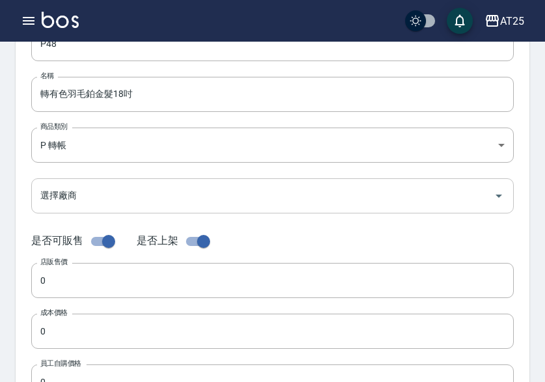
scroll to position [325, 0]
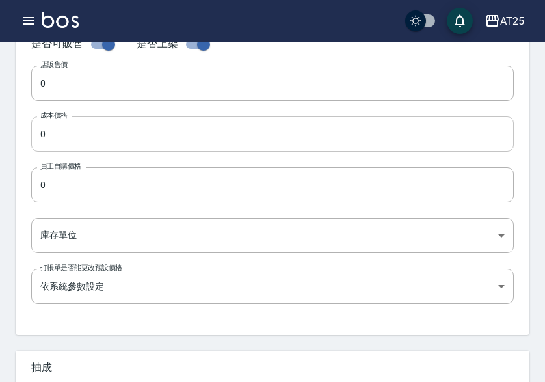
drag, startPoint x: 89, startPoint y: 84, endPoint x: 81, endPoint y: 121, distance: 37.9
click at [89, 84] on input "0" at bounding box center [272, 83] width 483 height 35
paste input "213"
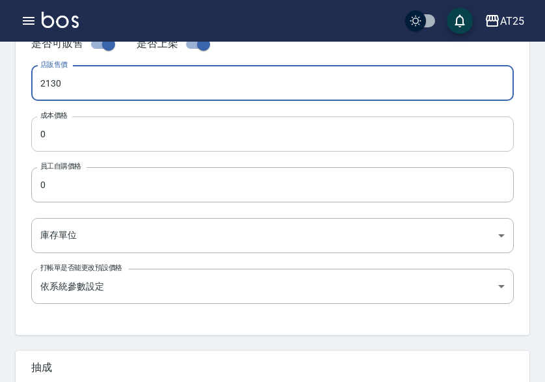
type input "2130"
click at [81, 128] on input "0" at bounding box center [272, 133] width 483 height 35
paste input "213"
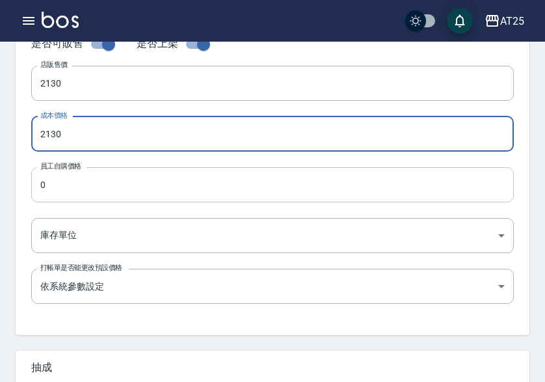
type input "2130"
click at [74, 176] on input "0" at bounding box center [272, 184] width 483 height 35
paste input "213"
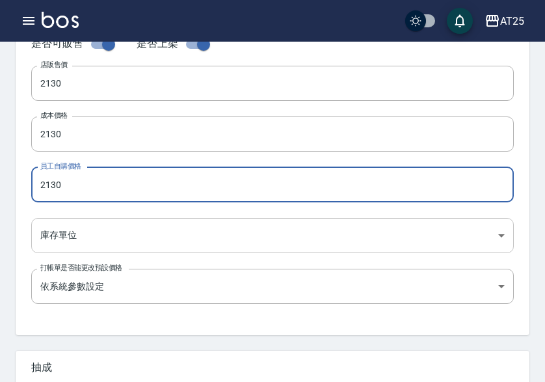
type input "2130"
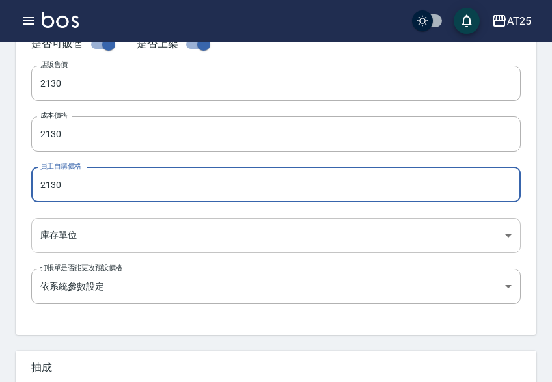
click at [73, 220] on body "AT25 登出 櫃檯作業 打帳單 帳單列表 掛單列表 座位開單 營業儀表板 現金收支登錄 高階收支登錄 材料自購登錄 每日結帳 排班表 現場電腦打卡 掃碼打卡…" at bounding box center [276, 124] width 552 height 898
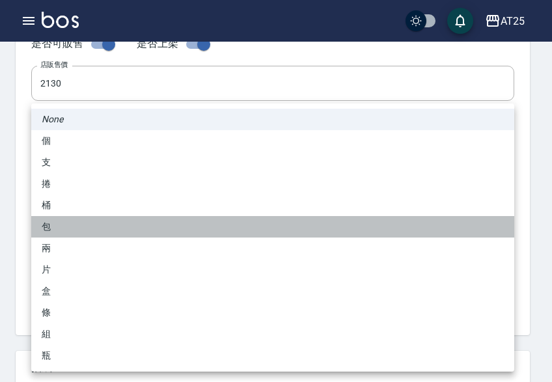
click at [65, 225] on li "包" at bounding box center [272, 226] width 483 height 21
type input "包"
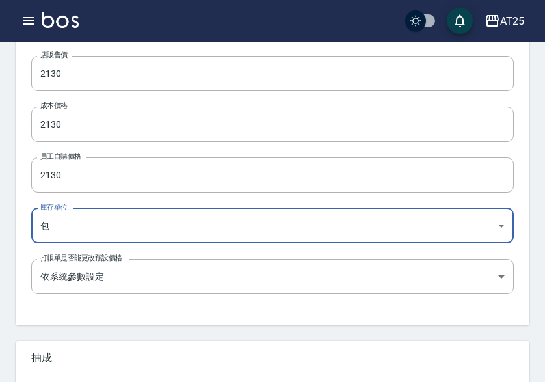
scroll to position [516, 0]
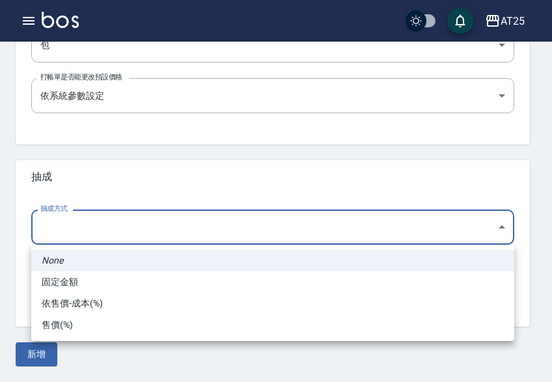
click at [85, 293] on li "依售價-成本(%)" at bounding box center [272, 303] width 483 height 21
type input "byCost"
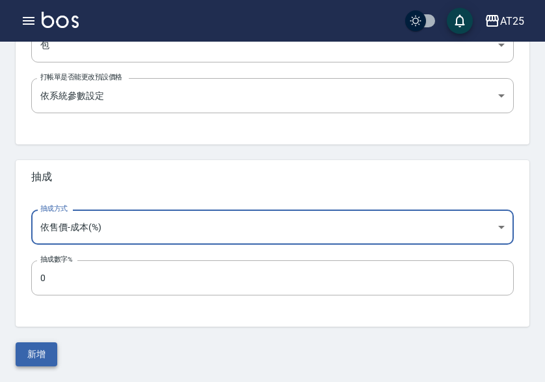
click at [47, 349] on button "新增" at bounding box center [37, 354] width 42 height 24
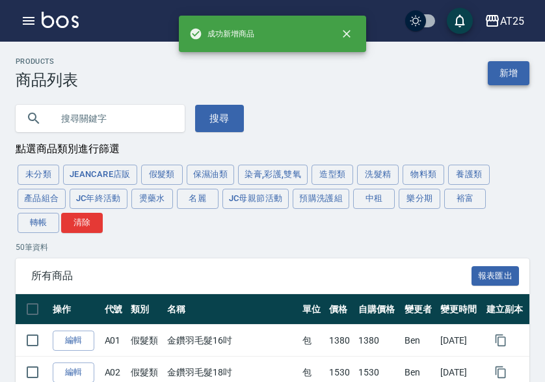
click at [491, 75] on link "新增" at bounding box center [509, 73] width 42 height 24
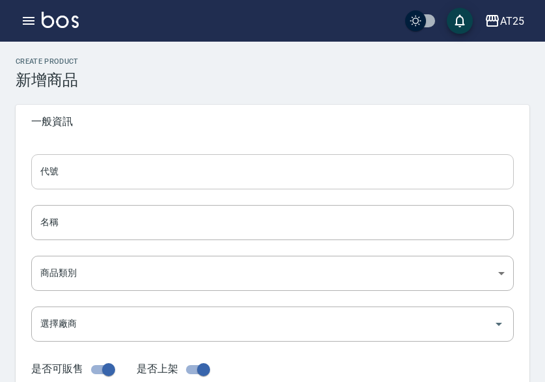
click at [74, 169] on input "代號" at bounding box center [272, 171] width 483 height 35
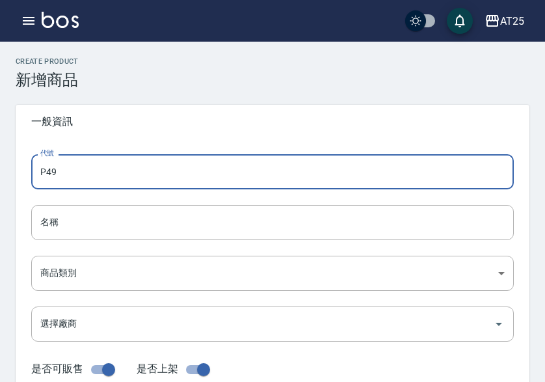
type input "P49"
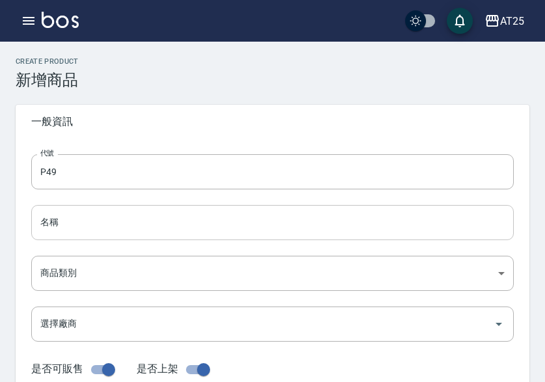
click at [59, 229] on input "名稱" at bounding box center [272, 222] width 483 height 35
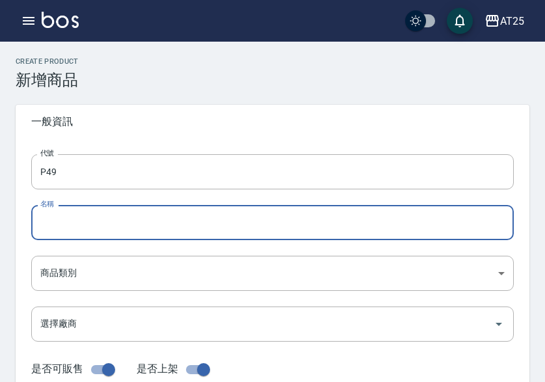
paste input "轉有色羽毛鉑金髮20吋"
type input "轉有色羽毛鉑金髮20吋"
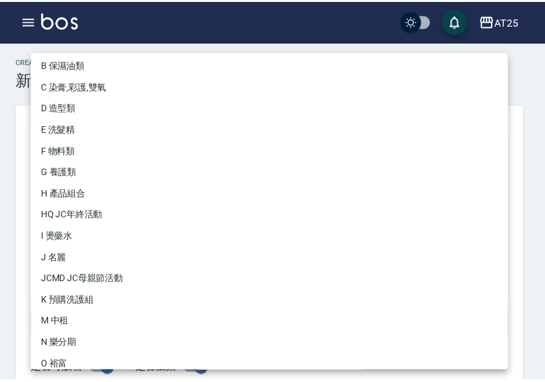
scroll to position [120, 0]
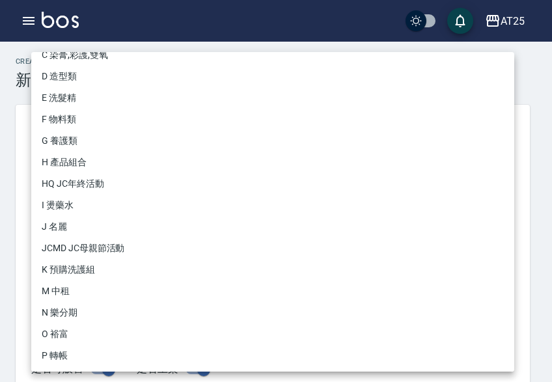
click at [68, 352] on li "P 轉帳" at bounding box center [272, 355] width 483 height 21
type input "71ad34df-f1cf-495d-baf6-e6c736602dd6"
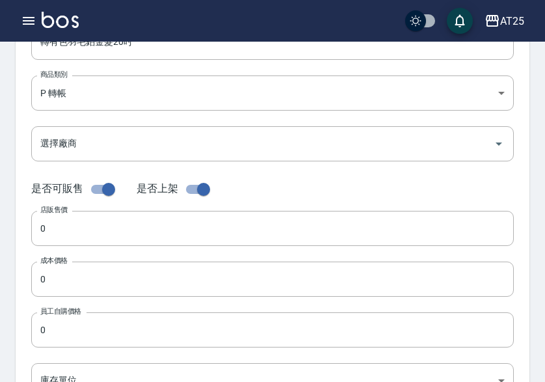
scroll to position [195, 0]
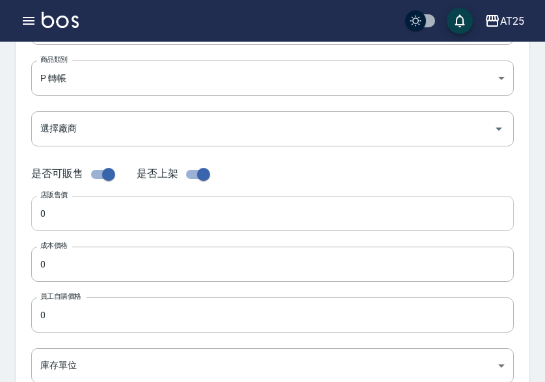
click at [72, 211] on input "0" at bounding box center [272, 213] width 483 height 35
paste input "233"
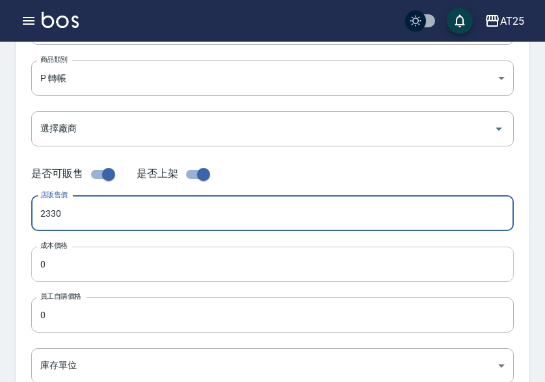
type input "2330"
click at [66, 257] on input "0" at bounding box center [272, 264] width 483 height 35
paste input "233"
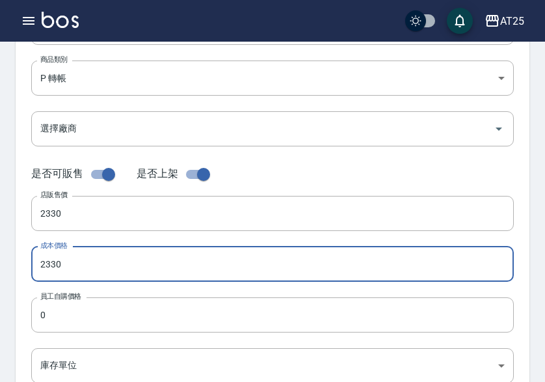
type input "2330"
click at [66, 293] on label "員工自購價格" at bounding box center [60, 296] width 41 height 10
click at [66, 297] on input "0" at bounding box center [272, 314] width 483 height 35
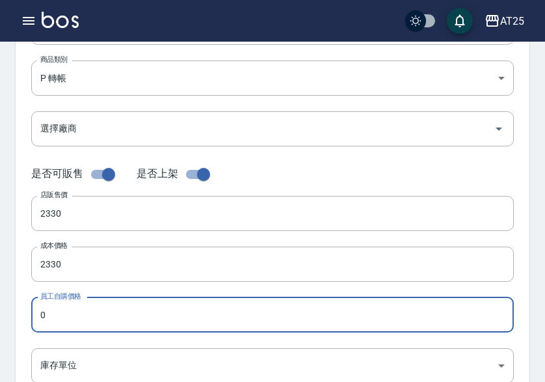
click at [66, 308] on input "0" at bounding box center [272, 314] width 483 height 35
paste input "2330"
type input "02330"
click at [70, 362] on body "AT25 登出 櫃檯作業 打帳單 帳單列表 掛單列表 座位開單 營業儀表板 現金收支登錄 高階收支登錄 材料自購登錄 每日結帳 排班表 現場電腦打卡 掃碼打卡…" at bounding box center [272, 254] width 545 height 898
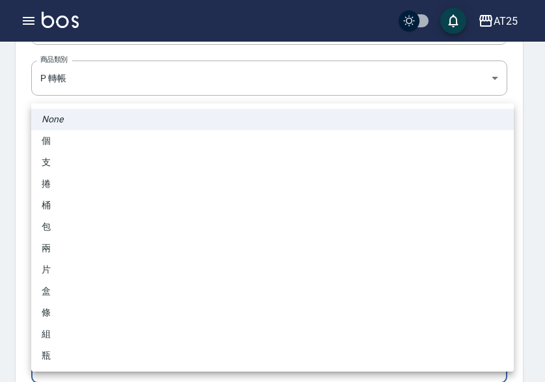
scroll to position [196, 0]
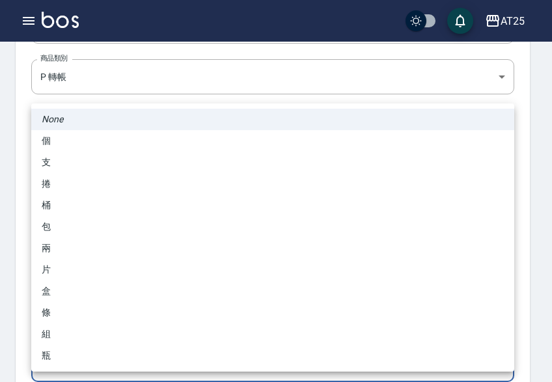
click at [74, 232] on li "包" at bounding box center [272, 226] width 483 height 21
type input "包"
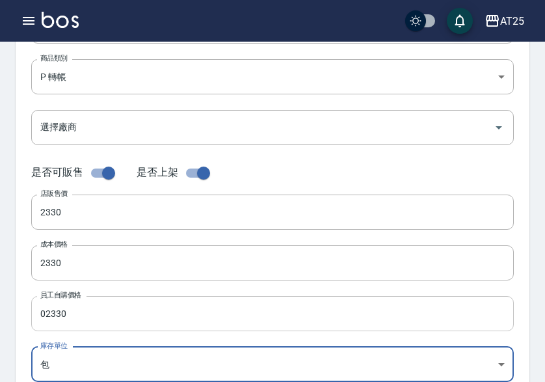
paste input "number"
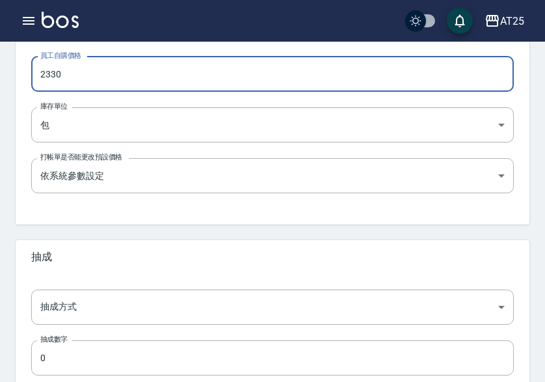
scroll to position [457, 0]
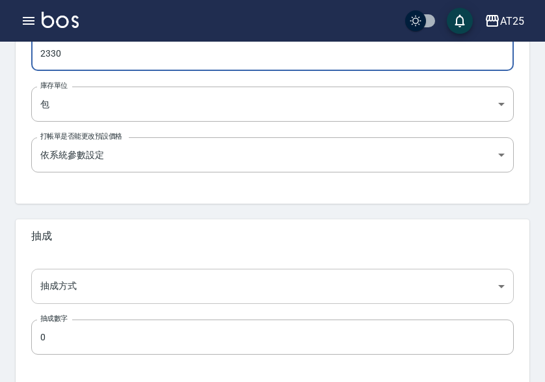
type input "2330"
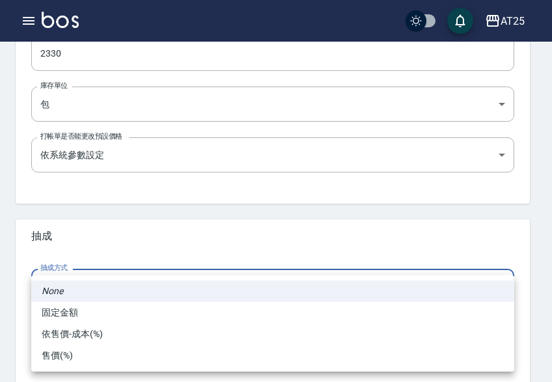
click at [95, 341] on li "依售價-成本(%)" at bounding box center [272, 333] width 483 height 21
type input "byCost"
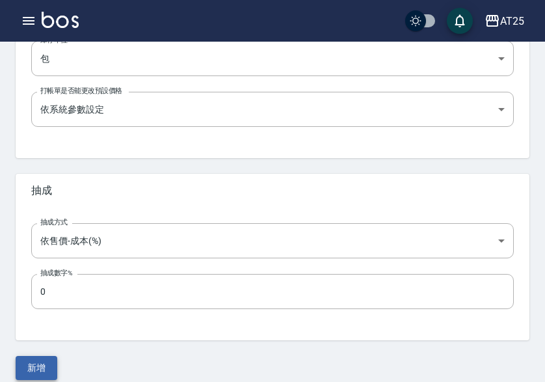
scroll to position [516, 0]
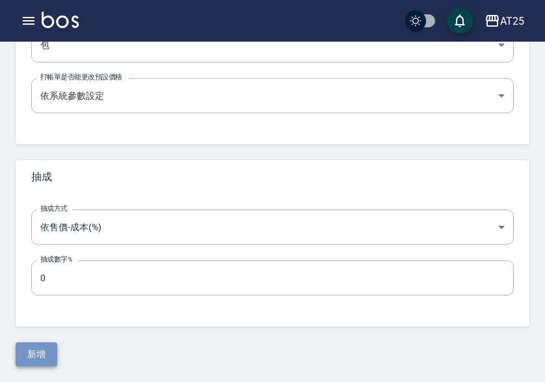
click at [42, 351] on button "新增" at bounding box center [37, 354] width 42 height 24
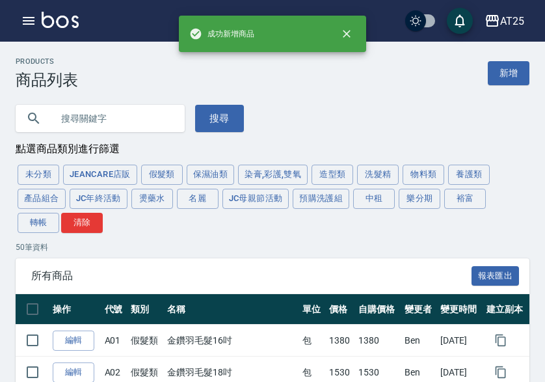
click at [46, 224] on button "轉帳" at bounding box center [39, 223] width 42 height 20
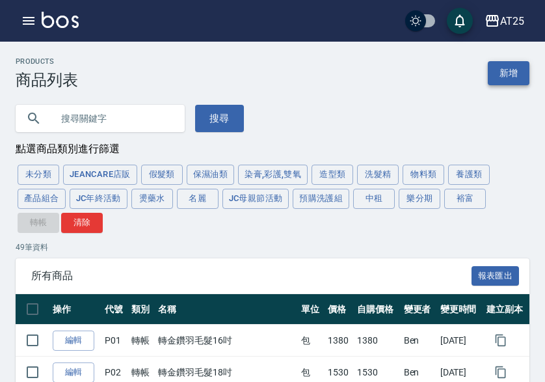
click at [511, 75] on link "新增" at bounding box center [509, 73] width 42 height 24
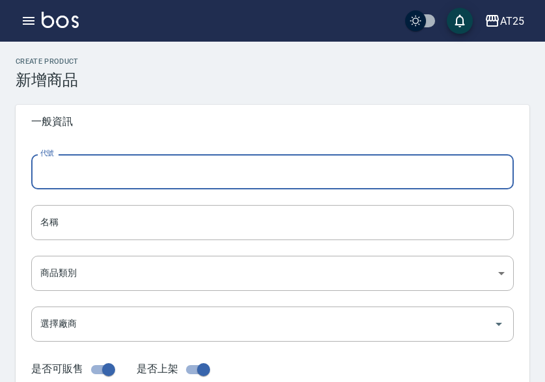
click at [146, 171] on input "代號" at bounding box center [272, 171] width 483 height 35
type input "P50"
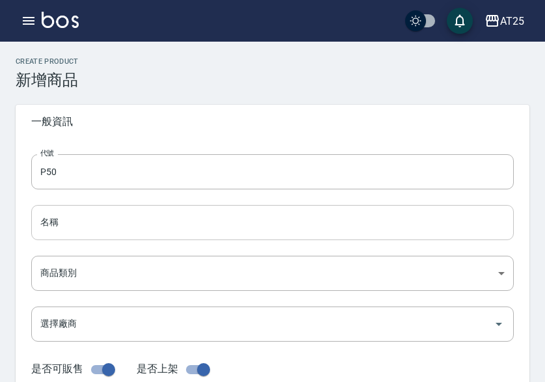
click at [66, 223] on input "名稱" at bounding box center [272, 222] width 483 height 35
paste input "轉有色羽毛鉑金髮22吋"
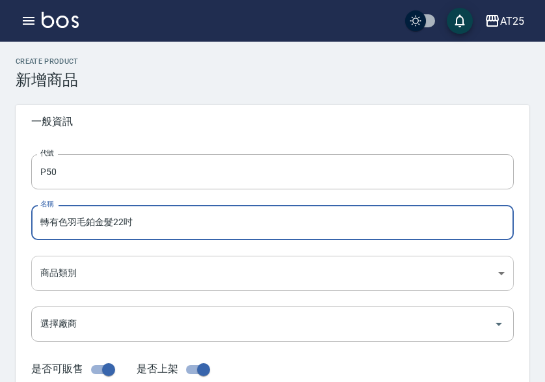
type input "轉有色羽毛鉑金髮22吋"
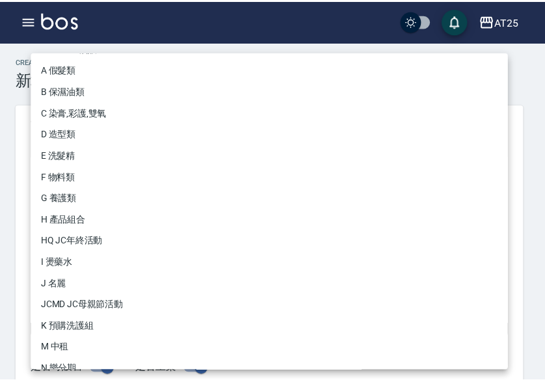
scroll to position [120, 0]
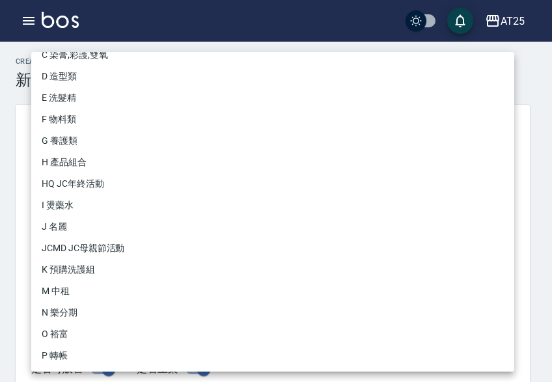
click at [70, 357] on li "P 轉帳" at bounding box center [272, 355] width 483 height 21
type input "71ad34df-f1cf-495d-baf6-e6c736602dd6"
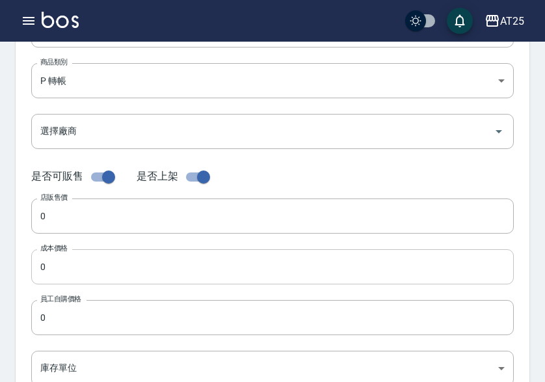
scroll to position [260, 0]
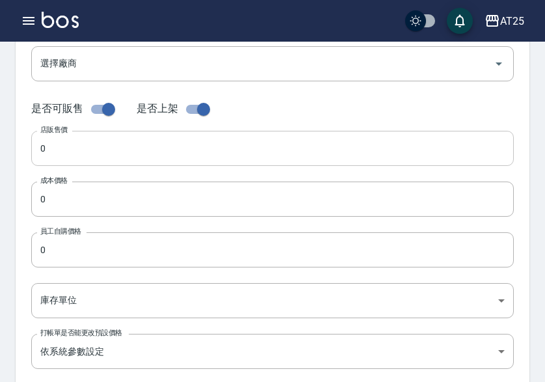
click at [82, 154] on input "0" at bounding box center [272, 148] width 483 height 35
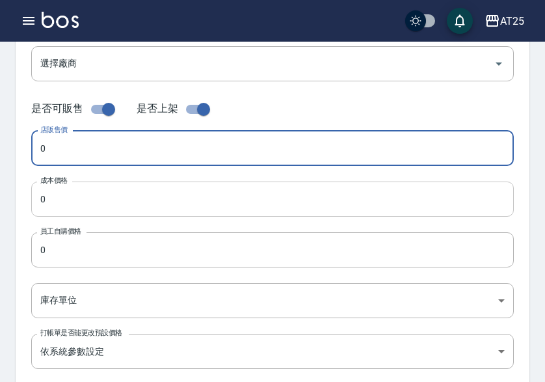
paste input "253"
type input "2530"
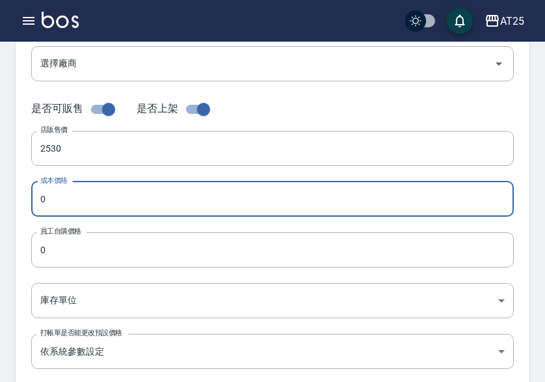
click at [79, 193] on input "0" at bounding box center [272, 199] width 483 height 35
paste input "253"
type input "2530"
click at [67, 250] on input "0" at bounding box center [272, 249] width 483 height 35
paste input "253"
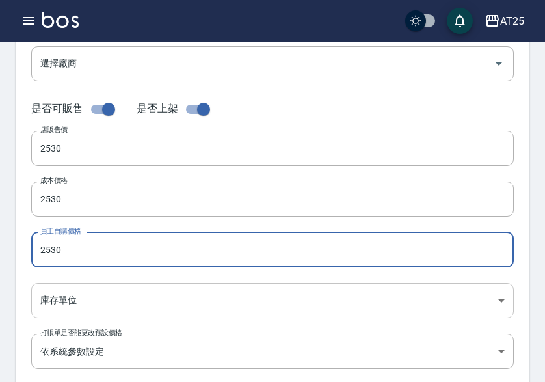
type input "2530"
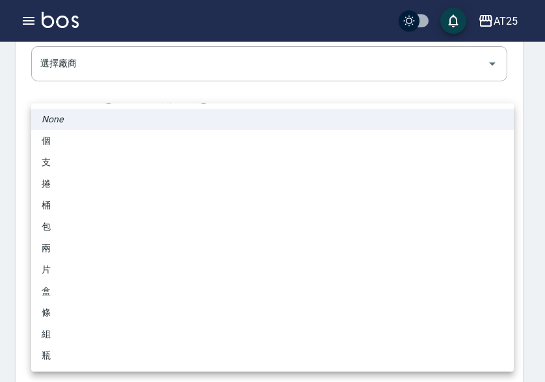
click at [64, 298] on body "AT25 登出 櫃檯作業 打帳單 帳單列表 掛單列表 座位開單 營業儀表板 現金收支登錄 高階收支登錄 材料自購登錄 每日結帳 排班表 現場電腦打卡 掃碼打卡…" at bounding box center [272, 189] width 545 height 898
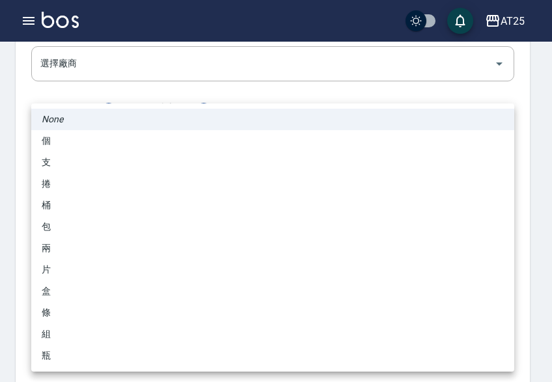
click at [92, 232] on li "包" at bounding box center [272, 226] width 483 height 21
type input "包"
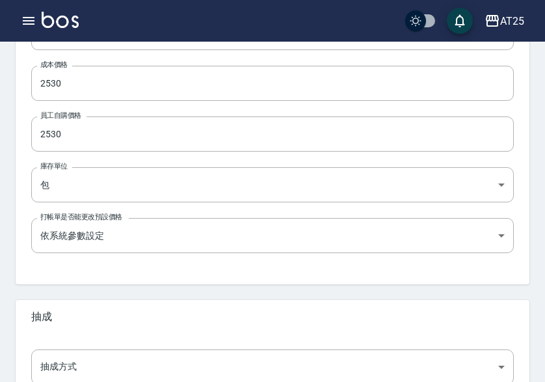
scroll to position [516, 0]
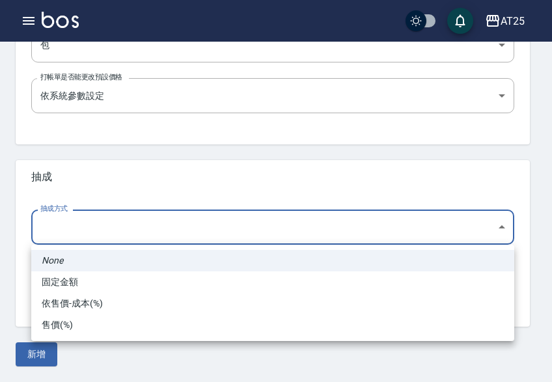
click at [108, 292] on li "固定金額" at bounding box center [272, 281] width 483 height 21
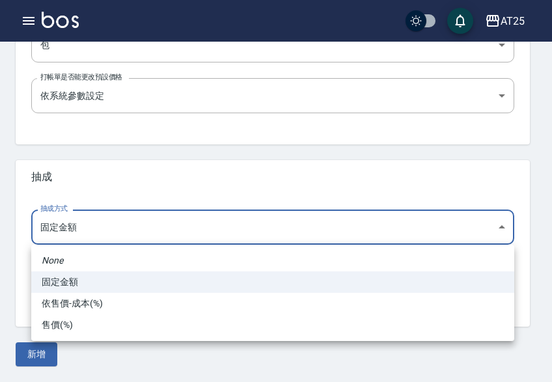
click at [97, 304] on li "依售價-成本(%)" at bounding box center [272, 303] width 483 height 21
type input "byCost"
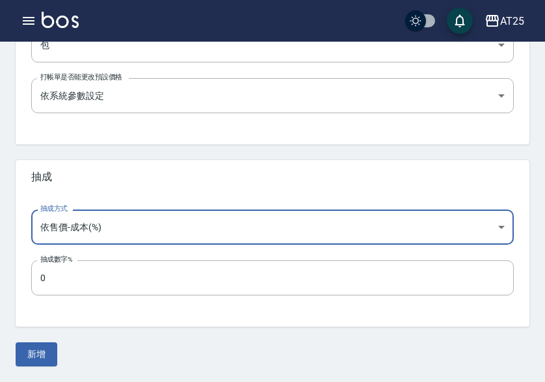
click at [43, 356] on button "新增" at bounding box center [37, 354] width 42 height 24
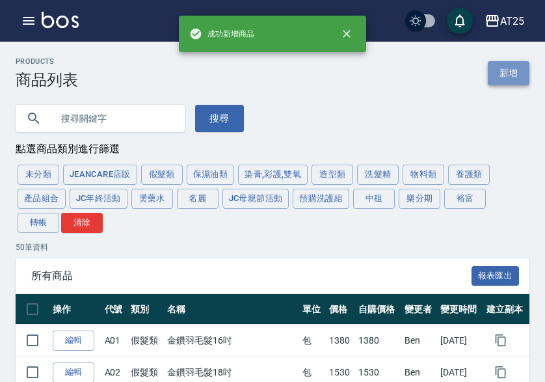
click at [493, 70] on link "新增" at bounding box center [509, 73] width 42 height 24
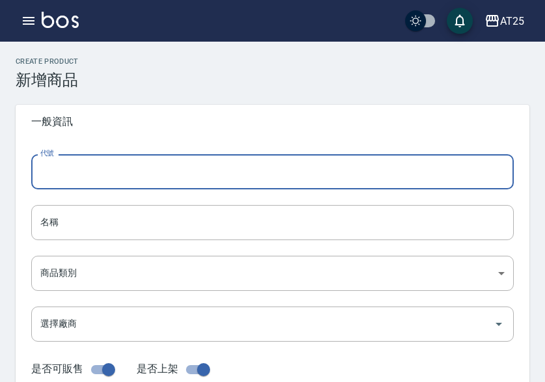
click at [124, 167] on input "代號" at bounding box center [272, 171] width 483 height 35
type input "P51"
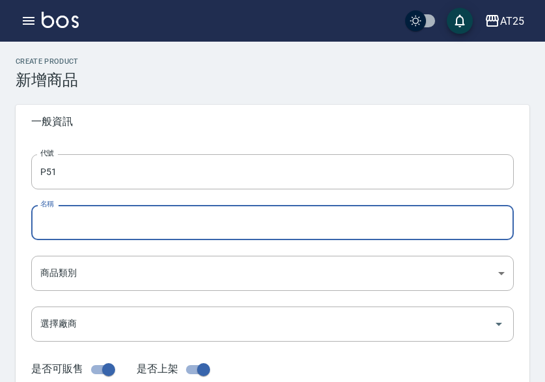
click at [48, 223] on input "名稱" at bounding box center [272, 222] width 483 height 35
paste input "轉有色羽毛鉑金髮24吋"
drag, startPoint x: 56, startPoint y: 228, endPoint x: 2, endPoint y: 224, distance: 54.1
type input "轉有色羽毛鉑金髮24吋"
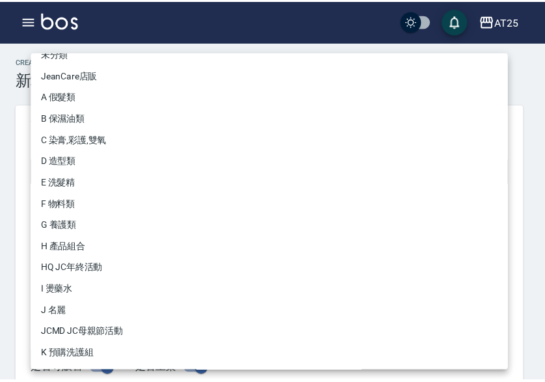
scroll to position [120, 0]
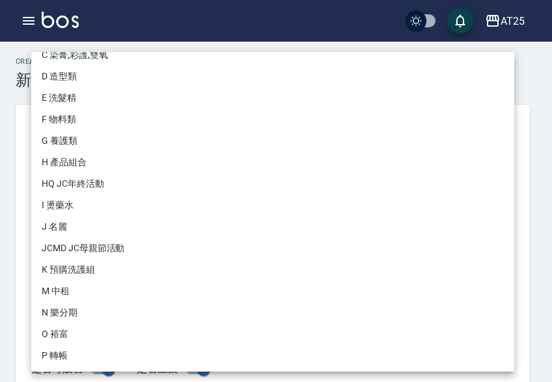
drag, startPoint x: 73, startPoint y: 352, endPoint x: 274, endPoint y: 318, distance: 204.0
click at [73, 353] on li "P 轉帳" at bounding box center [272, 355] width 483 height 21
type input "71ad34df-f1cf-495d-baf6-e6c736602dd6"
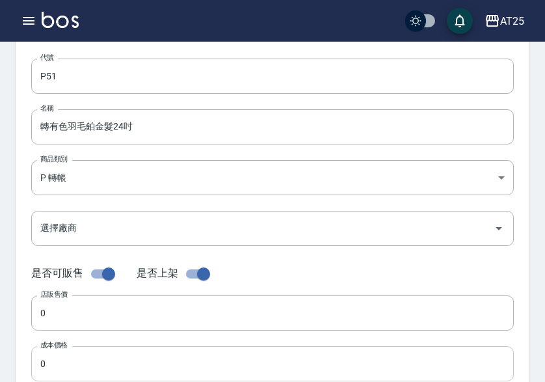
scroll to position [195, 0]
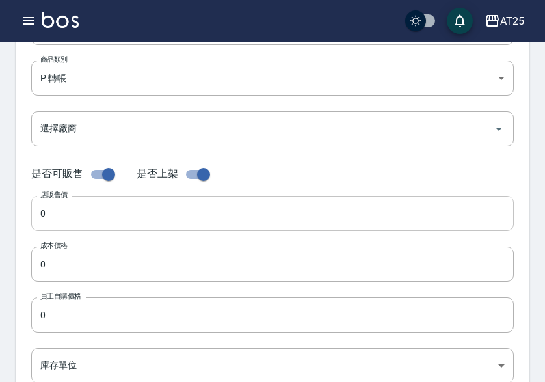
click at [84, 223] on input "0" at bounding box center [272, 213] width 483 height 35
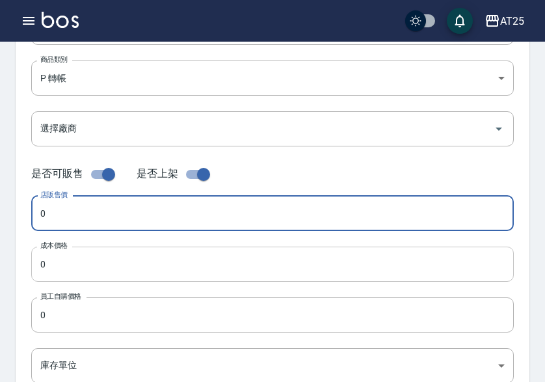
paste input "273"
type input "2730"
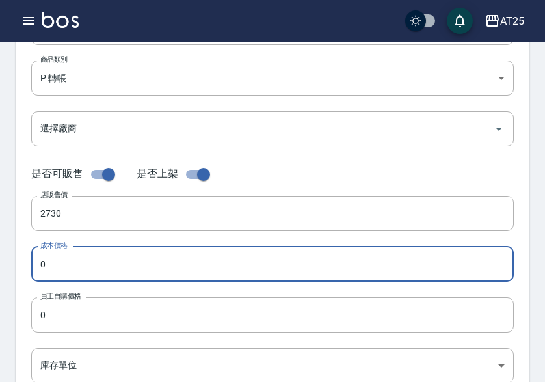
click at [74, 264] on input "0" at bounding box center [272, 264] width 483 height 35
paste input "273"
type input "2730"
click at [77, 320] on input "0" at bounding box center [272, 314] width 483 height 35
paste input "273"
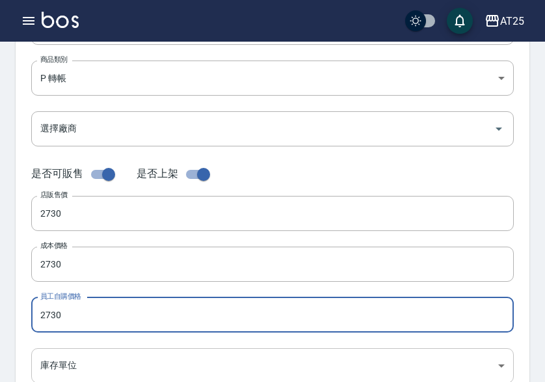
type input "2730"
click at [76, 358] on body "AT25 登出 櫃檯作業 打帳單 帳單列表 掛單列表 座位開單 營業儀表板 現金收支登錄 高階收支登錄 材料自購登錄 每日結帳 排班表 現場電腦打卡 掃碼打卡…" at bounding box center [272, 254] width 545 height 898
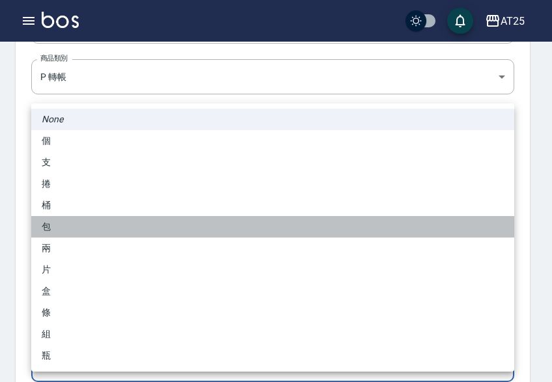
click at [90, 219] on li "包" at bounding box center [272, 226] width 483 height 21
type input "包"
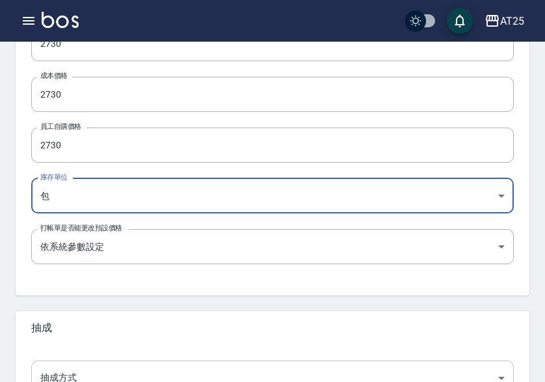
scroll to position [516, 0]
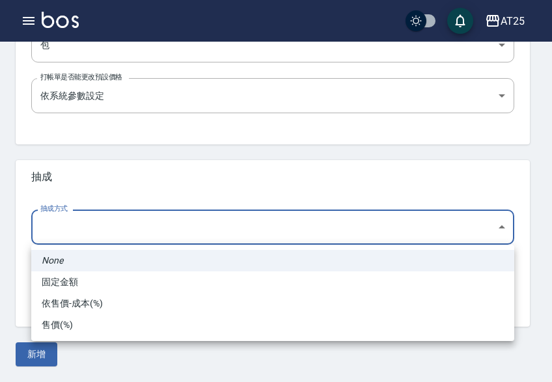
click at [103, 299] on li "依售價-成本(%)" at bounding box center [272, 303] width 483 height 21
type input "byCost"
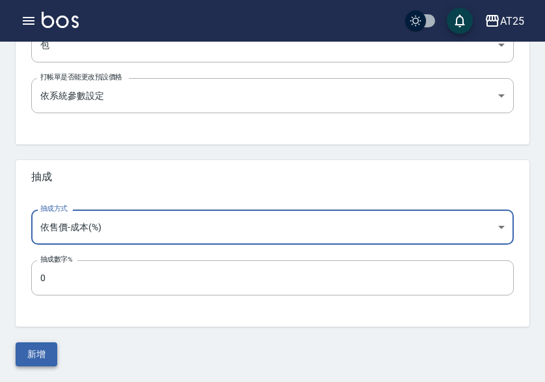
click at [37, 353] on button "新增" at bounding box center [37, 354] width 42 height 24
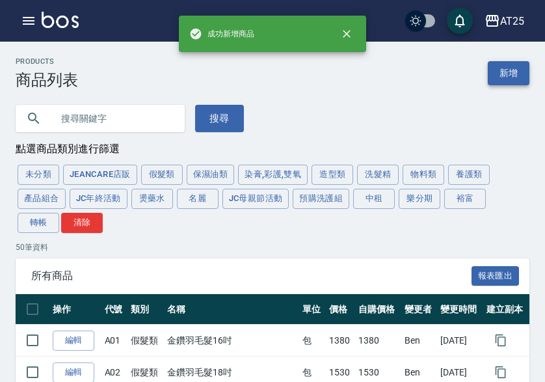
click at [507, 70] on link "新增" at bounding box center [509, 73] width 42 height 24
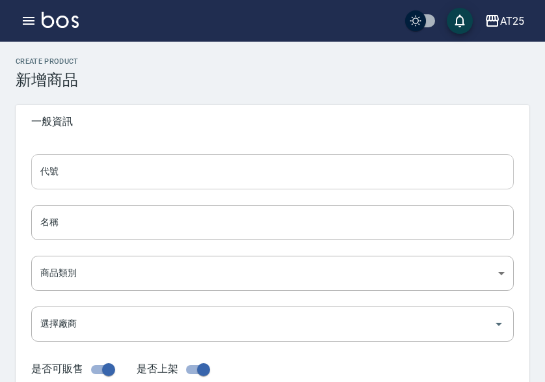
click at [152, 182] on input "代號" at bounding box center [272, 171] width 483 height 35
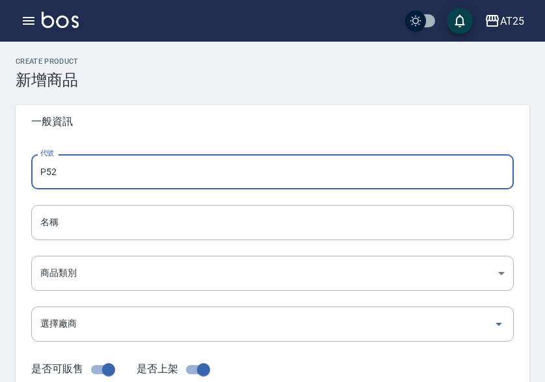
type input "P52"
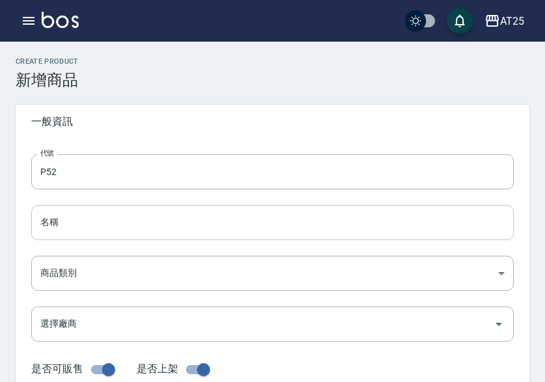
click at [55, 234] on input "名稱" at bounding box center [272, 222] width 483 height 35
paste input "轉有色仙女羽毛髮16吋"
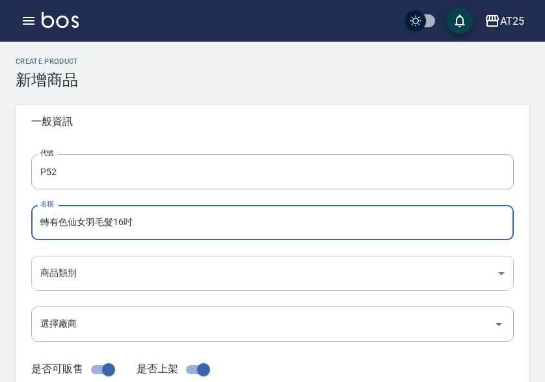
type input "轉有色仙女羽毛髮16吋"
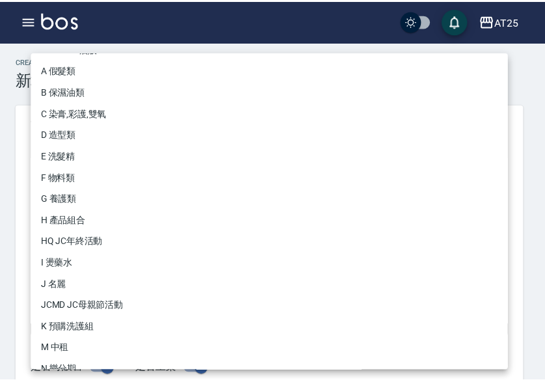
scroll to position [120, 0]
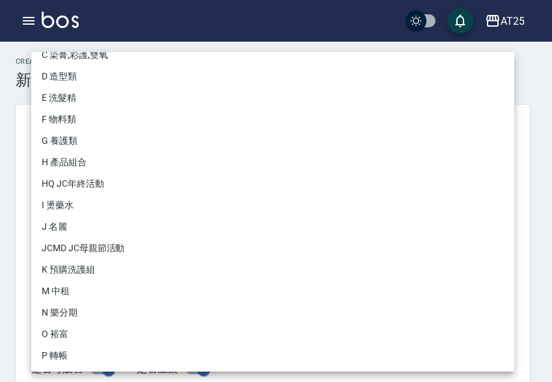
click at [65, 354] on li "P 轉帳" at bounding box center [272, 355] width 483 height 21
type input "71ad34df-f1cf-495d-baf6-e6c736602dd6"
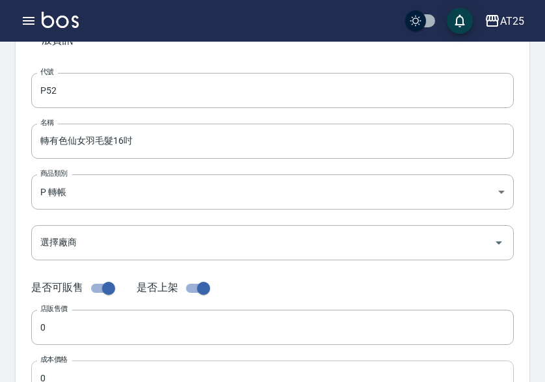
scroll to position [195, 0]
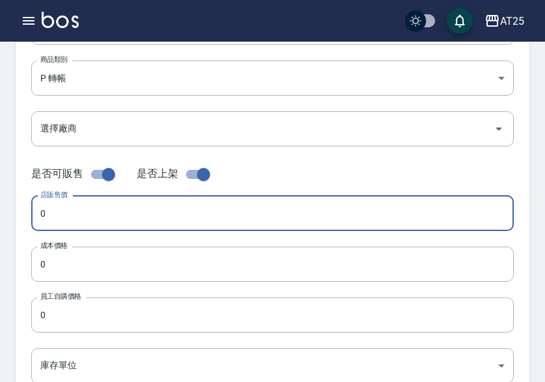
click at [79, 208] on input "0" at bounding box center [272, 213] width 483 height 35
paste input "238"
type input "2380"
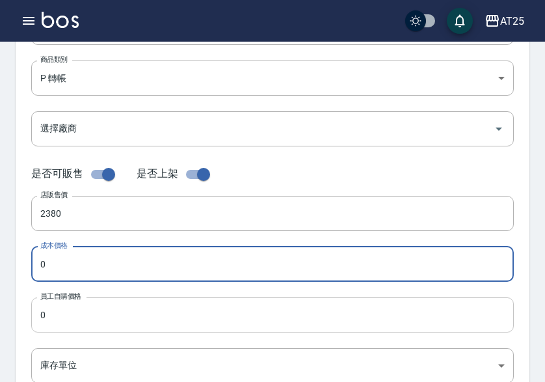
drag, startPoint x: 81, startPoint y: 256, endPoint x: 87, endPoint y: 306, distance: 50.5
click at [81, 258] on input "0" at bounding box center [272, 264] width 483 height 35
paste input "238"
type input "2380"
click at [87, 311] on input "0" at bounding box center [272, 314] width 483 height 35
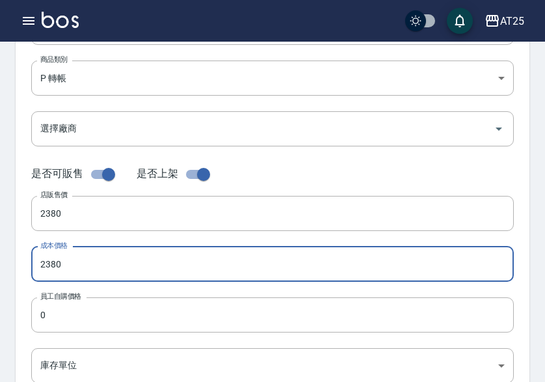
paste input "238"
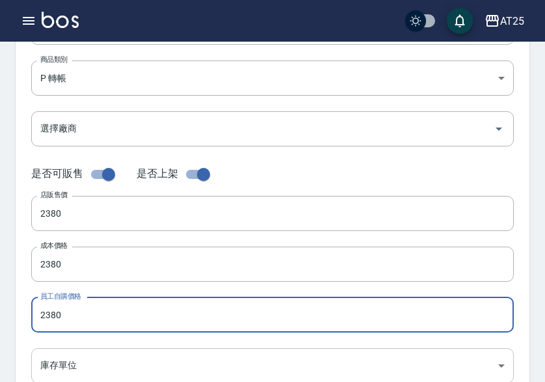
type input "2380"
click at [81, 351] on body "AT25 登出 櫃檯作業 打帳單 帳單列表 掛單列表 座位開單 營業儀表板 現金收支登錄 高階收支登錄 材料自購登錄 每日結帳 排班表 現場電腦打卡 掃碼打卡…" at bounding box center [272, 254] width 545 height 898
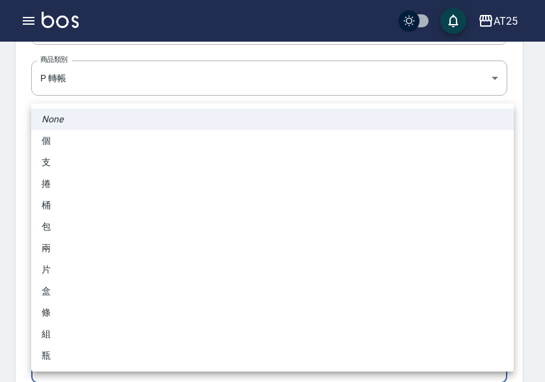
scroll to position [196, 0]
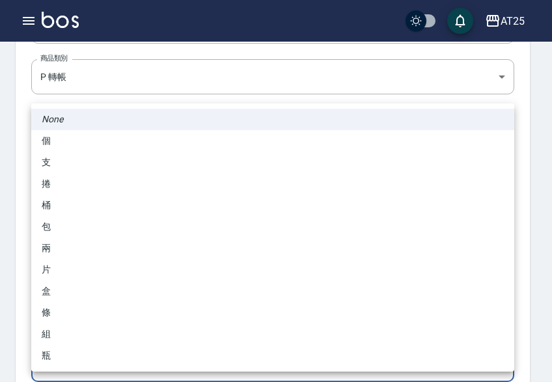
click at [126, 222] on li "包" at bounding box center [272, 226] width 483 height 21
type input "包"
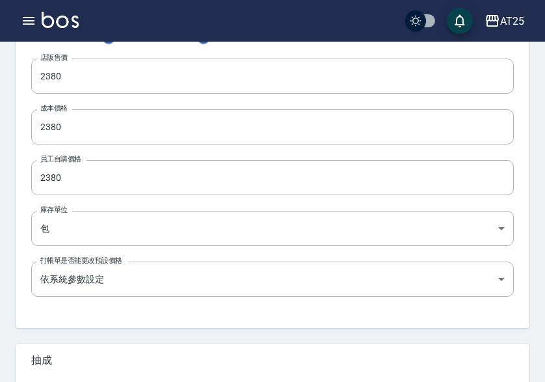
scroll to position [516, 0]
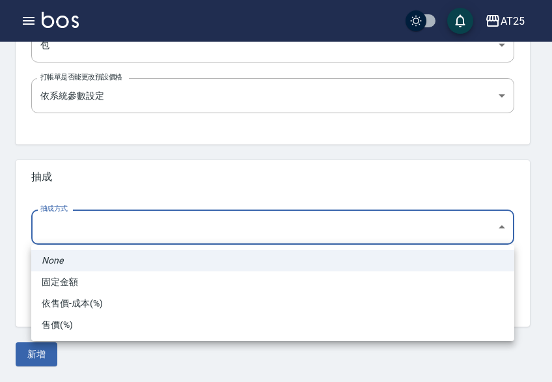
click at [88, 297] on li "依售價-成本(%)" at bounding box center [272, 303] width 483 height 21
type input "byCost"
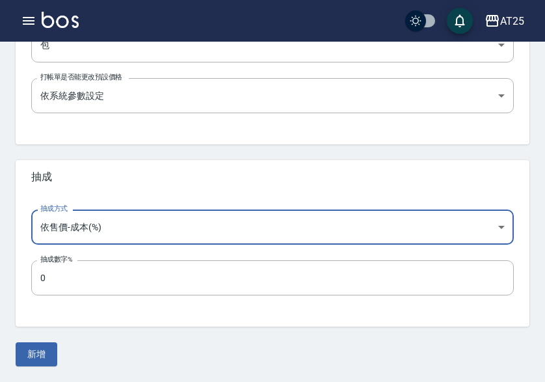
click at [35, 357] on button "新增" at bounding box center [37, 354] width 42 height 24
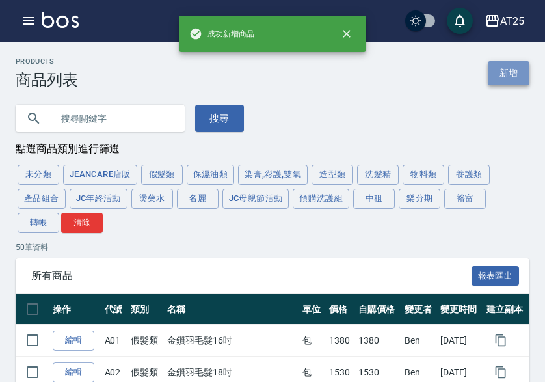
click at [504, 73] on link "新增" at bounding box center [509, 73] width 42 height 24
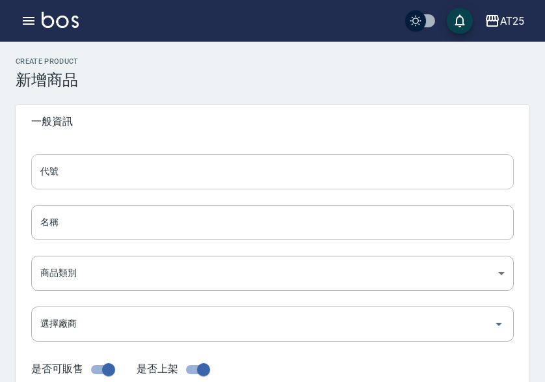
click at [199, 169] on input "代號" at bounding box center [272, 171] width 483 height 35
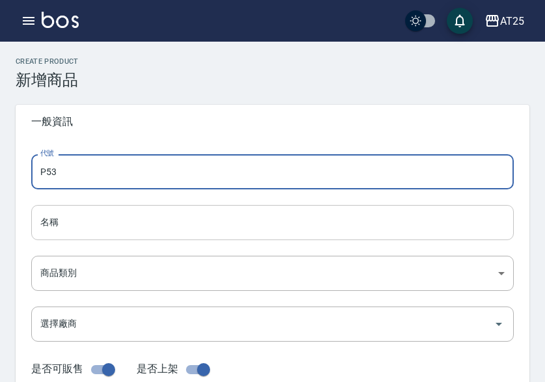
type input "P53"
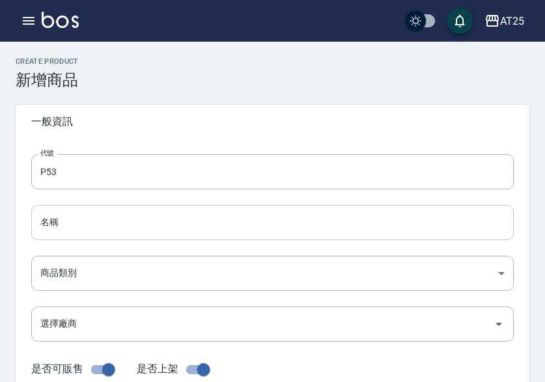
click at [40, 226] on input "名稱" at bounding box center [272, 222] width 483 height 35
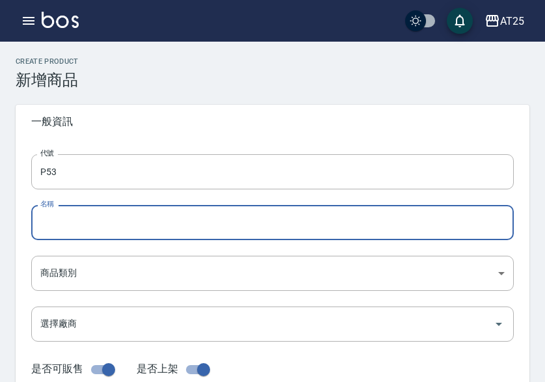
paste input "轉有色仙女羽毛髮18吋"
type input "轉有色仙女羽毛髮18吋"
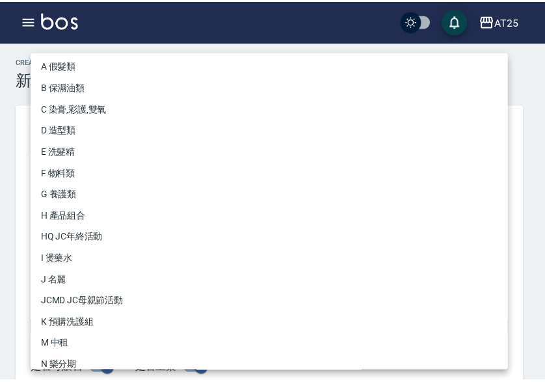
scroll to position [120, 0]
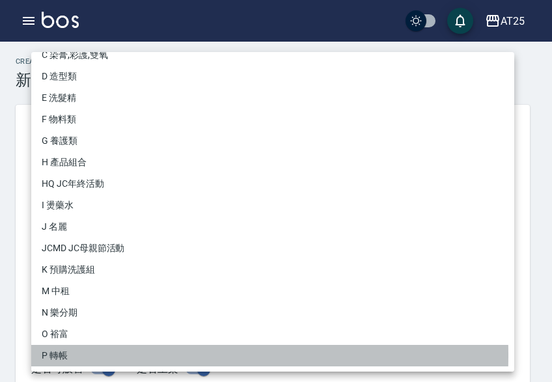
click at [61, 355] on li "P 轉帳" at bounding box center [272, 355] width 483 height 21
type input "71ad34df-f1cf-495d-baf6-e6c736602dd6"
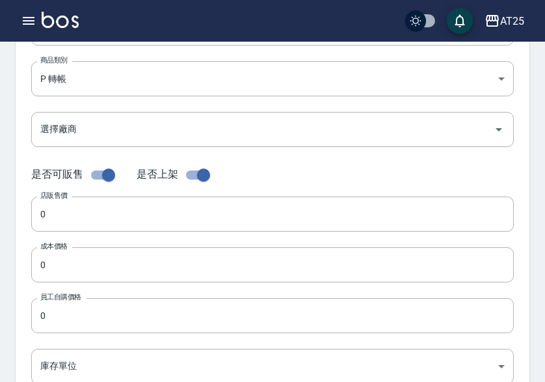
scroll to position [260, 0]
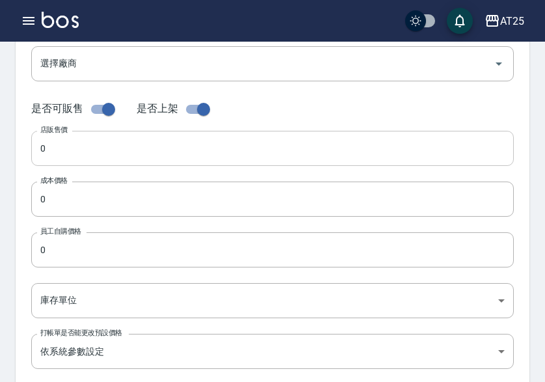
click at [80, 142] on input "0" at bounding box center [272, 148] width 483 height 35
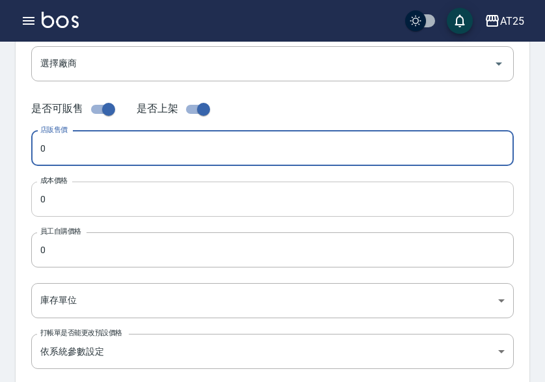
paste input "258"
type input "2580"
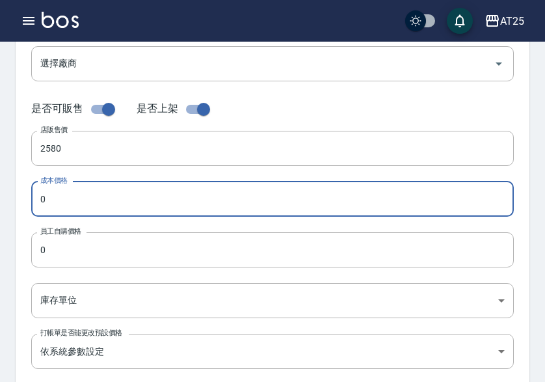
click at [65, 198] on input "0" at bounding box center [272, 199] width 483 height 35
paste input "258"
type input "2580"
click at [64, 243] on input "0" at bounding box center [272, 249] width 483 height 35
paste input "258"
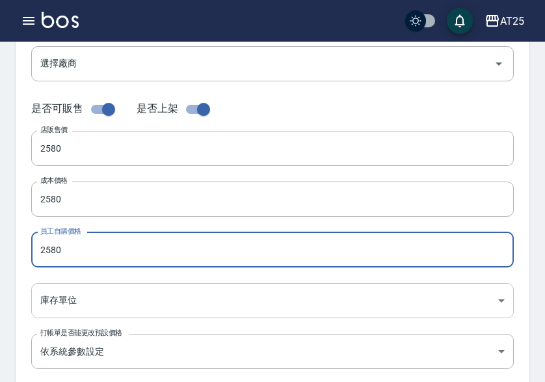
type input "2580"
click at [60, 286] on body "AT25 登出 櫃檯作業 打帳單 帳單列表 掛單列表 座位開單 營業儀表板 現金收支登錄 高階收支登錄 材料自購登錄 每日結帳 排班表 現場電腦打卡 掃碼打卡…" at bounding box center [272, 189] width 545 height 898
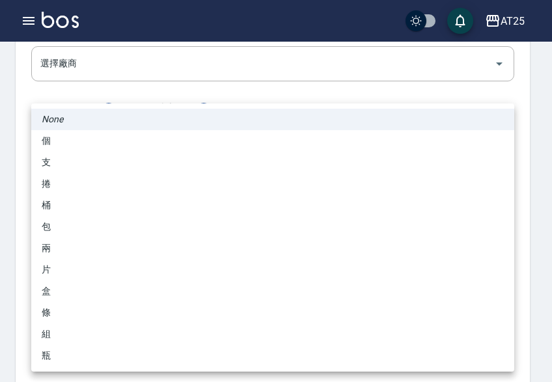
click at [76, 231] on li "包" at bounding box center [272, 226] width 483 height 21
type input "包"
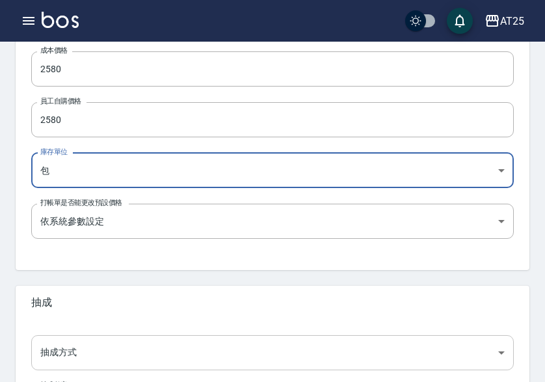
scroll to position [516, 0]
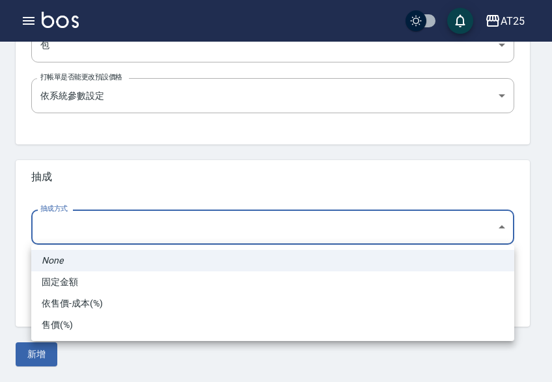
click at [72, 305] on li "依售價-成本(%)" at bounding box center [272, 303] width 483 height 21
type input "byCost"
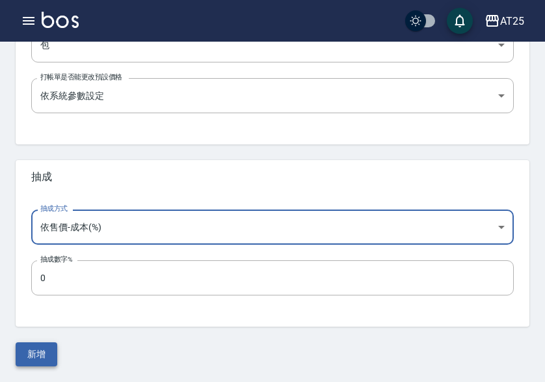
click at [46, 347] on button "新增" at bounding box center [37, 354] width 42 height 24
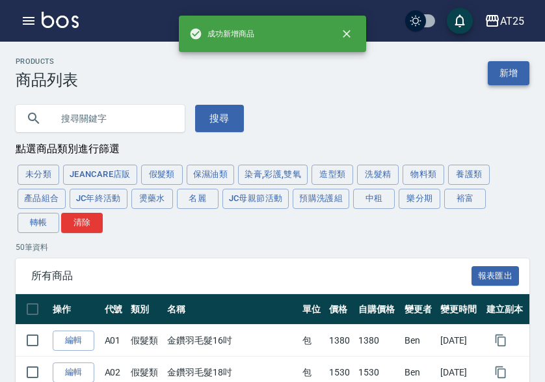
click at [500, 77] on link "新增" at bounding box center [509, 73] width 42 height 24
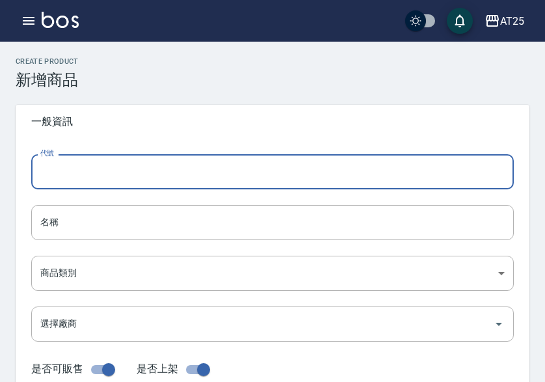
click at [95, 172] on input "代號" at bounding box center [272, 171] width 483 height 35
type input "P54"
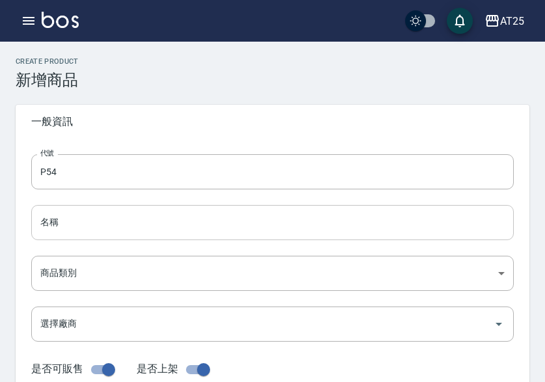
click at [116, 226] on input "名稱" at bounding box center [272, 222] width 483 height 35
paste input "轉有色仙女羽毛髮20吋"
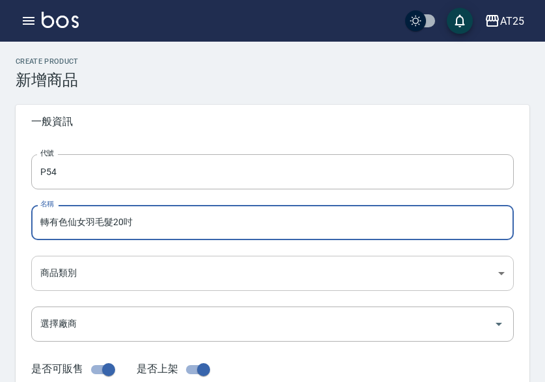
type input "轉有色仙女羽毛髮20吋"
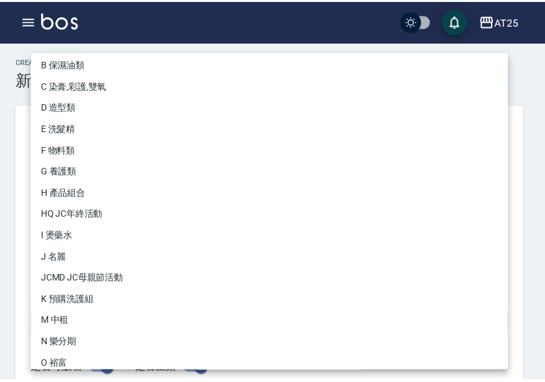
scroll to position [120, 0]
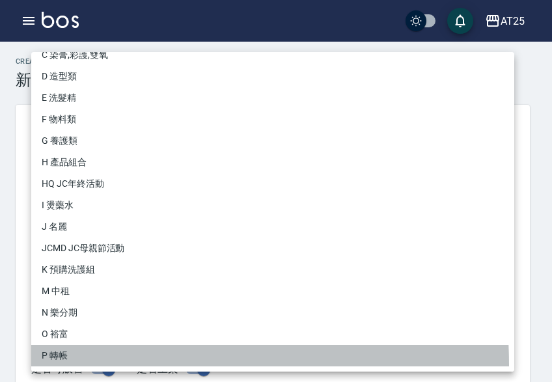
click at [71, 365] on li "P 轉帳" at bounding box center [272, 355] width 483 height 21
type input "71ad34df-f1cf-495d-baf6-e6c736602dd6"
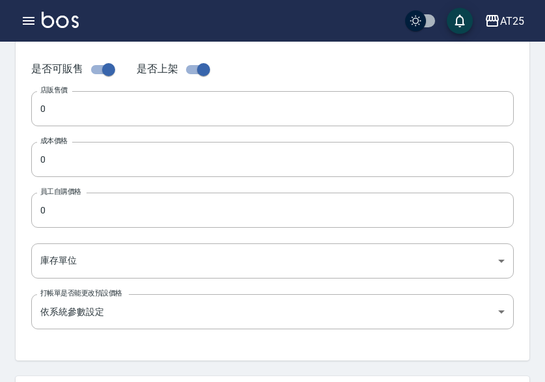
scroll to position [325, 0]
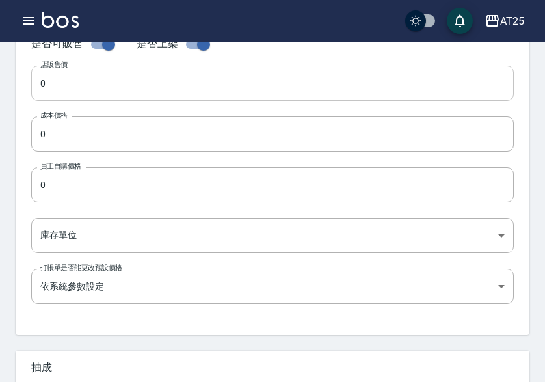
click at [75, 73] on input "0" at bounding box center [272, 83] width 483 height 35
paste input "278"
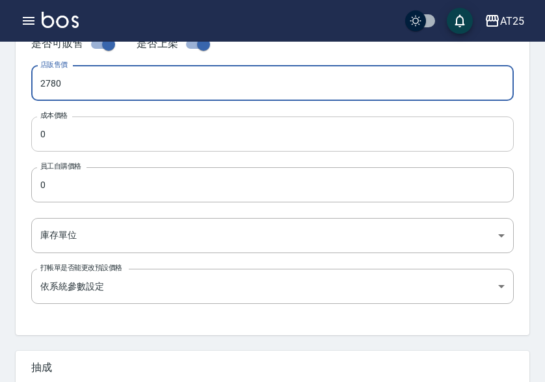
type input "2780"
drag, startPoint x: 72, startPoint y: 123, endPoint x: 72, endPoint y: 142, distance: 18.9
click at [72, 124] on input "0" at bounding box center [272, 133] width 483 height 35
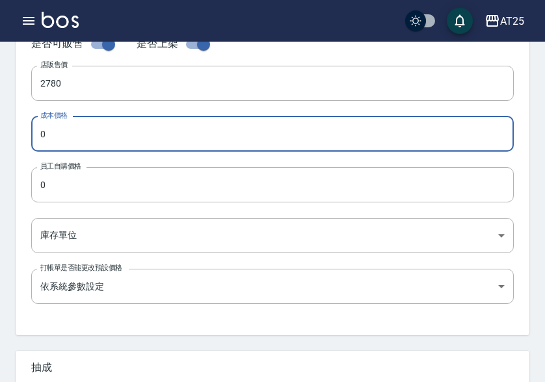
paste input "278"
type input "2780"
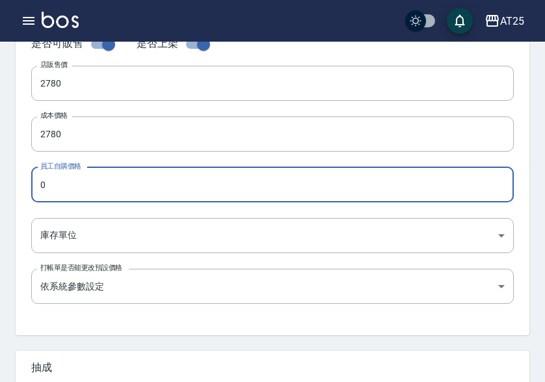
click at [76, 188] on input "0" at bounding box center [272, 184] width 483 height 35
paste input "278"
type input "2780"
click at [68, 225] on body "AT25 登出 櫃檯作業 打帳單 帳單列表 掛單列表 座位開單 營業儀表板 現金收支登錄 高階收支登錄 材料自購登錄 每日結帳 排班表 現場電腦打卡 掃碼打卡…" at bounding box center [272, 124] width 545 height 898
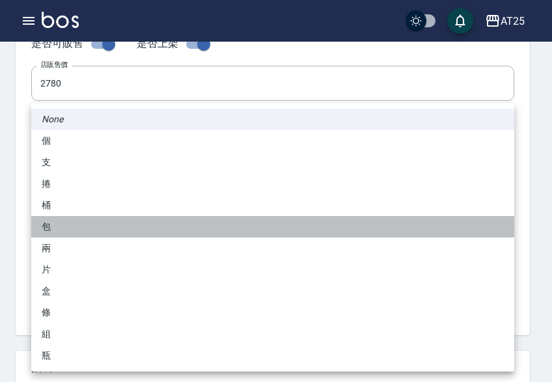
click at [73, 228] on li "包" at bounding box center [272, 226] width 483 height 21
type input "包"
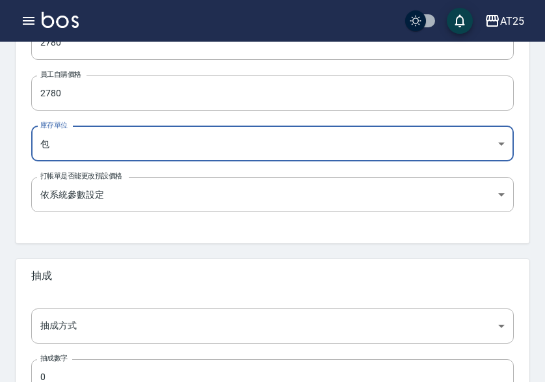
scroll to position [516, 0]
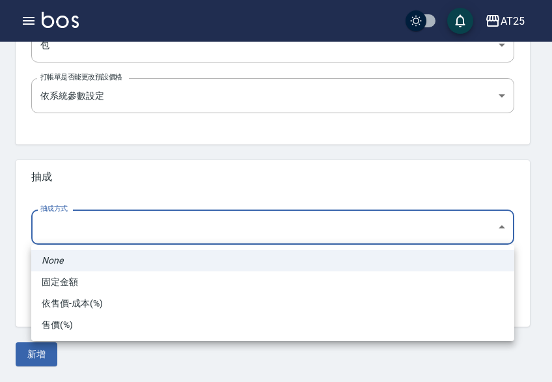
click at [84, 295] on li "依售價-成本(%)" at bounding box center [272, 303] width 483 height 21
type input "byCost"
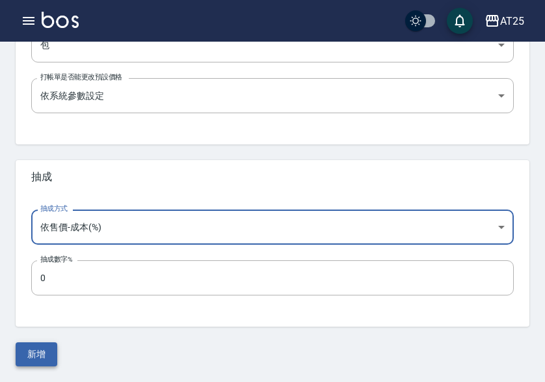
click at [38, 346] on button "新增" at bounding box center [37, 354] width 42 height 24
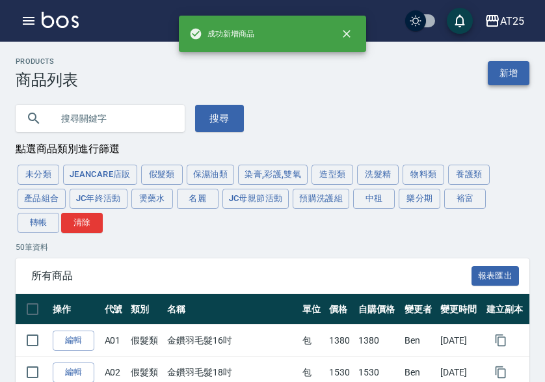
click at [502, 69] on link "新增" at bounding box center [509, 73] width 42 height 24
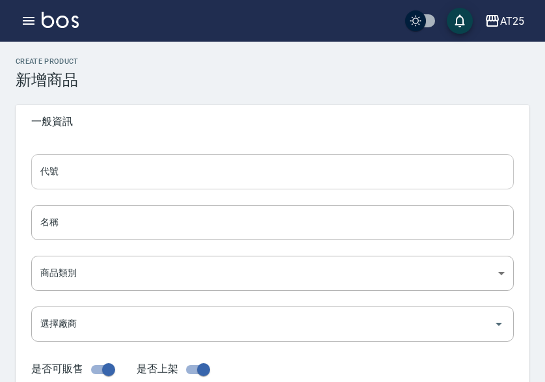
click at [102, 168] on input "代號" at bounding box center [272, 171] width 483 height 35
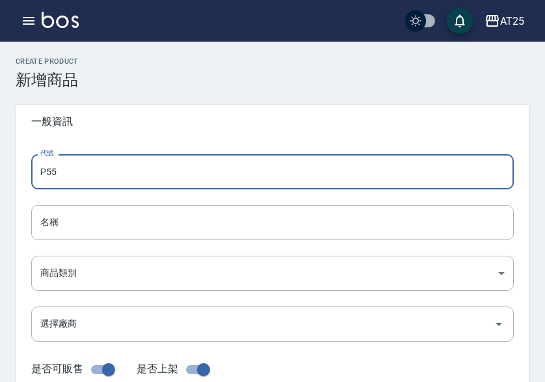
type input "P55"
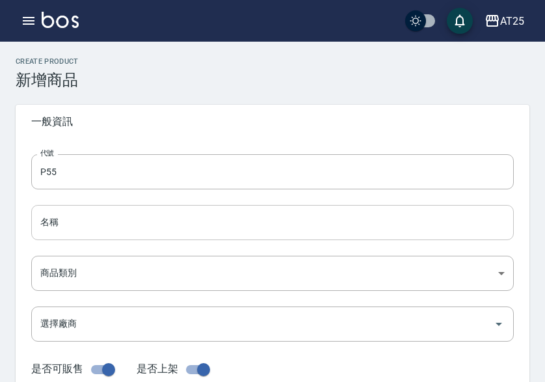
click at [64, 224] on input "名稱" at bounding box center [272, 222] width 483 height 35
paste input "轉有色仙女羽毛髮22吋"
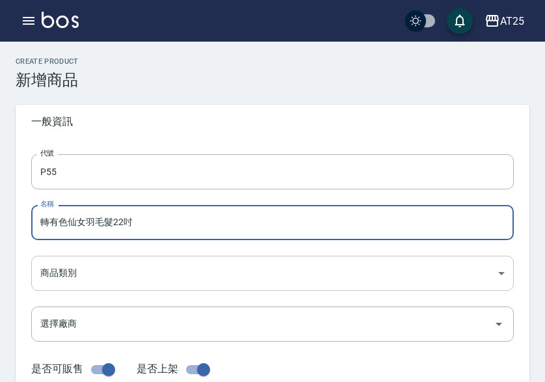
type input "轉有色仙女羽毛髮22吋"
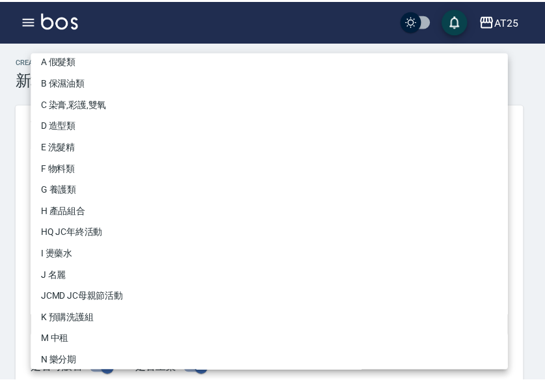
scroll to position [120, 0]
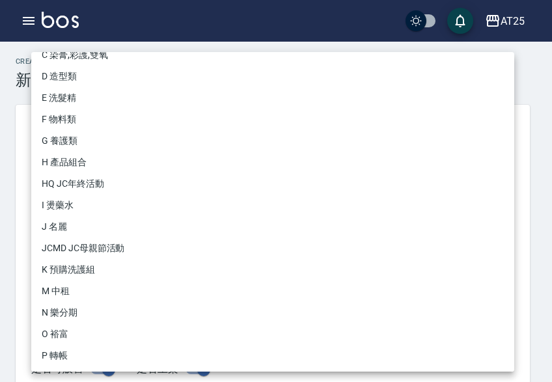
click at [64, 357] on li "P 轉帳" at bounding box center [272, 355] width 483 height 21
type input "71ad34df-f1cf-495d-baf6-e6c736602dd6"
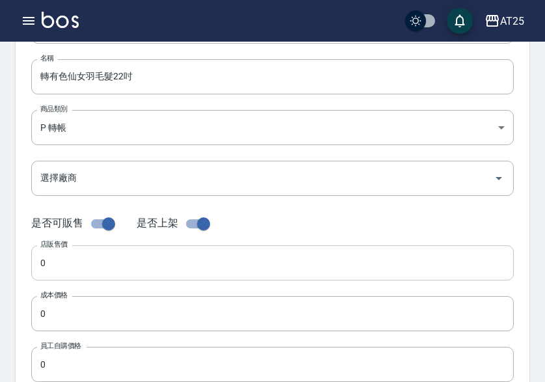
scroll to position [260, 0]
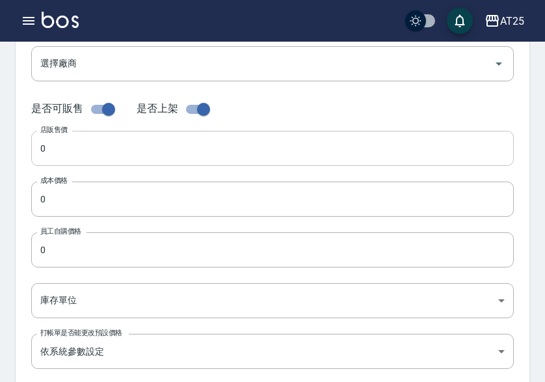
click at [85, 146] on input "0" at bounding box center [272, 148] width 483 height 35
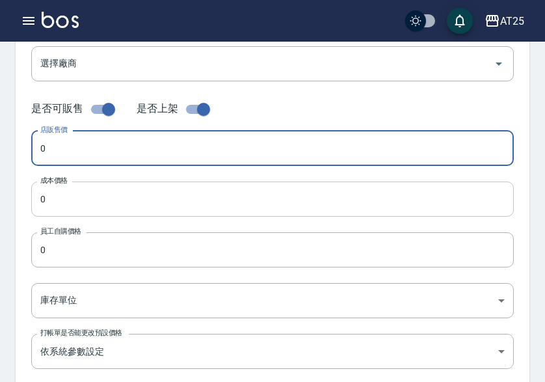
paste input "298"
type input "2980"
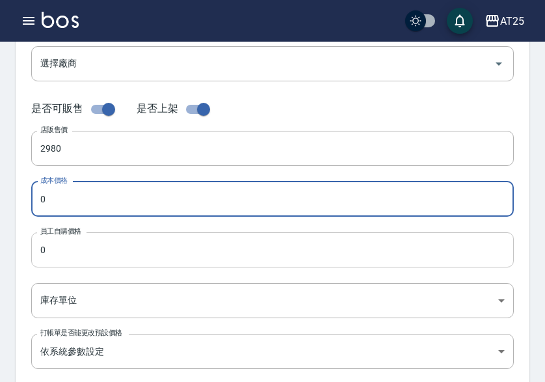
paste input "298"
type input "2980"
click at [74, 250] on input "0" at bounding box center [272, 249] width 483 height 35
paste input "298"
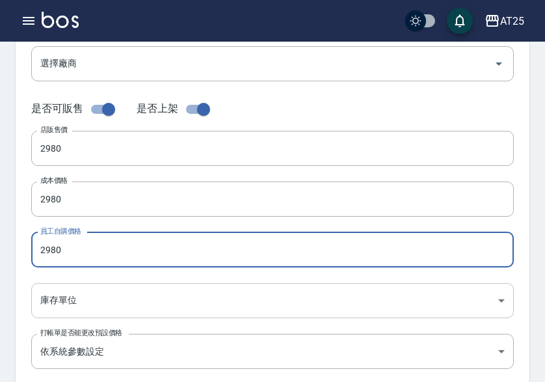
type input "2980"
click at [73, 297] on body "AT25 登出 櫃檯作業 打帳單 帳單列表 掛單列表 座位開單 營業儀表板 現金收支登錄 高階收支登錄 材料自購登錄 每日結帳 排班表 現場電腦打卡 掃碼打卡…" at bounding box center [272, 189] width 545 height 898
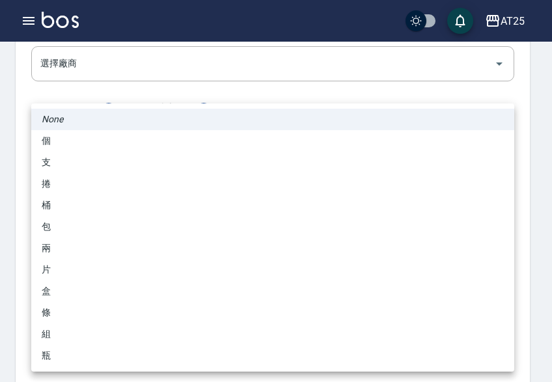
click at [69, 234] on li "包" at bounding box center [272, 226] width 483 height 21
type input "包"
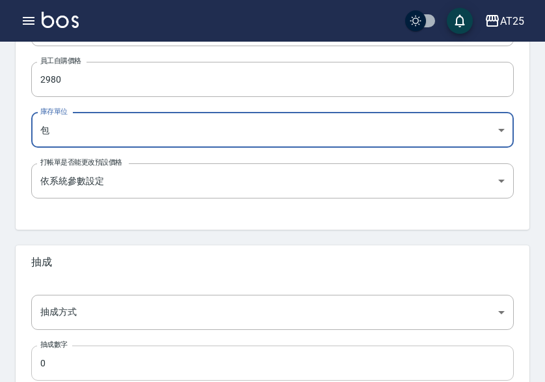
scroll to position [516, 0]
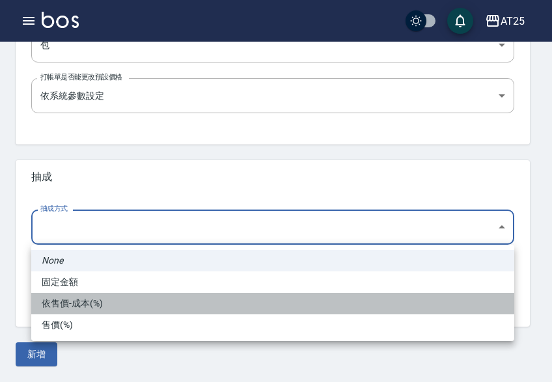
click at [89, 305] on li "依售價-成本(%)" at bounding box center [272, 303] width 483 height 21
type input "byCost"
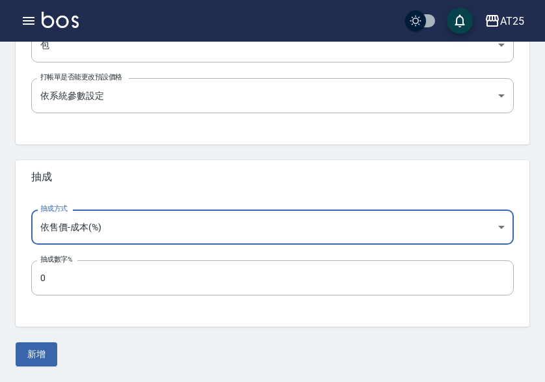
click at [42, 354] on button "新增" at bounding box center [37, 354] width 42 height 24
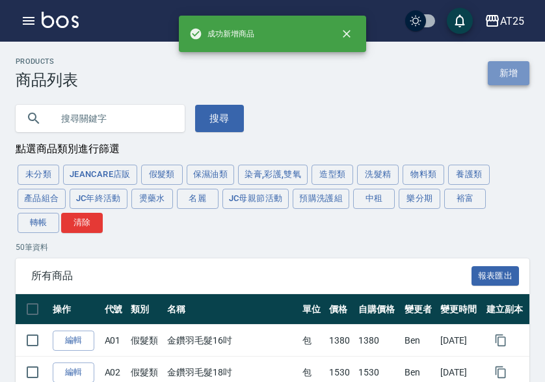
click at [519, 69] on link "新增" at bounding box center [509, 73] width 42 height 24
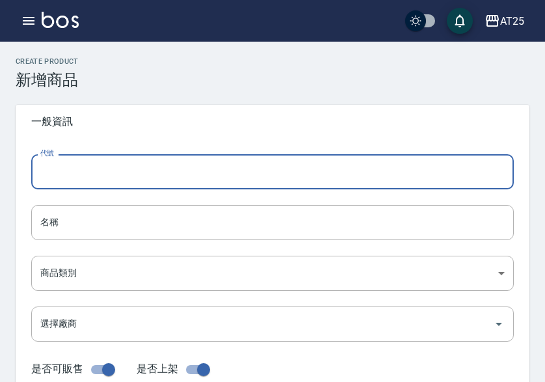
click at [114, 180] on input "代號" at bounding box center [272, 171] width 483 height 35
type input "P56"
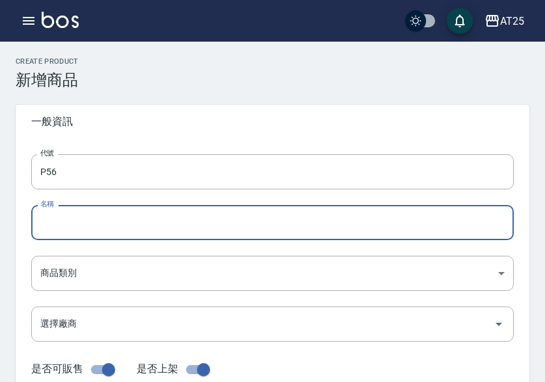
click at [47, 232] on input "名稱" at bounding box center [272, 222] width 483 height 35
paste input "轉有色仙女羽毛髮24吋"
type input "轉有色仙女羽毛髮24吋"
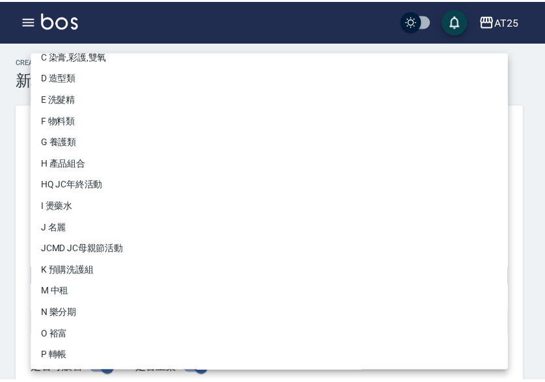
scroll to position [120, 0]
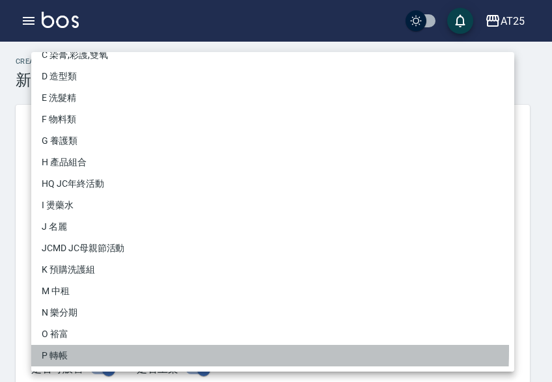
drag, startPoint x: 72, startPoint y: 349, endPoint x: 55, endPoint y: 290, distance: 62.2
click at [72, 349] on li "P 轉帳" at bounding box center [272, 355] width 483 height 21
type input "71ad34df-f1cf-495d-baf6-e6c736602dd6"
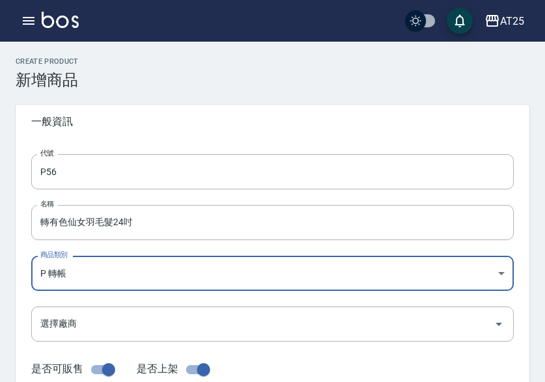
drag, startPoint x: 55, startPoint y: 232, endPoint x: 13, endPoint y: 228, distance: 41.9
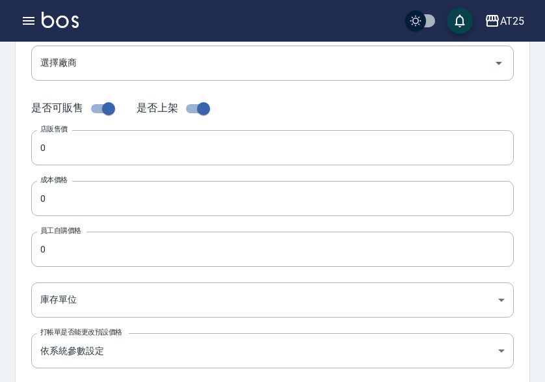
scroll to position [260, 0]
type input "轉有色仙女羽毛髮24吋"
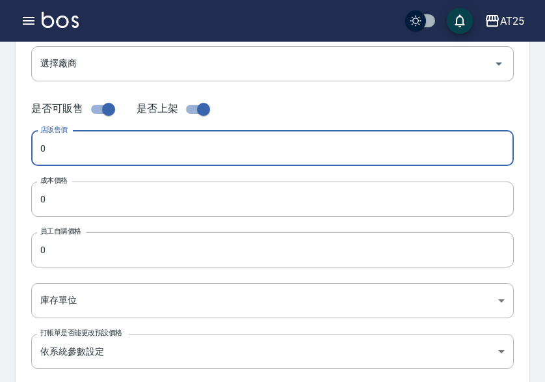
click at [73, 149] on input "0" at bounding box center [272, 148] width 483 height 35
paste input "318"
type input "3180"
click at [62, 191] on input "0" at bounding box center [272, 199] width 483 height 35
paste input "318"
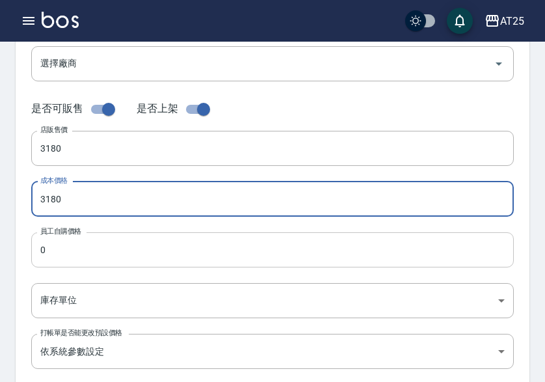
type input "3180"
click at [59, 247] on input "0" at bounding box center [272, 249] width 483 height 35
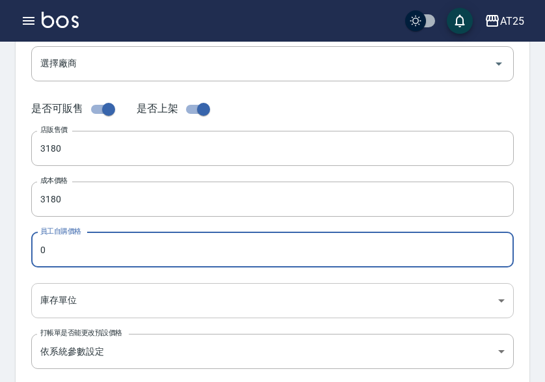
paste input "318"
type input "3180"
click at [62, 291] on body "AT25 登出 櫃檯作業 打帳單 帳單列表 掛單列表 座位開單 營業儀表板 現金收支登錄 高階收支登錄 材料自購登錄 每日結帳 排班表 現場電腦打卡 掃碼打卡…" at bounding box center [272, 189] width 545 height 898
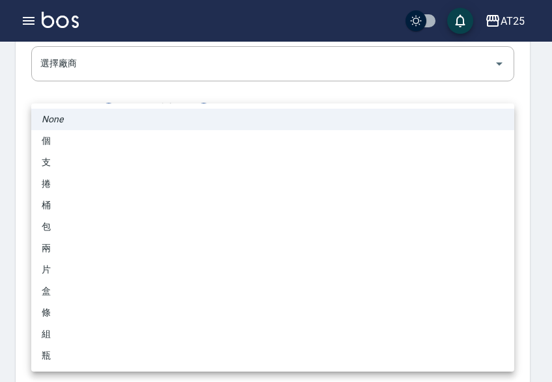
click at [66, 228] on li "包" at bounding box center [272, 226] width 483 height 21
type input "包"
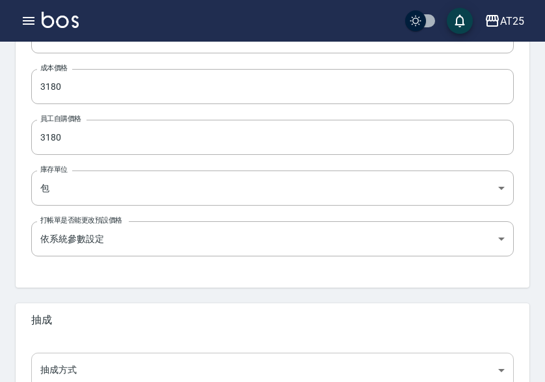
scroll to position [516, 0]
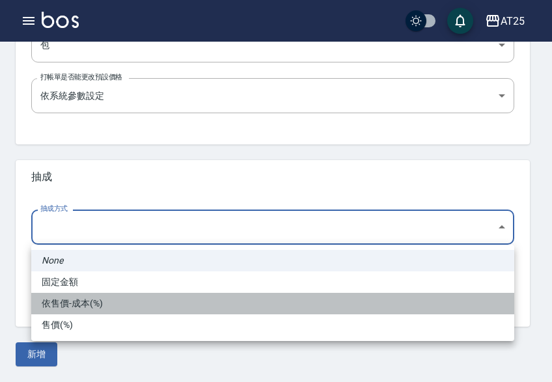
click at [83, 298] on li "依售價-成本(%)" at bounding box center [272, 303] width 483 height 21
type input "byCost"
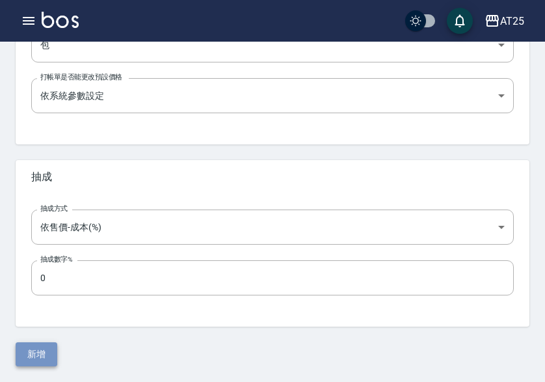
click at [33, 354] on button "新增" at bounding box center [37, 354] width 42 height 24
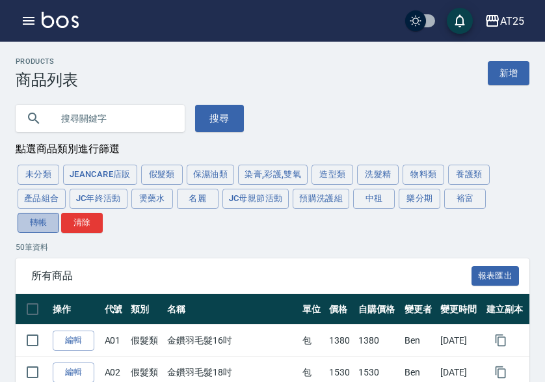
click at [44, 231] on button "轉帳" at bounding box center [39, 223] width 42 height 20
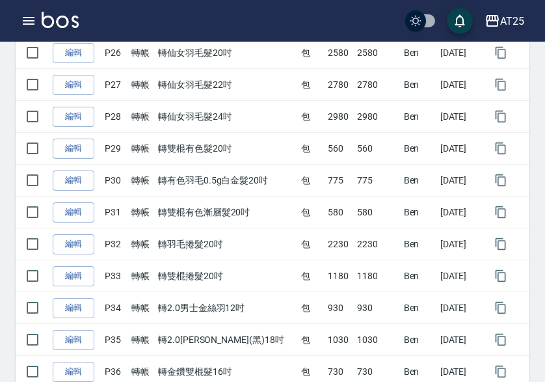
scroll to position [1106, 0]
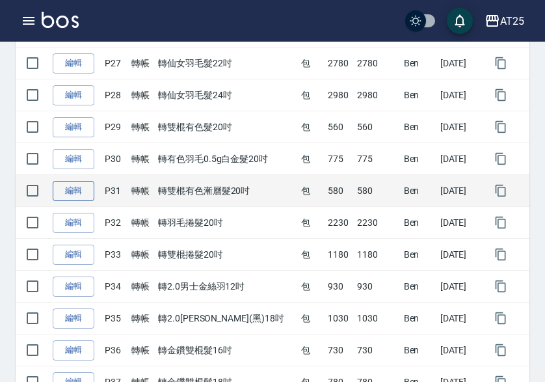
click at [72, 193] on link "編輯" at bounding box center [74, 191] width 42 height 20
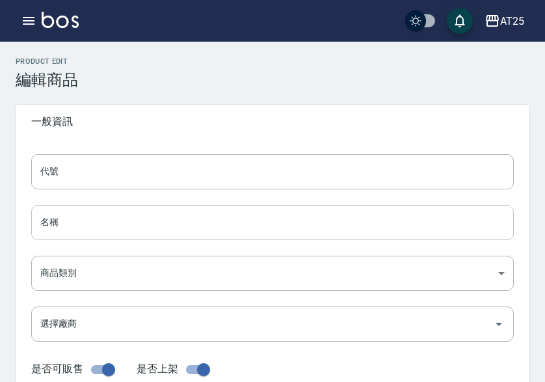
type input "P31"
type input "轉雙棍有色漸層髮20吋"
type input "71ad34df-f1cf-495d-baf6-e6c736602dd6"
type input "580"
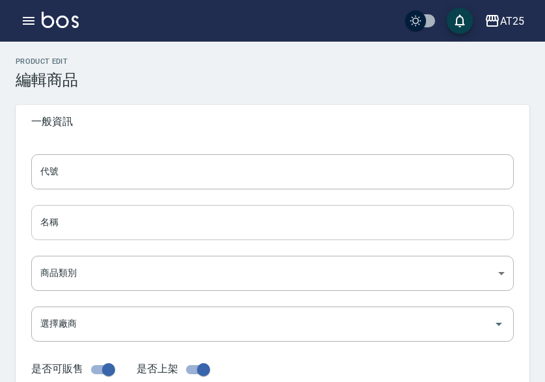
type input "580"
type input "包"
type input "UNSET"
click at [111, 223] on input "轉雙棍有色漸層髮20吋" at bounding box center [272, 222] width 483 height 35
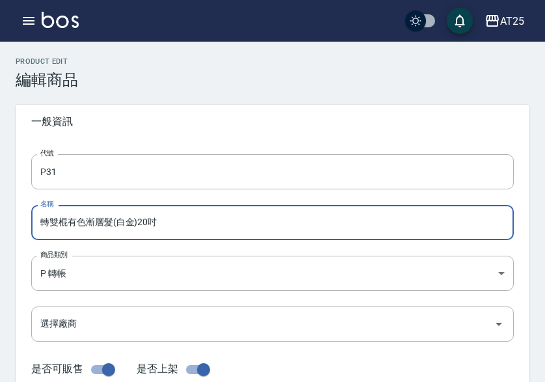
drag, startPoint x: 187, startPoint y: 222, endPoint x: 22, endPoint y: 221, distance: 164.6
type input "轉雙棍有色漸層髮(白金)20吋"
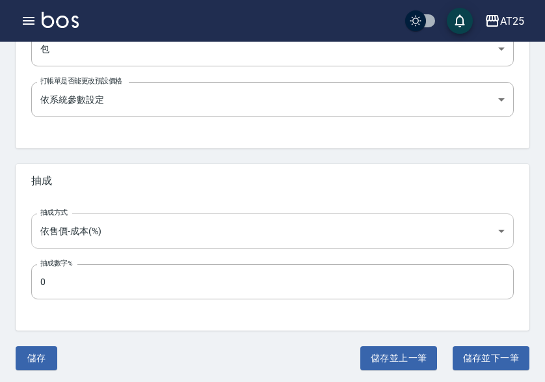
scroll to position [516, 0]
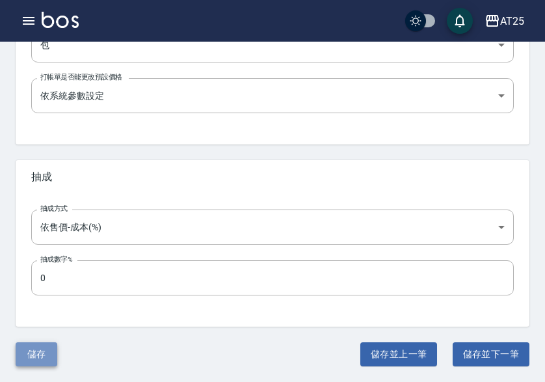
click at [49, 357] on button "儲存" at bounding box center [37, 354] width 42 height 24
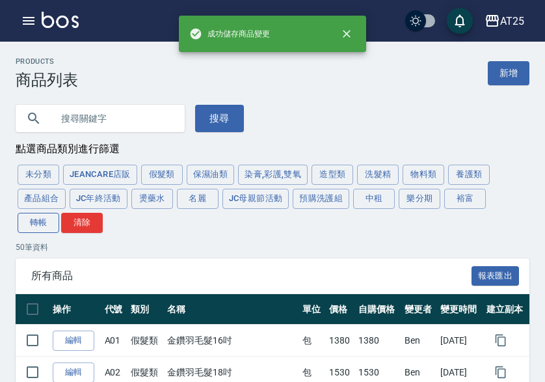
click at [47, 230] on button "轉帳" at bounding box center [39, 223] width 42 height 20
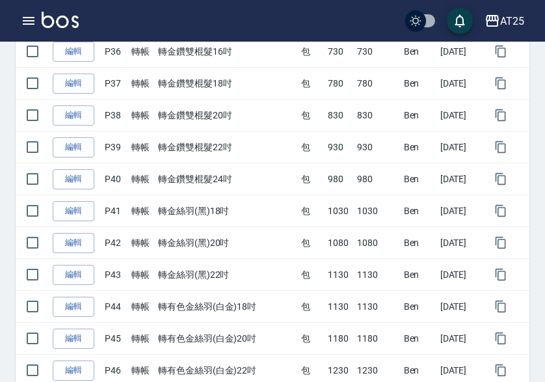
scroll to position [1600, 0]
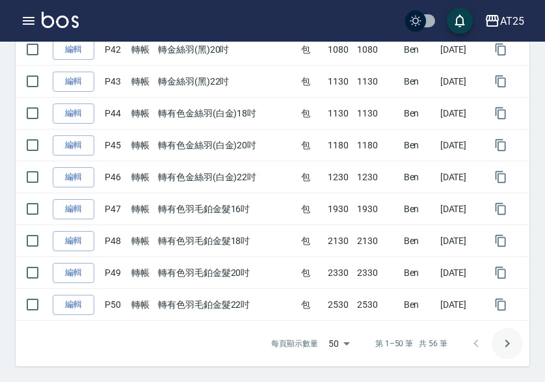
click at [507, 342] on icon "Go to next page" at bounding box center [508, 344] width 5 height 8
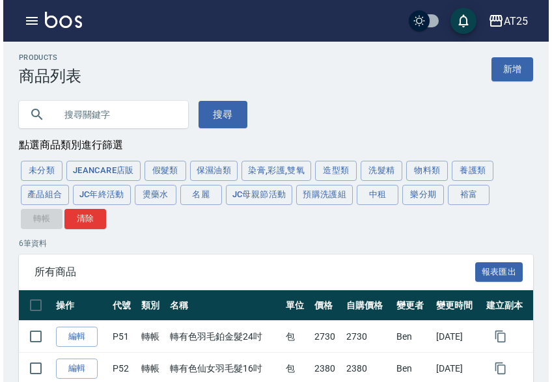
scroll to position [0, 0]
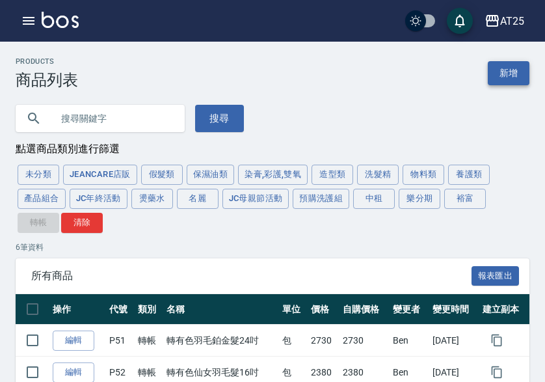
click at [507, 66] on link "新增" at bounding box center [509, 73] width 42 height 24
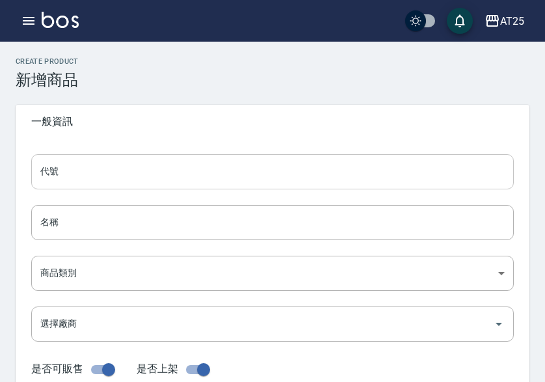
click at [77, 158] on input "代號" at bounding box center [272, 171] width 483 height 35
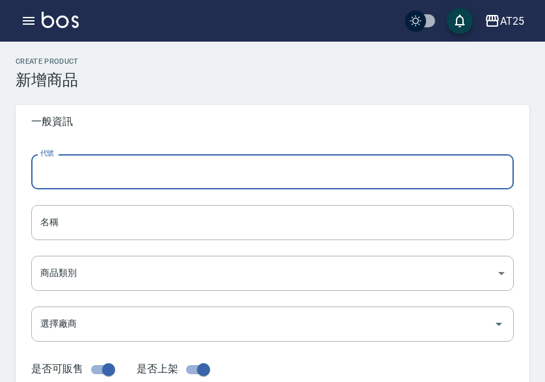
click at [79, 160] on input "代號" at bounding box center [272, 171] width 483 height 35
click at [34, 175] on input "58" at bounding box center [272, 171] width 483 height 35
type input "P58"
click at [66, 223] on input "名稱" at bounding box center [272, 222] width 483 height 35
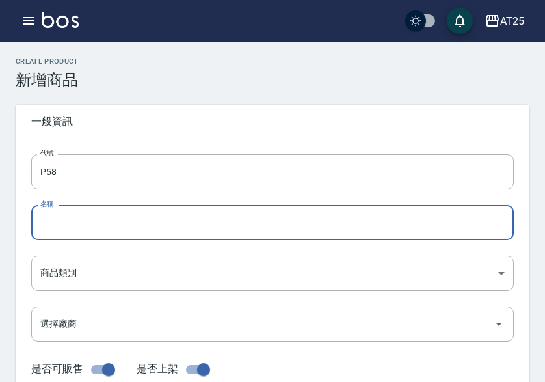
paste input "轉雙棍有色漸層髮(白金)20吋"
click at [132, 222] on input "轉雙棍有色漸層髮(白金)20吋" at bounding box center [272, 222] width 483 height 35
type input "轉雙棍有色漸層髮(灰)20吋"
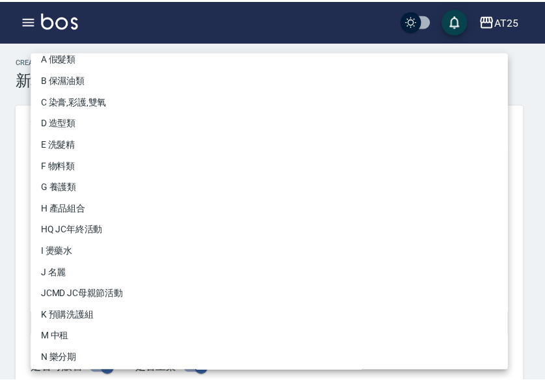
scroll to position [120, 0]
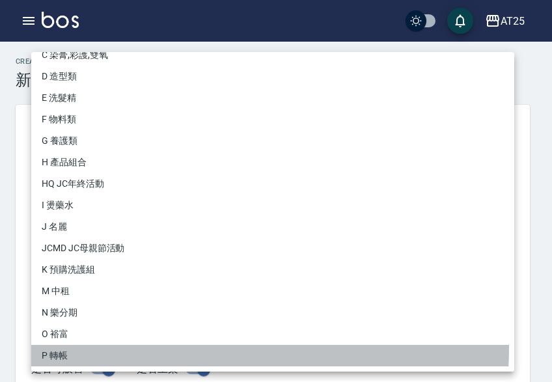
click at [65, 346] on li "P 轉帳" at bounding box center [272, 355] width 483 height 21
type input "71ad34df-f1cf-495d-baf6-e6c736602dd6"
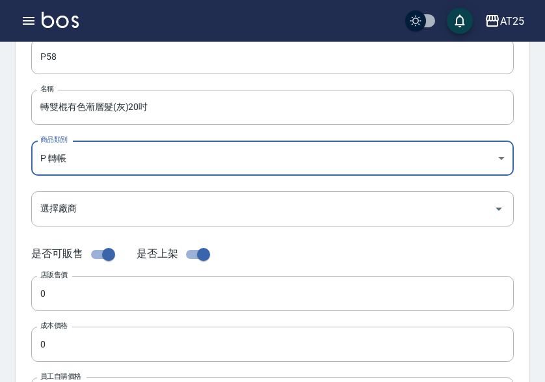
scroll to position [195, 0]
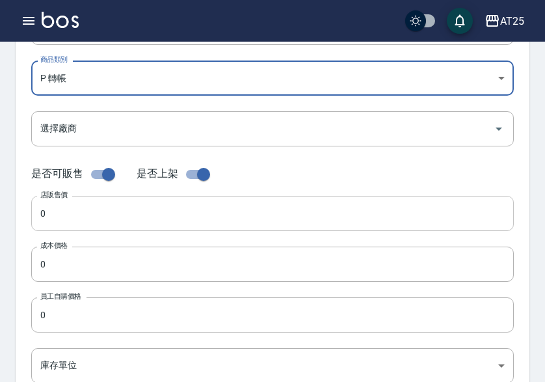
click at [75, 219] on input "0" at bounding box center [272, 213] width 483 height 35
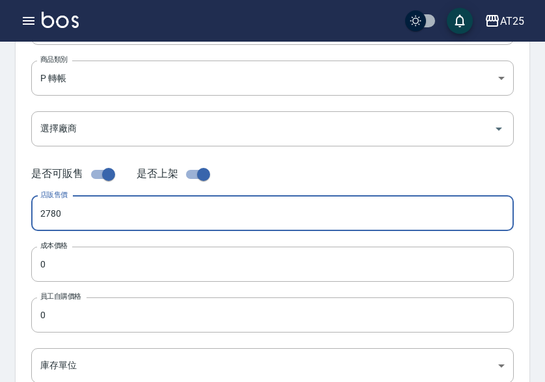
drag, startPoint x: 107, startPoint y: 218, endPoint x: -29, endPoint y: 218, distance: 136.0
click at [0, 218] on html "AT25 登出 櫃檯作業 打帳單 帳單列表 掛單列表 座位開單 營業儀表板 現金收支登錄 高階收支登錄 材料自購登錄 每日結帳 排班表 現場電腦打卡 掃碼打卡…" at bounding box center [272, 254] width 545 height 898
type input "2780"
click at [123, 245] on div "代號 P58 代號 名稱 轉雙棍有色漸層髮(灰)20吋 名稱 商品類別 P 轉帳 71ad34df-f1cf-495d-baf6-e6c736602dd6…" at bounding box center [273, 204] width 514 height 522
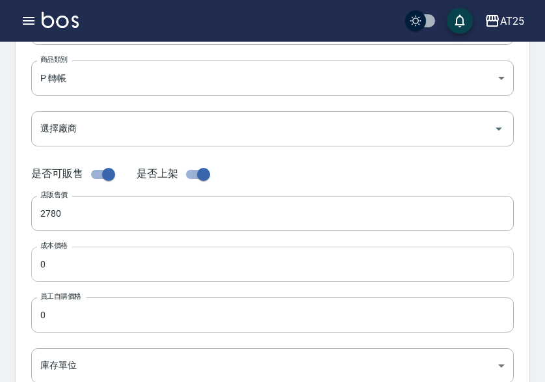
click at [94, 269] on input "0" at bounding box center [272, 264] width 483 height 35
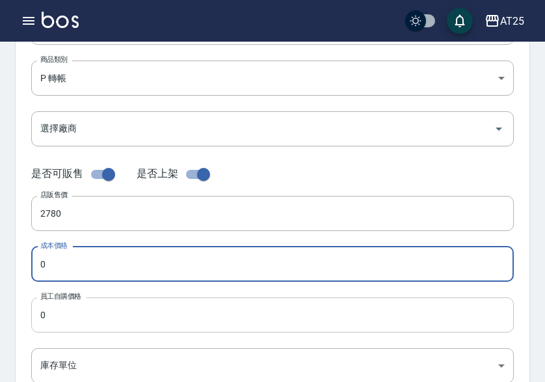
paste input "278"
type input "2780"
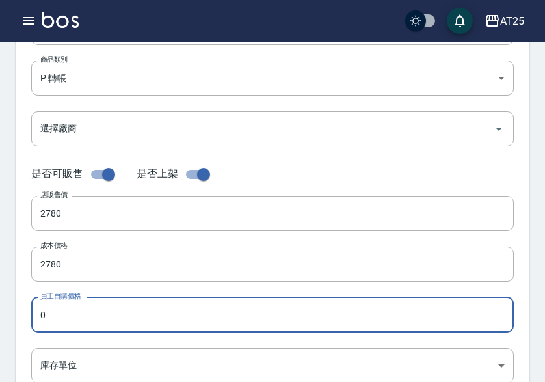
paste input "278"
click at [85, 306] on input "0" at bounding box center [272, 314] width 483 height 35
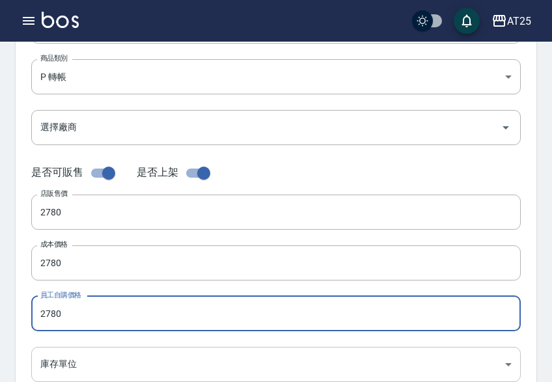
click at [79, 360] on body "AT25 登出 櫃檯作業 打帳單 帳單列表 掛單列表 座位開單 營業儀表板 現金收支登錄 高階收支登錄 材料自購登錄 每日結帳 排班表 現場電腦打卡 掃碼打卡…" at bounding box center [276, 253] width 552 height 898
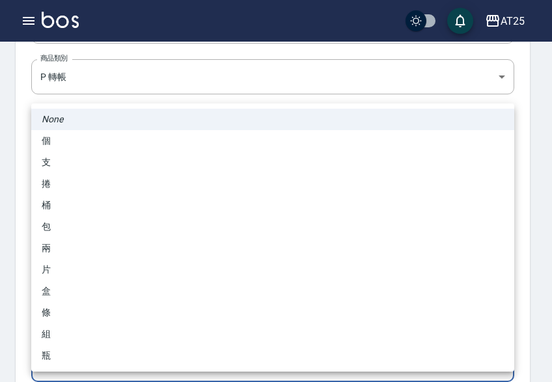
click at [68, 233] on li "包" at bounding box center [272, 226] width 483 height 21
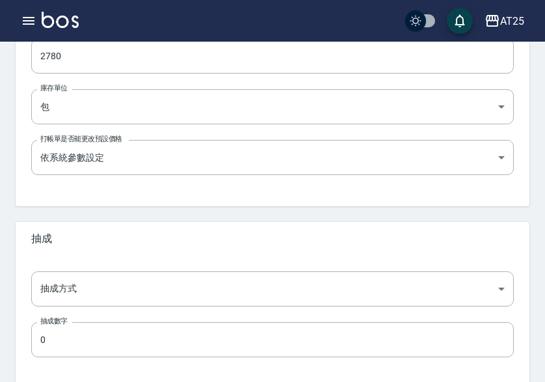
scroll to position [457, 0]
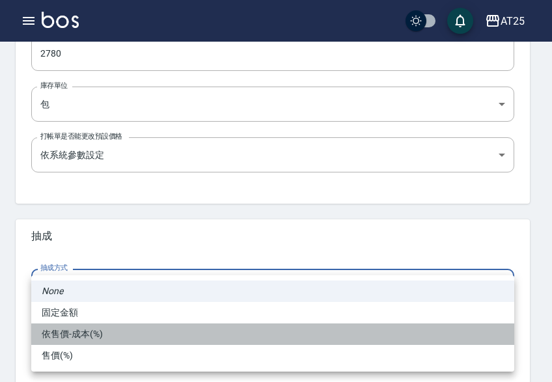
click at [104, 340] on li "依售價-成本(%)" at bounding box center [272, 333] width 483 height 21
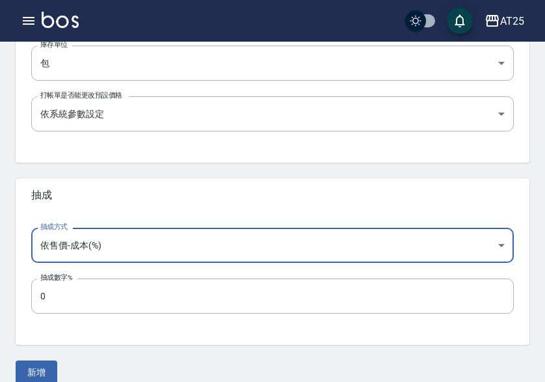
scroll to position [516, 0]
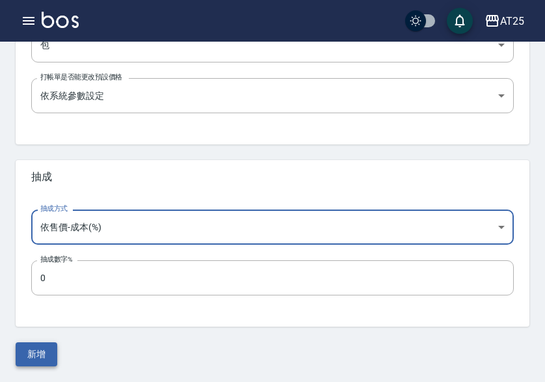
click at [45, 353] on button "新增" at bounding box center [37, 354] width 42 height 24
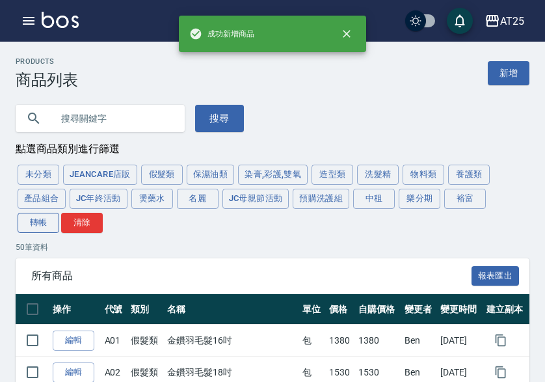
click at [33, 226] on button "轉帳" at bounding box center [39, 223] width 42 height 20
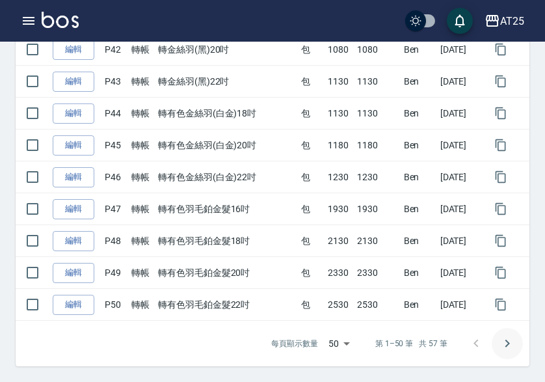
click at [516, 342] on button "Go to next page" at bounding box center [507, 343] width 31 height 31
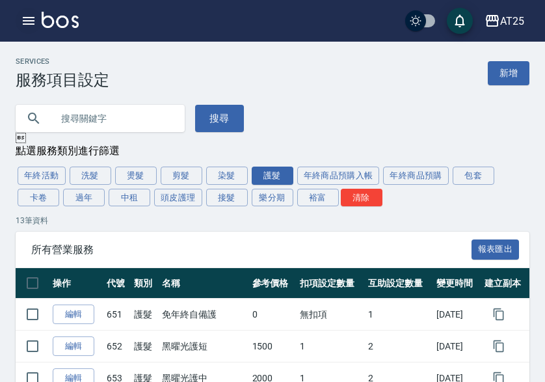
click at [19, 23] on button "button" at bounding box center [29, 21] width 26 height 26
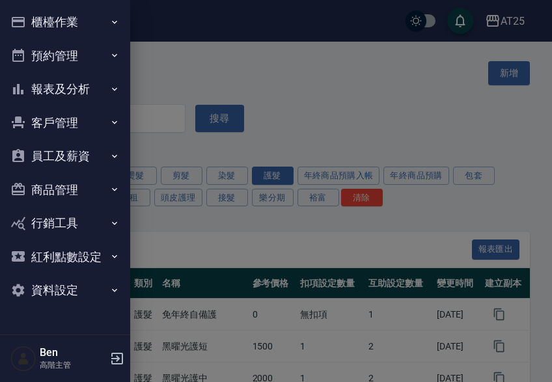
click at [60, 187] on button "商品管理" at bounding box center [65, 190] width 120 height 34
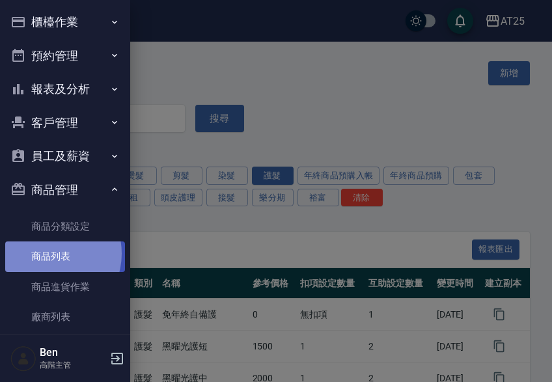
click at [46, 253] on link "商品列表" at bounding box center [65, 256] width 120 height 30
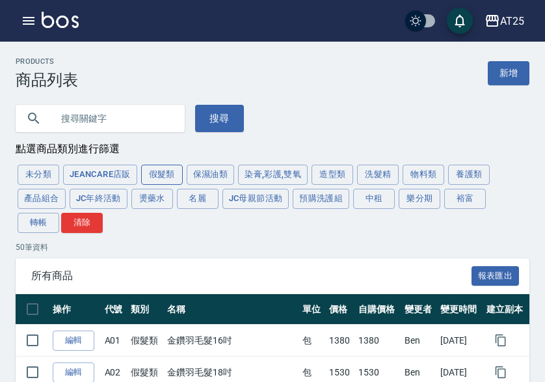
drag, startPoint x: 159, startPoint y: 180, endPoint x: 237, endPoint y: 219, distance: 86.7
click at [160, 180] on button "假髮類" at bounding box center [162, 175] width 42 height 20
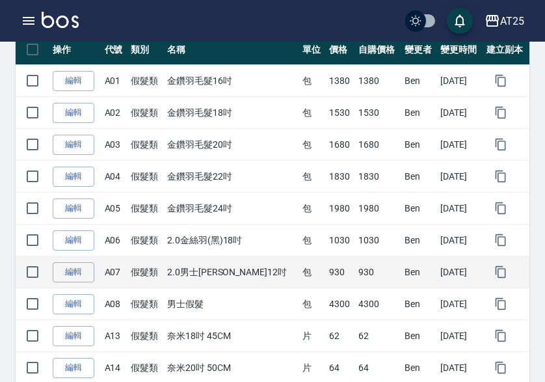
scroll to position [260, 0]
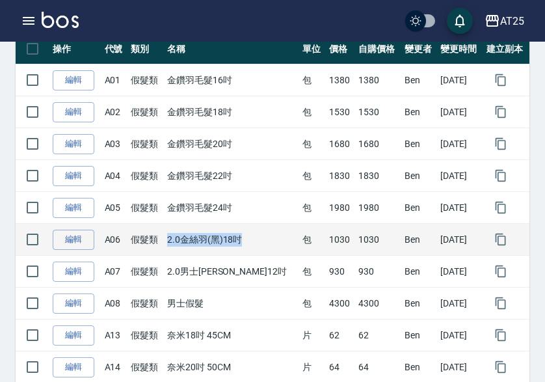
drag, startPoint x: 167, startPoint y: 237, endPoint x: 266, endPoint y: 240, distance: 99.6
click at [266, 240] on td "2.0金絲羽(黑)18吋" at bounding box center [231, 240] width 135 height 32
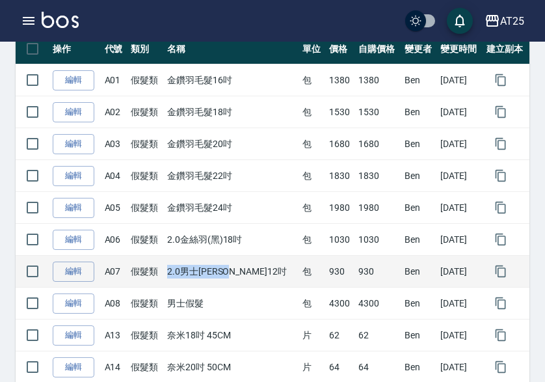
drag, startPoint x: 226, startPoint y: 271, endPoint x: 256, endPoint y: 271, distance: 29.9
click at [256, 271] on tr "編輯 A07 假髮類 2.0男士金絲羽12吋 包 930 930 [PERSON_NAME] [DATE]" at bounding box center [273, 272] width 514 height 32
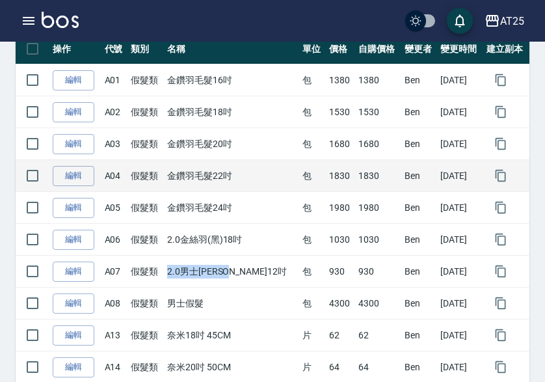
copy tr "假髮類 2.0男士金絲羽12吋"
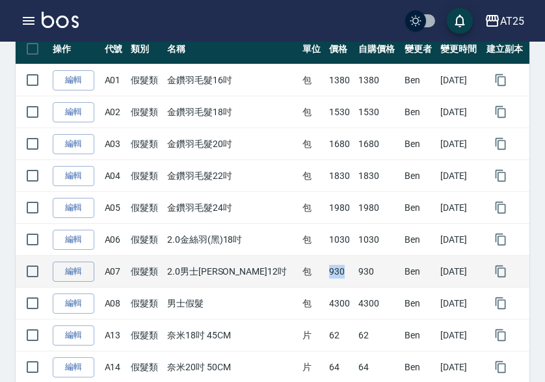
drag, startPoint x: 313, startPoint y: 277, endPoint x: 336, endPoint y: 279, distance: 22.9
click at [336, 279] on tr "編輯 A07 假髮類 2.0男士金絲羽12吋 包 930 930 [PERSON_NAME] [DATE]" at bounding box center [273, 272] width 514 height 32
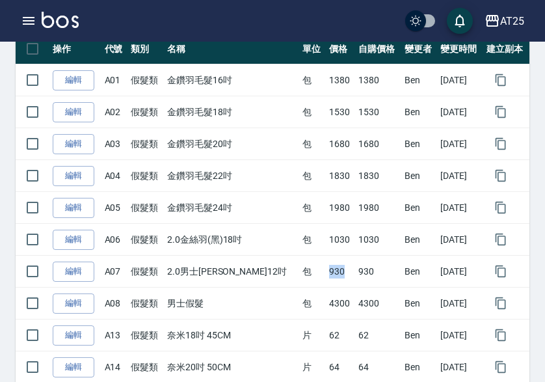
copy tr "包 930"
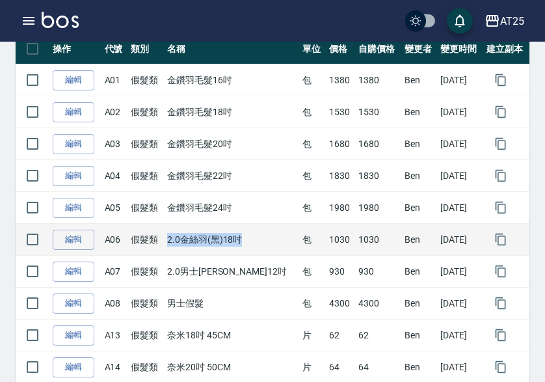
drag, startPoint x: 196, startPoint y: 246, endPoint x: 255, endPoint y: 249, distance: 58.6
click at [256, 249] on tr "編輯 A06 假髮類 2.0金絲羽(黑)18吋 包 1030 1030 [PERSON_NAME] [DATE]" at bounding box center [273, 240] width 514 height 32
copy tr "假髮類 2.0金絲羽(黑)18吋"
drag, startPoint x: 305, startPoint y: 248, endPoint x: 332, endPoint y: 248, distance: 26.7
click at [332, 248] on tr "編輯 A06 假髮類 2.0金絲羽(黑)18吋 包 1030 1030 [PERSON_NAME] [DATE]" at bounding box center [273, 240] width 514 height 32
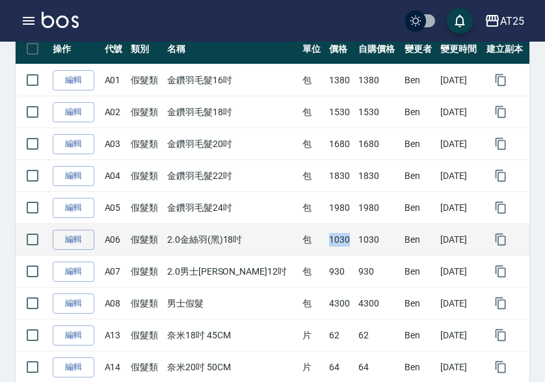
copy tr "包 1030"
